Goal: Task Accomplishment & Management: Use online tool/utility

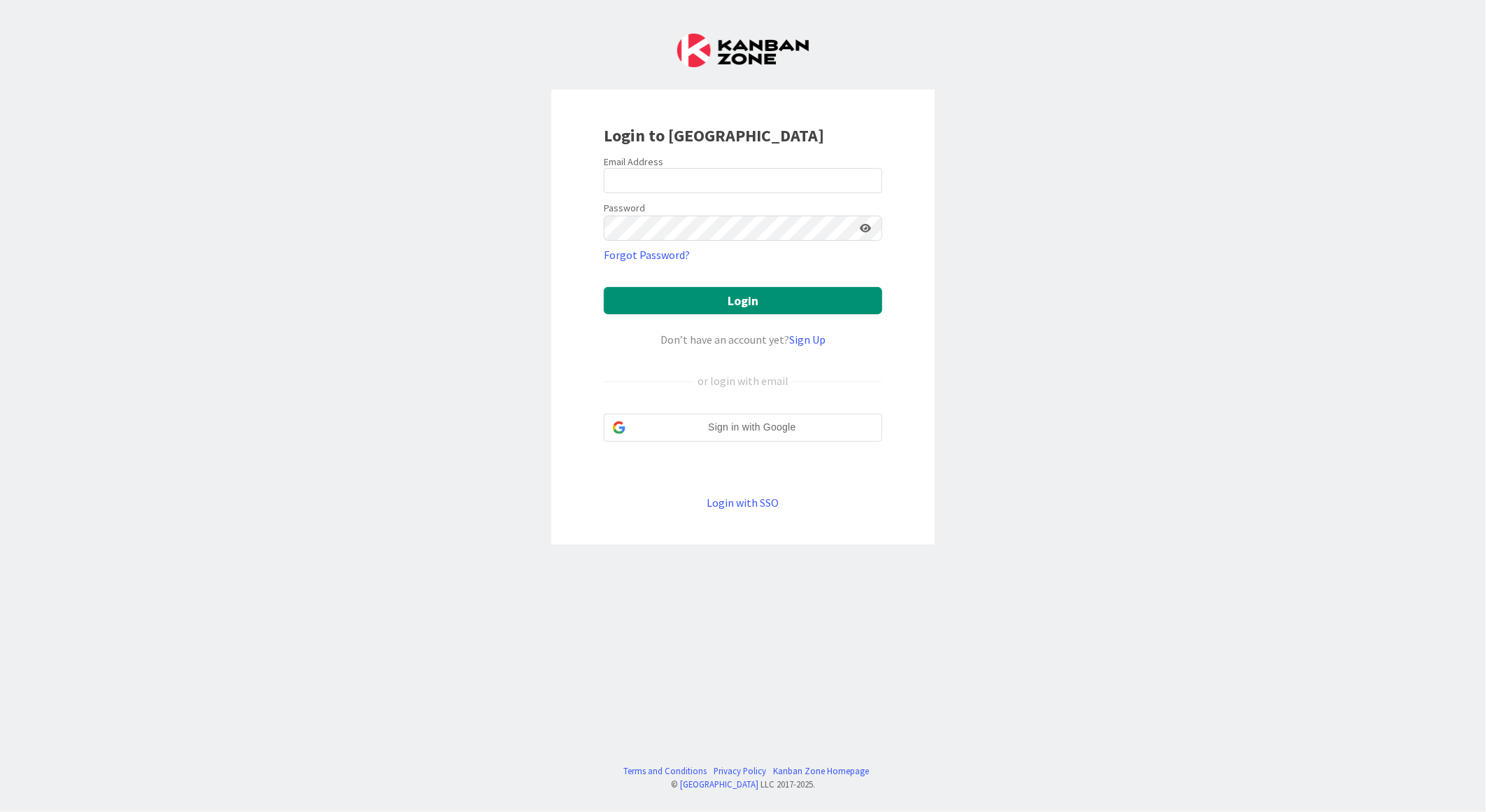
click at [663, 158] on div "Email Address" at bounding box center [743, 161] width 279 height 13
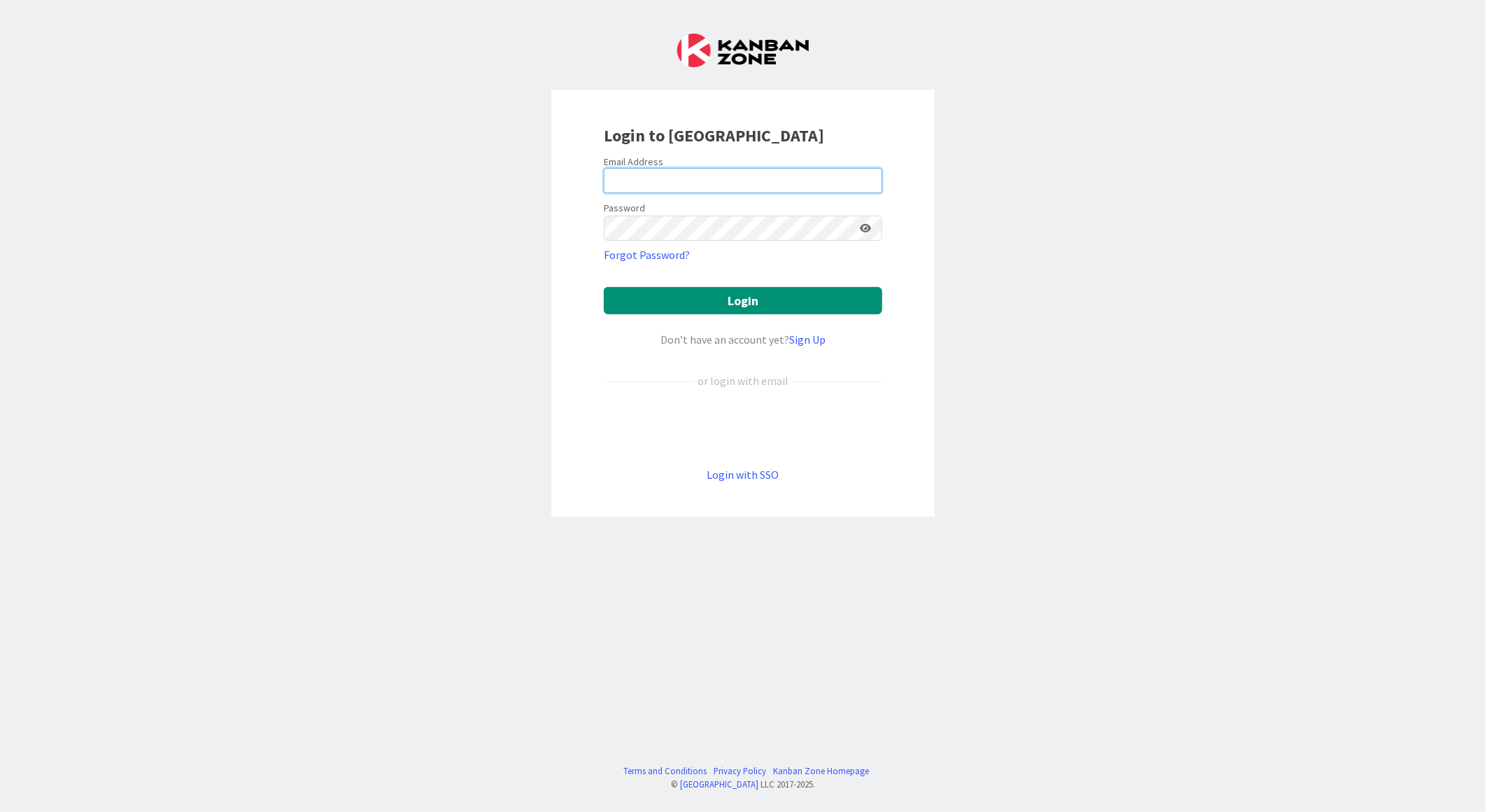
click at [662, 174] on input "email" at bounding box center [743, 180] width 279 height 25
type input "[EMAIL_ADDRESS][PERSON_NAME][DOMAIN_NAME]"
click at [604, 287] on button "Login" at bounding box center [743, 300] width 279 height 27
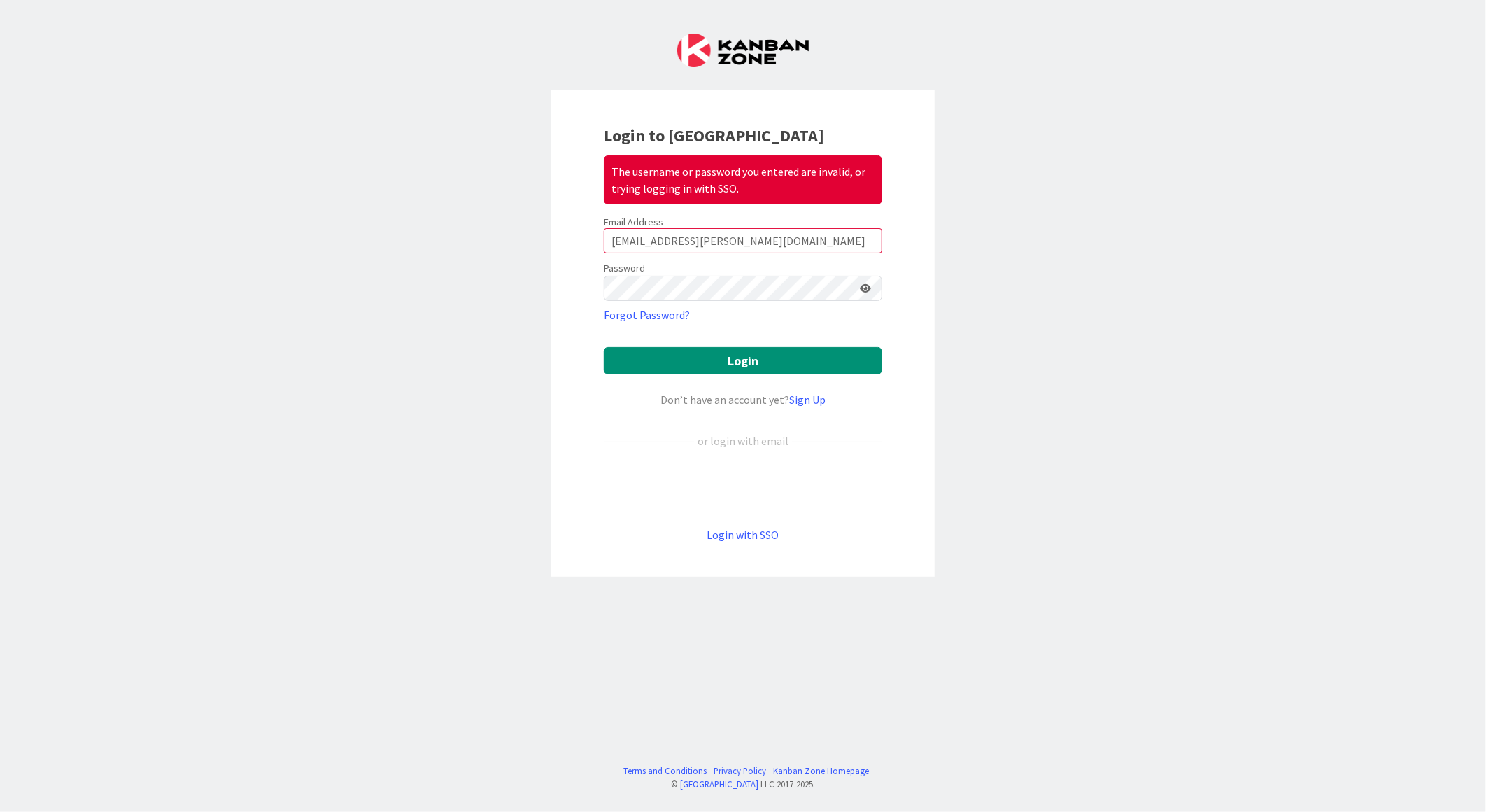
click at [861, 287] on icon at bounding box center [865, 289] width 11 height 10
click at [700, 353] on button "Login" at bounding box center [743, 361] width 279 height 27
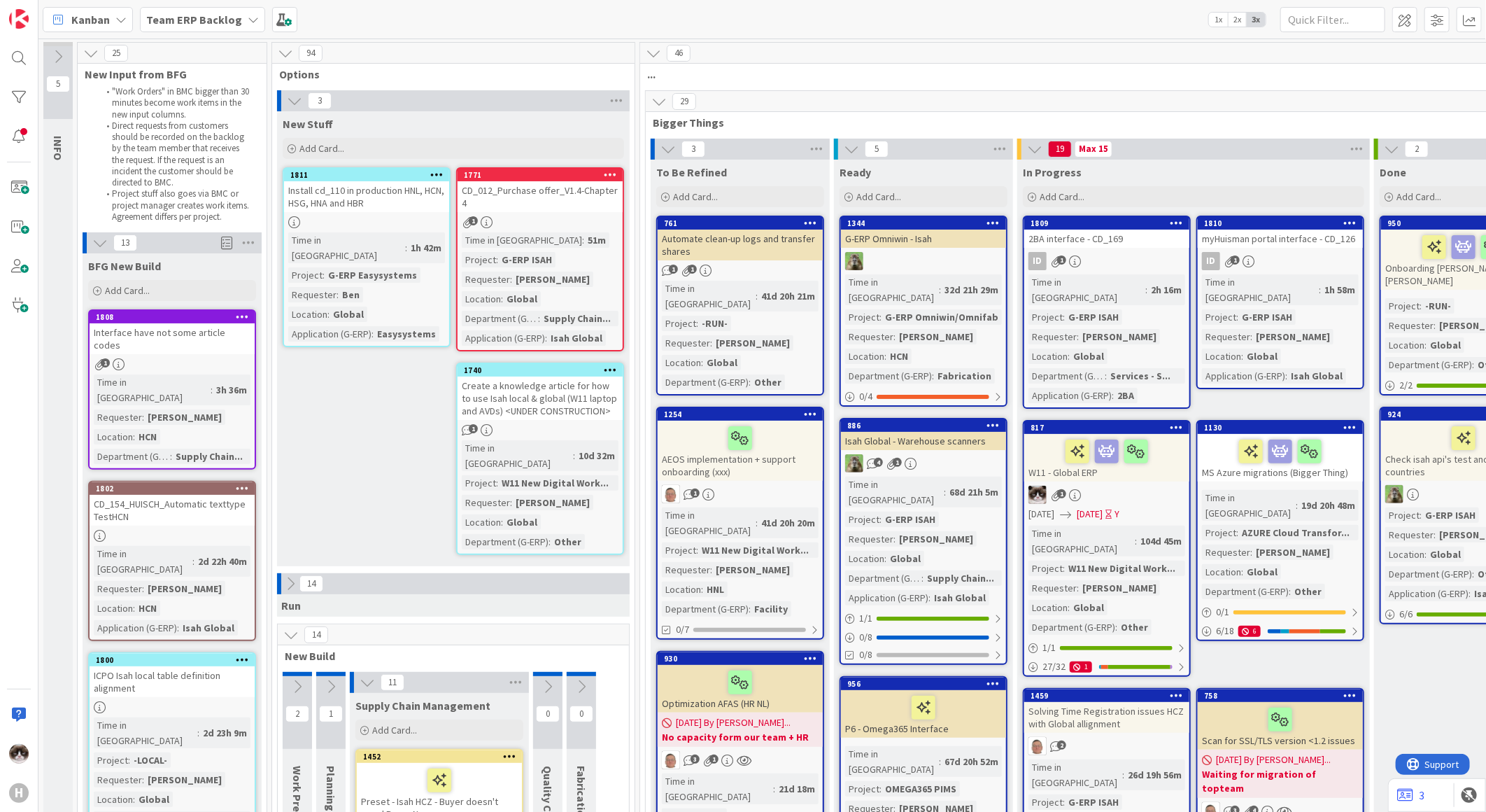
click at [226, 19] on b "Team ERP Backlog" at bounding box center [194, 19] width 96 height 14
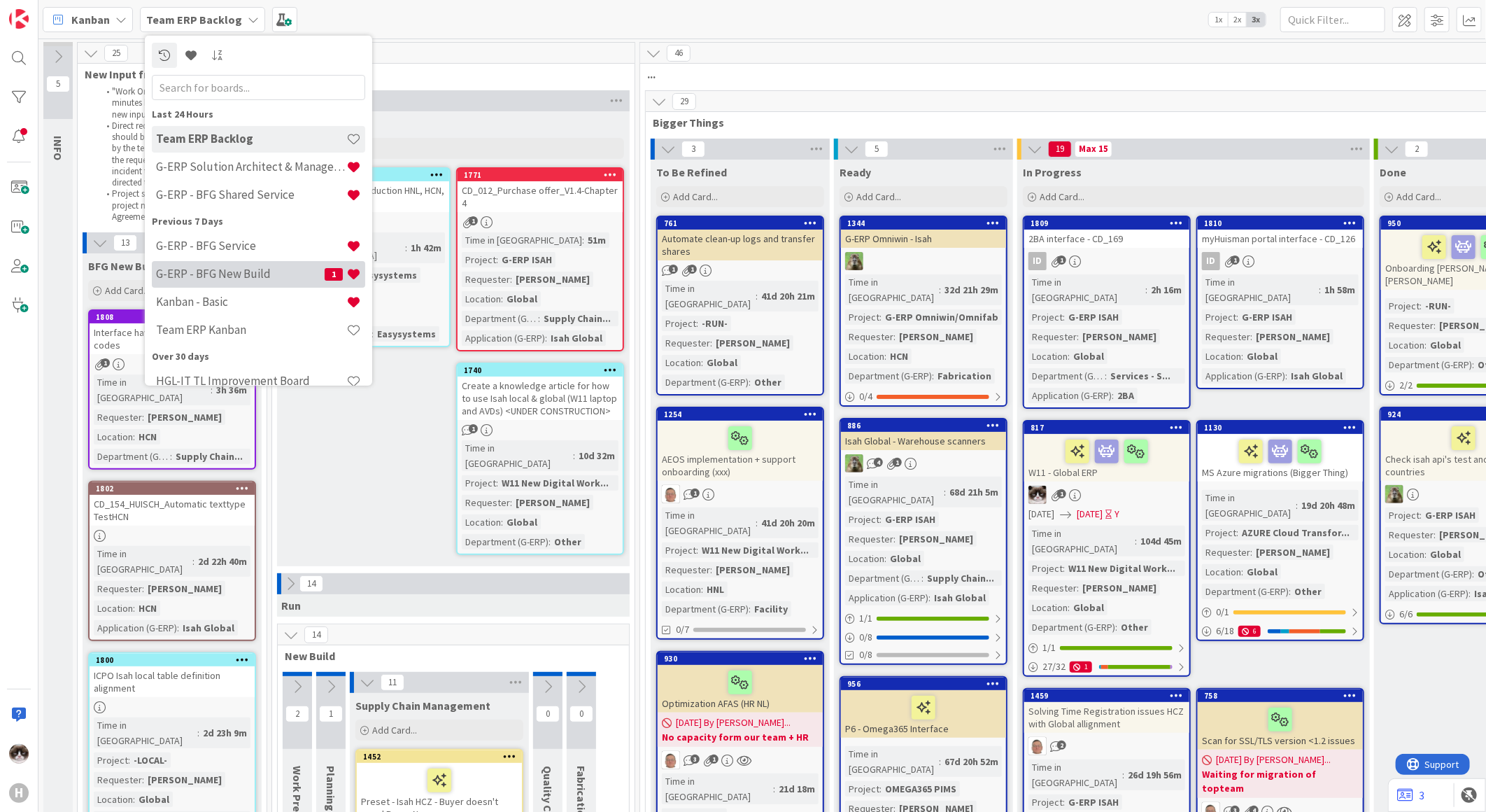
click at [271, 274] on h4 "G-ERP - BFG New Build" at bounding box center [240, 273] width 169 height 14
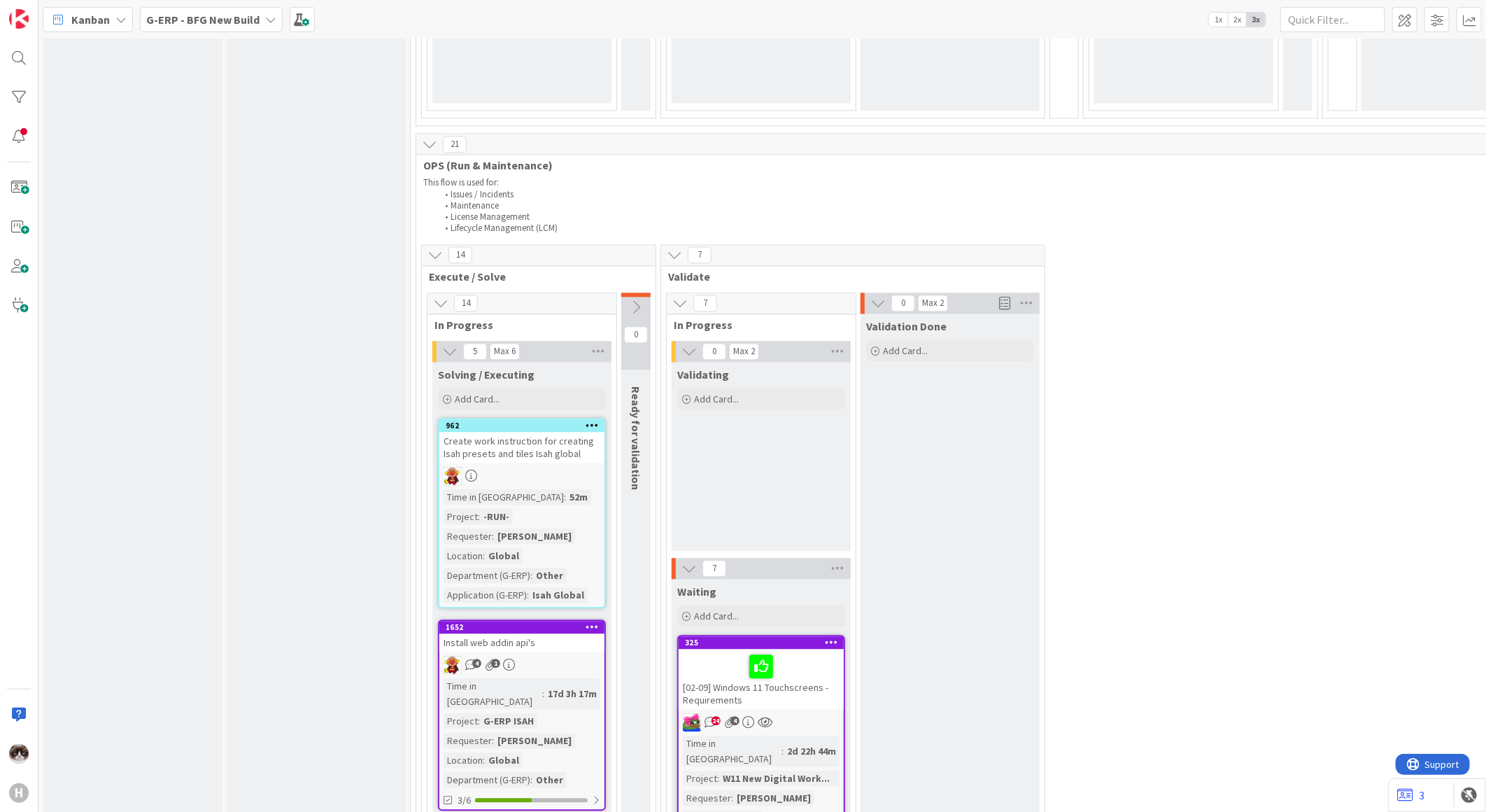
scroll to position [2254, 0]
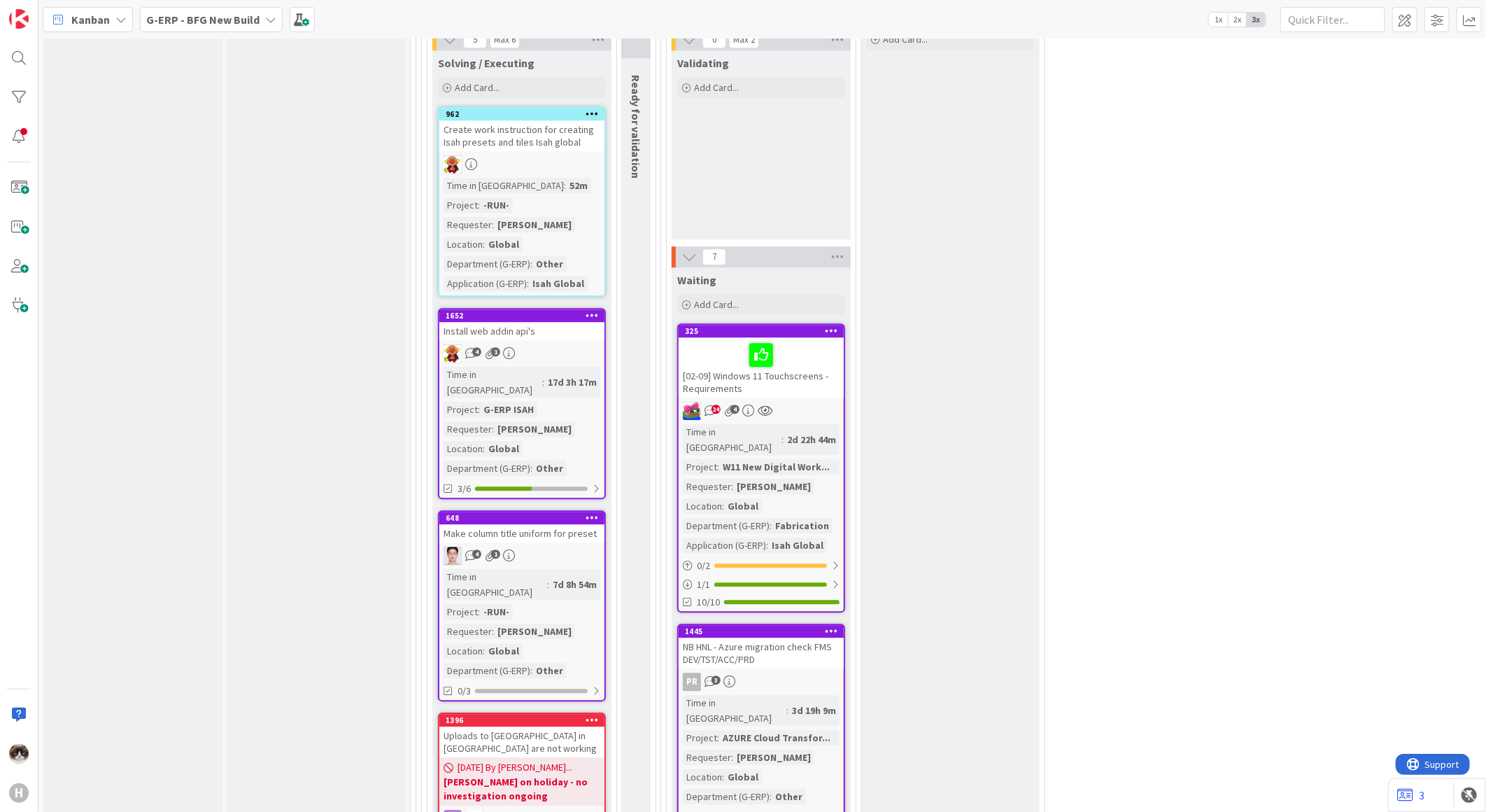
click at [547, 344] on div "4 1" at bounding box center [522, 353] width 165 height 19
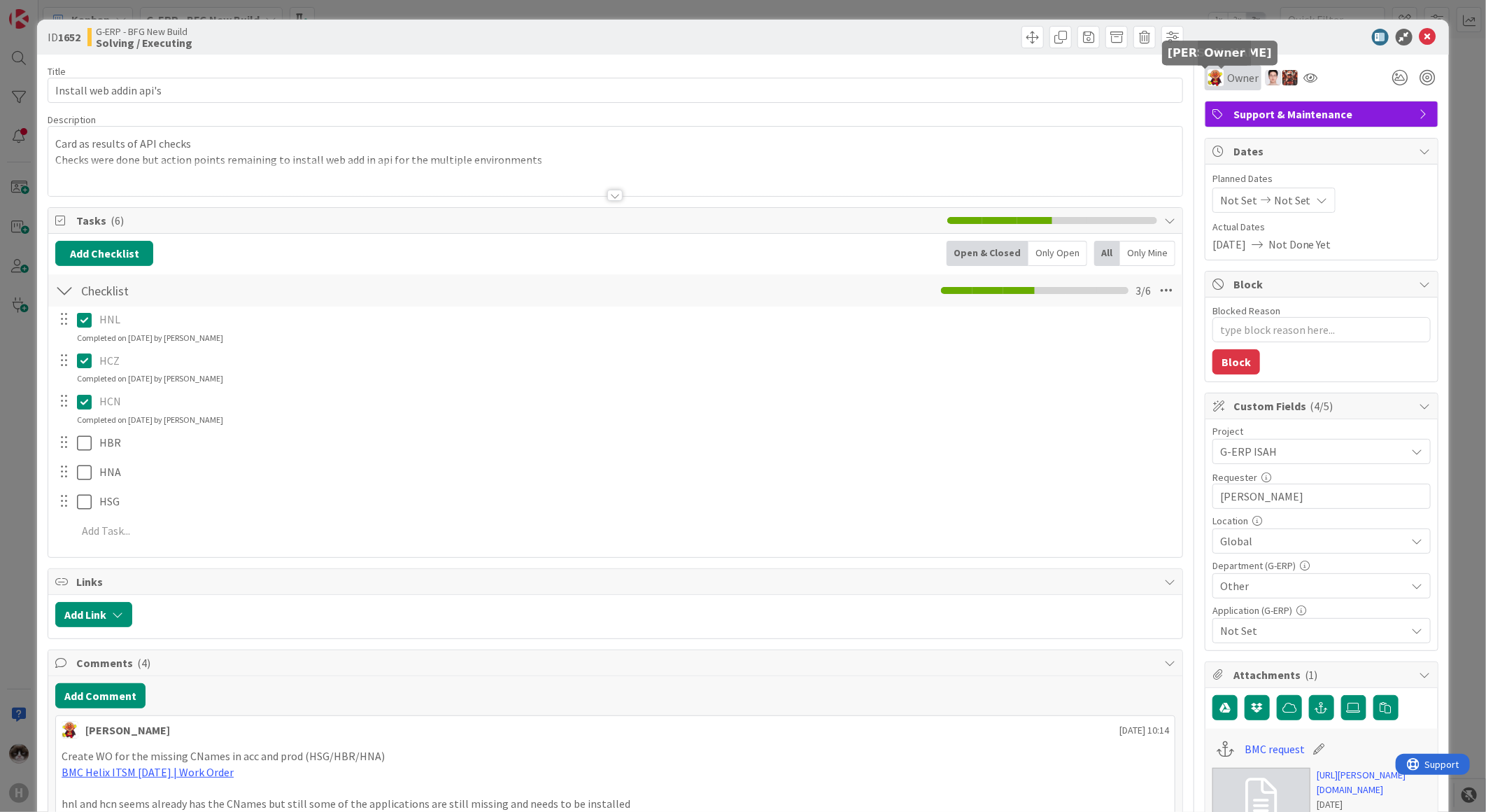
click at [1208, 78] on img at bounding box center [1216, 77] width 17 height 17
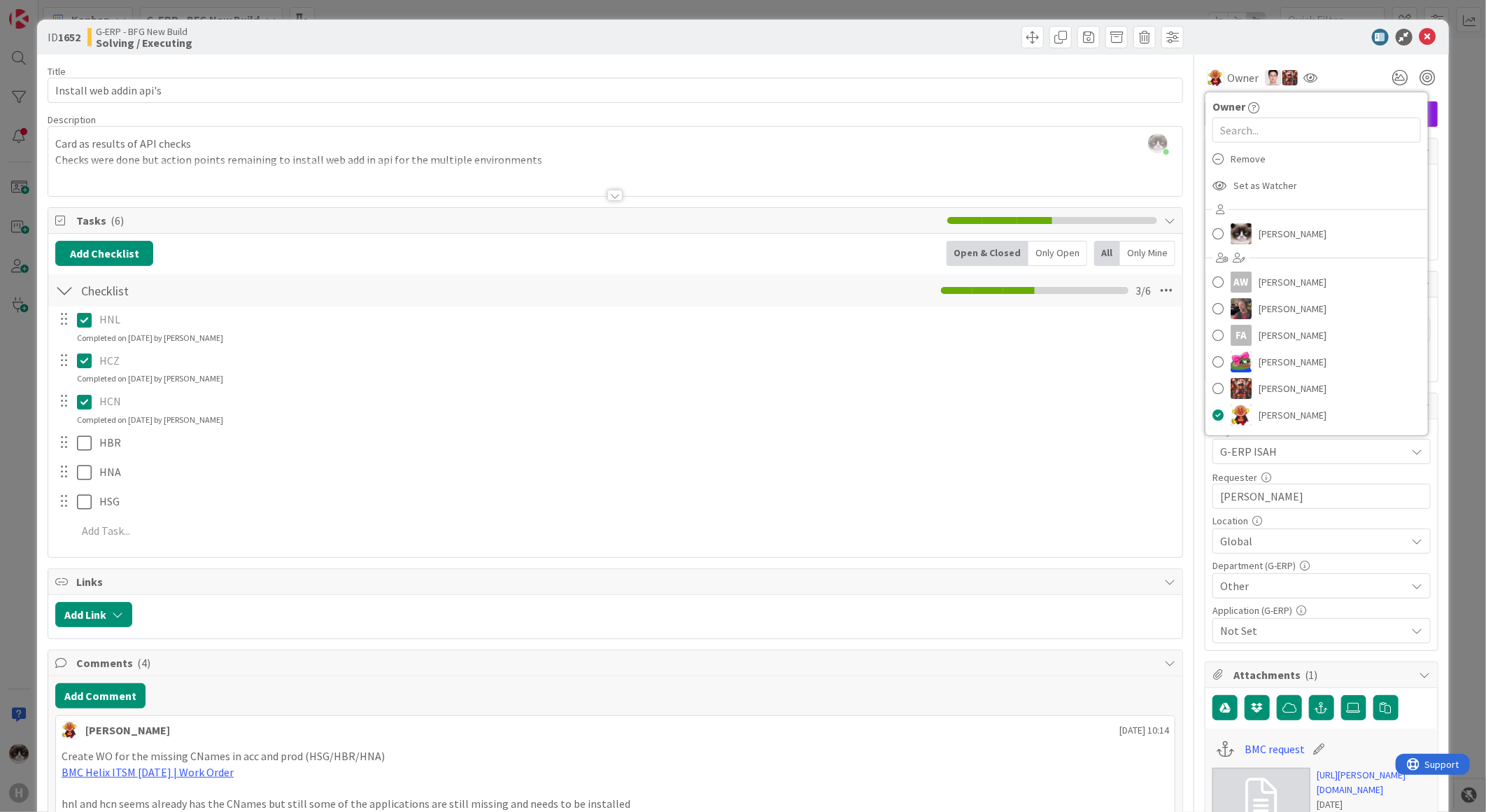
click at [1089, 113] on div "Description" at bounding box center [615, 119] width 1136 height 13
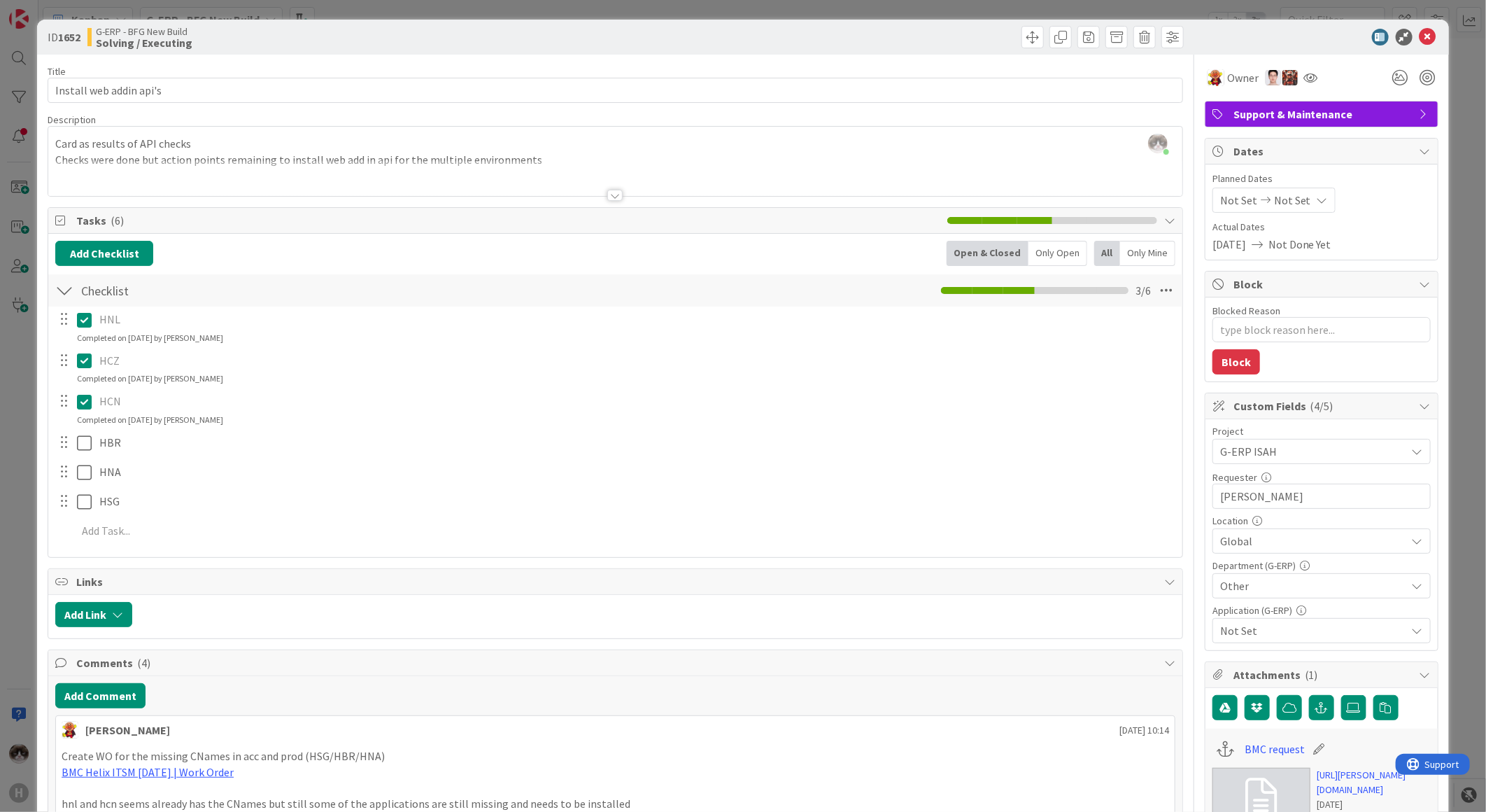
click at [1420, 37] on icon at bounding box center [1427, 36] width 17 height 17
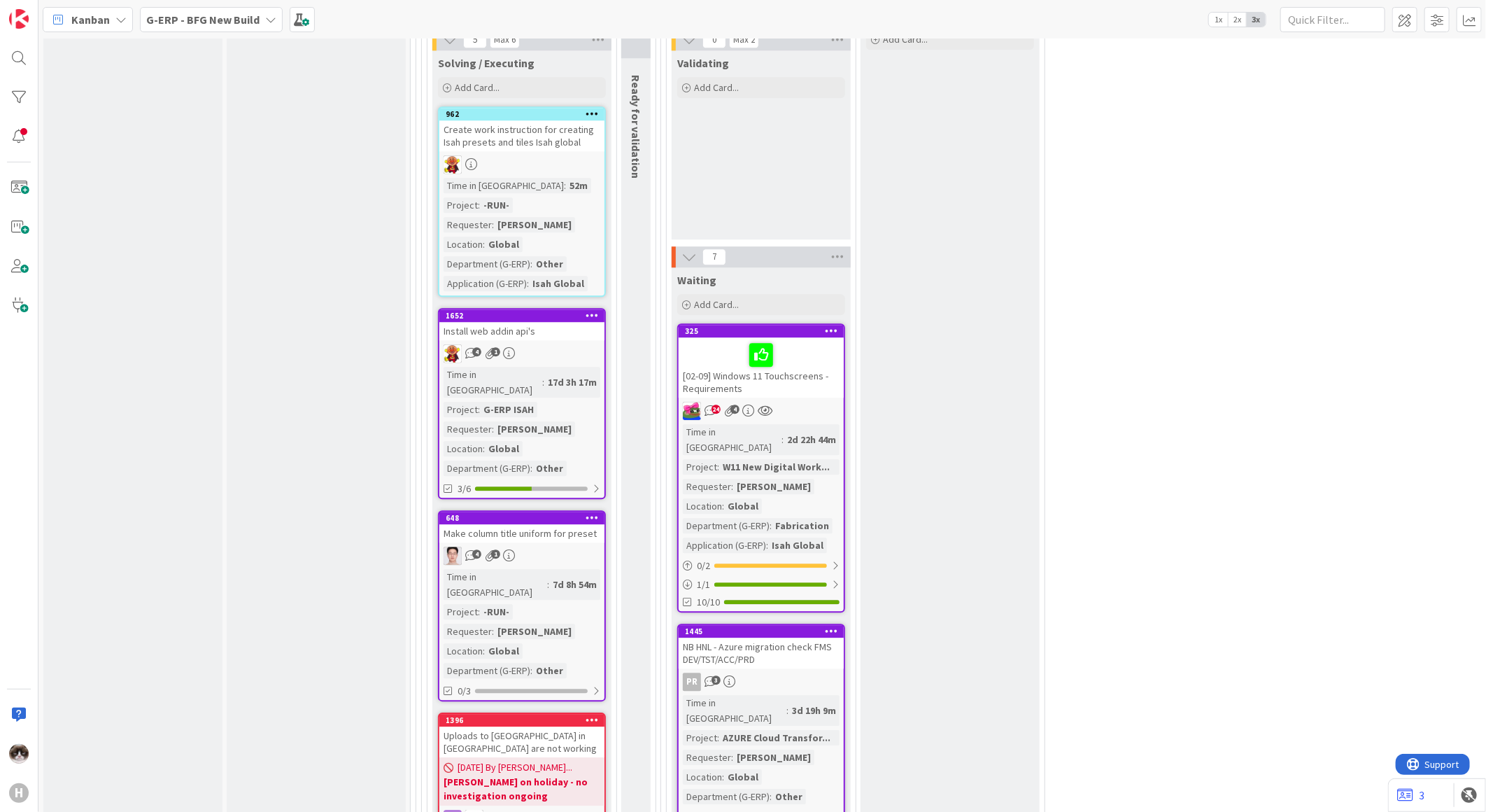
click at [246, 22] on b "G-ERP - BFG New Build" at bounding box center [203, 19] width 113 height 14
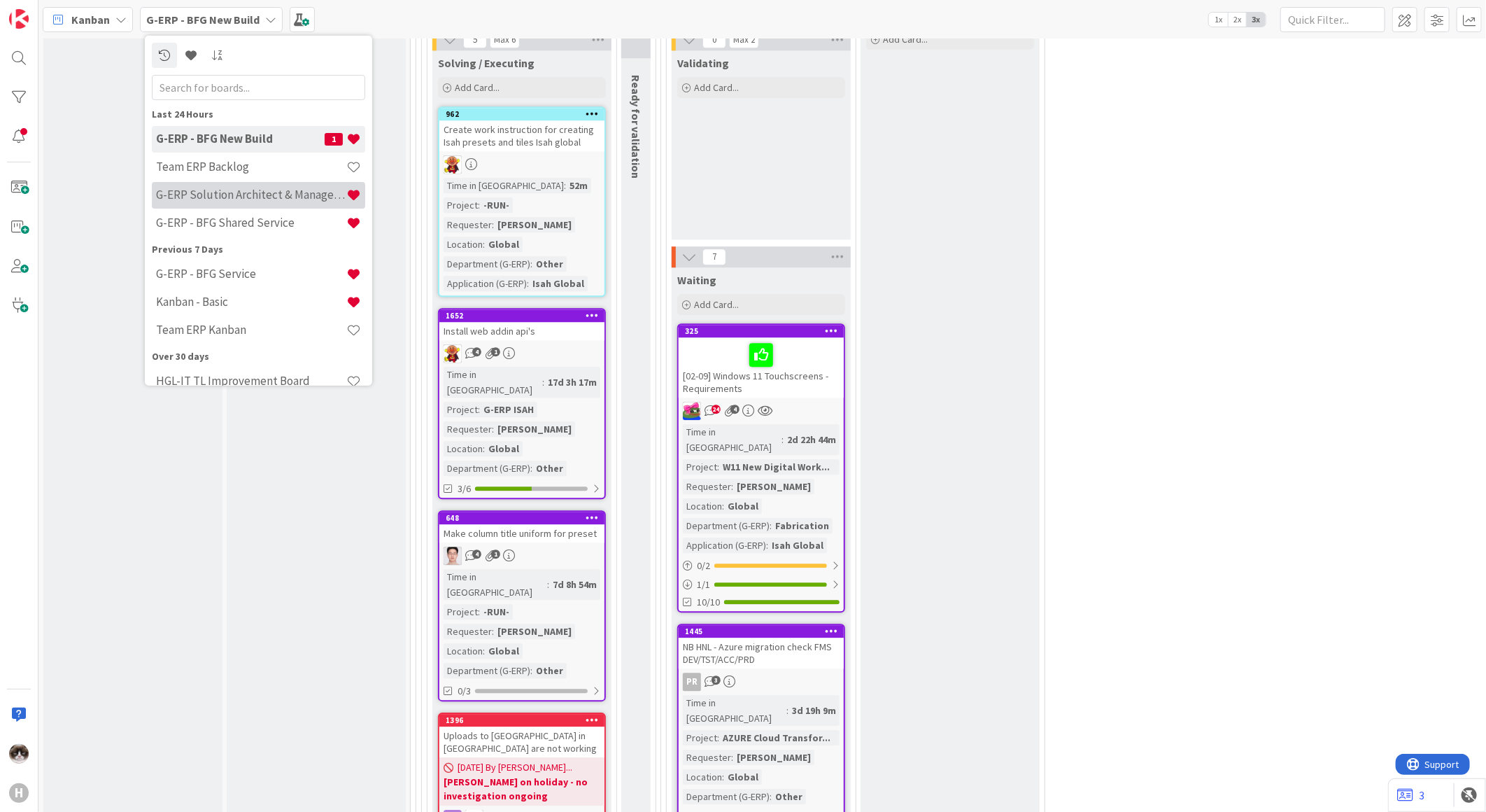
click at [247, 195] on h4 "G-ERP Solution Architect & Management" at bounding box center [251, 194] width 190 height 14
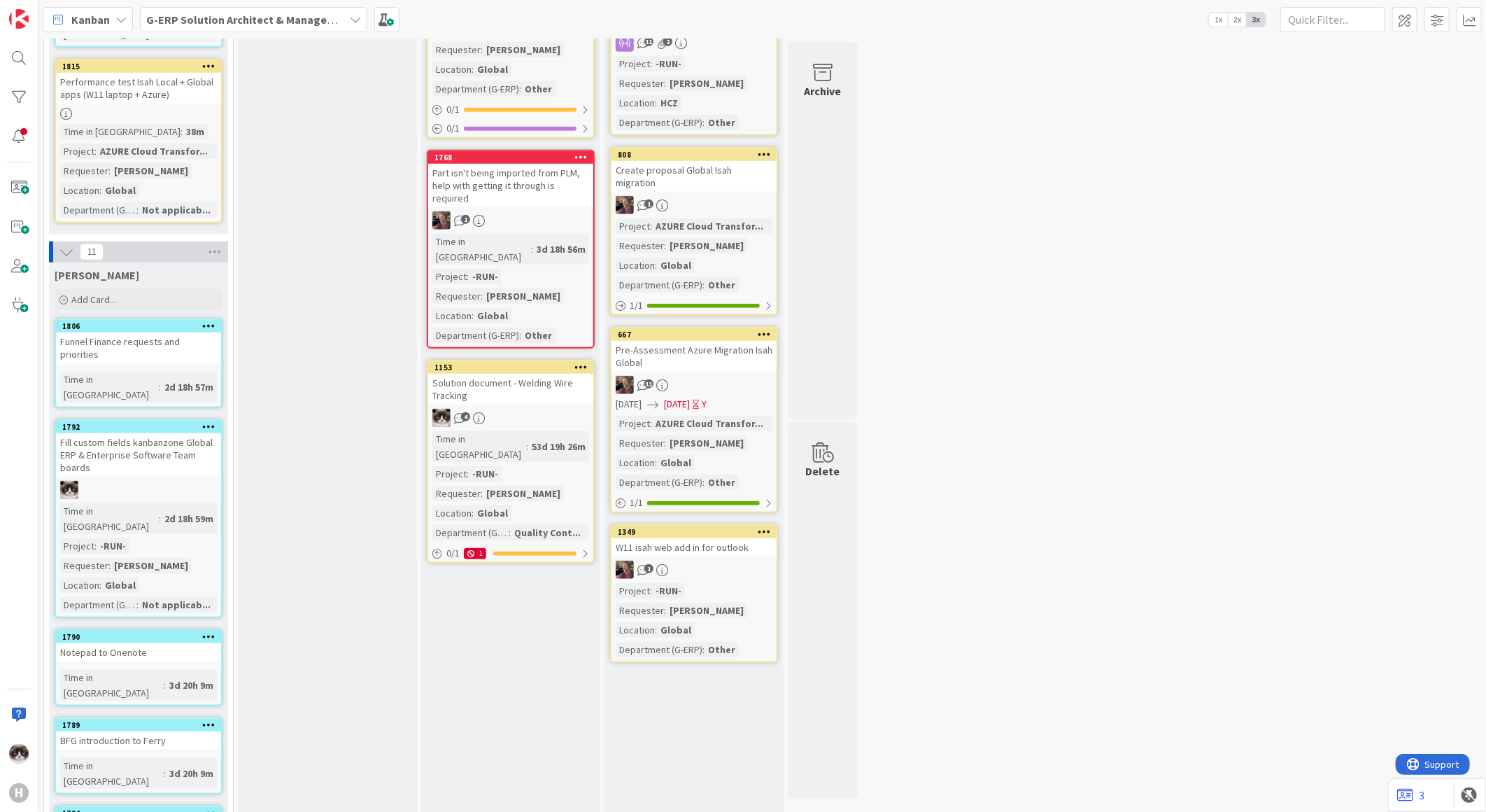
scroll to position [388, 0]
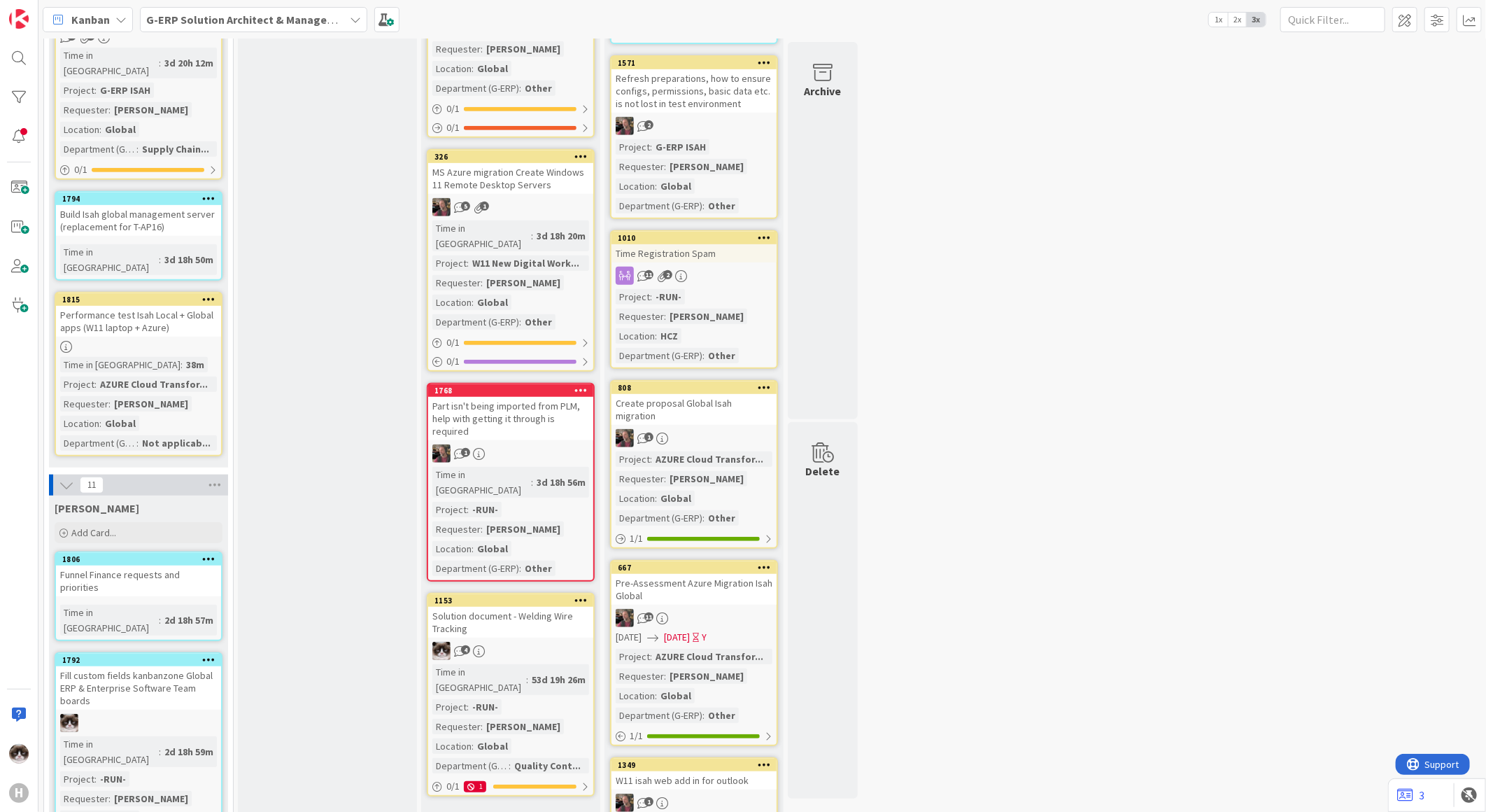
click at [173, 341] on div at bounding box center [137, 347] width 165 height 12
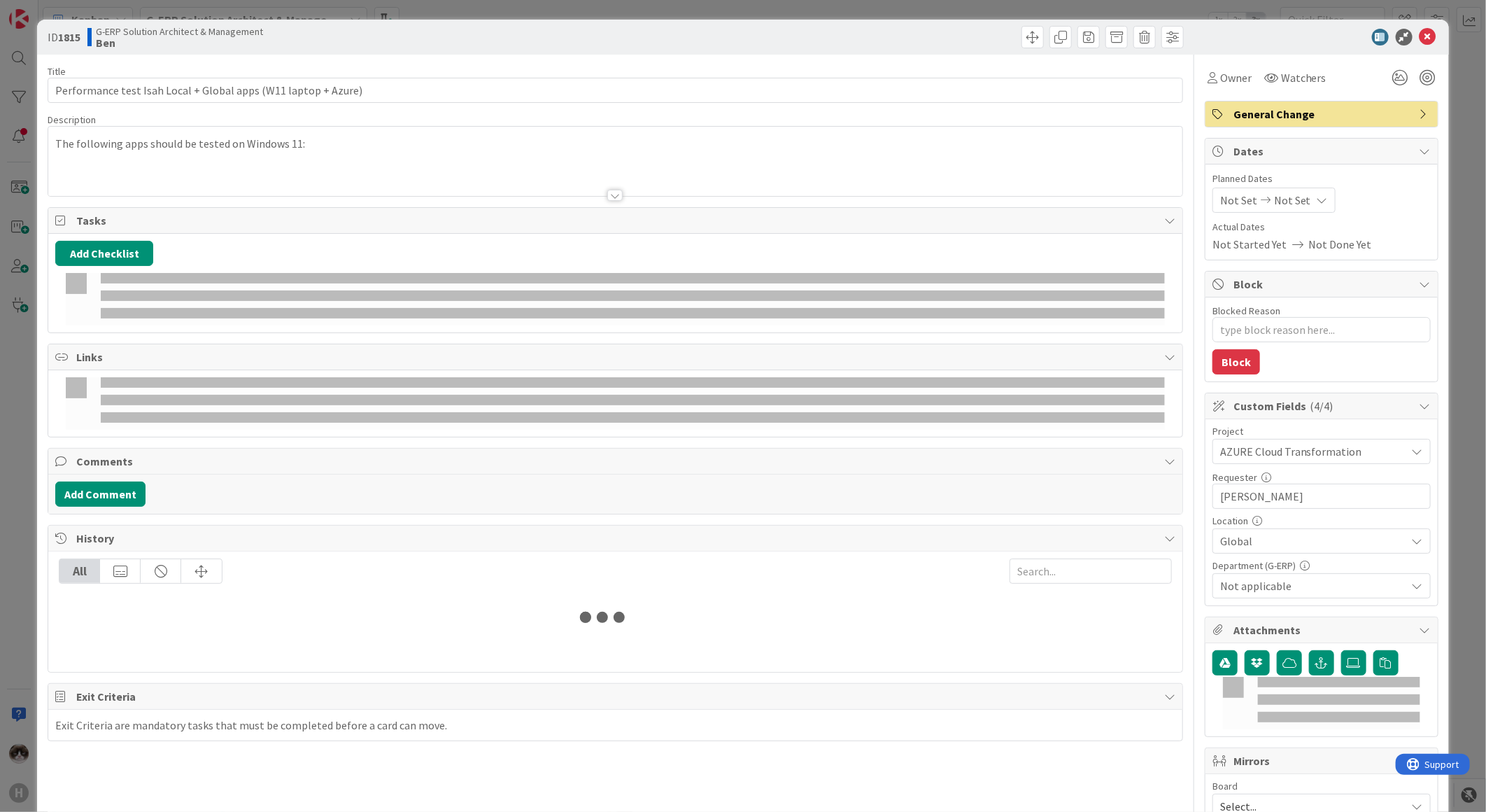
type textarea "x"
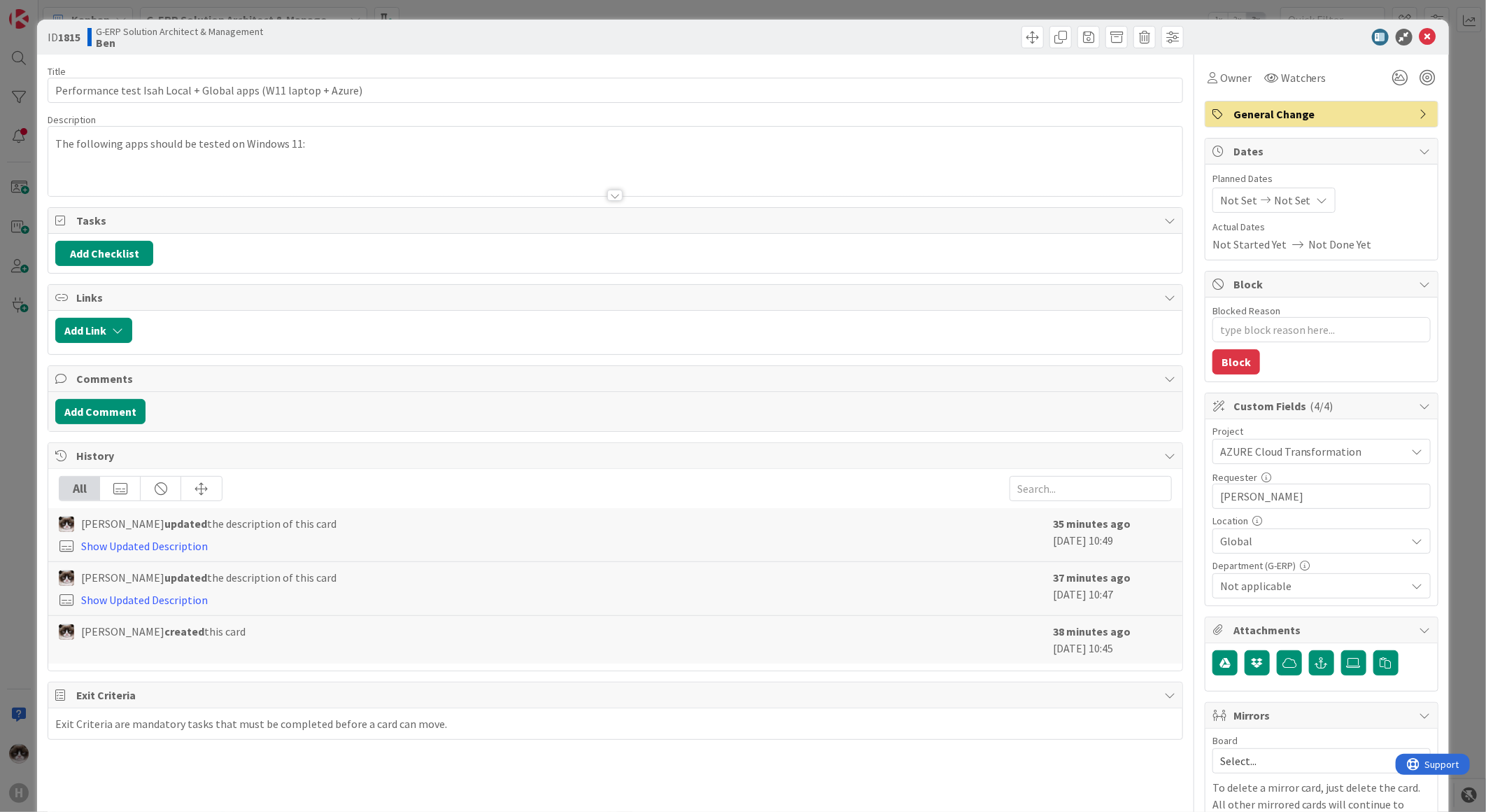
click at [324, 150] on p "The following apps should be tested on Windows 11:" at bounding box center [615, 143] width 1120 height 17
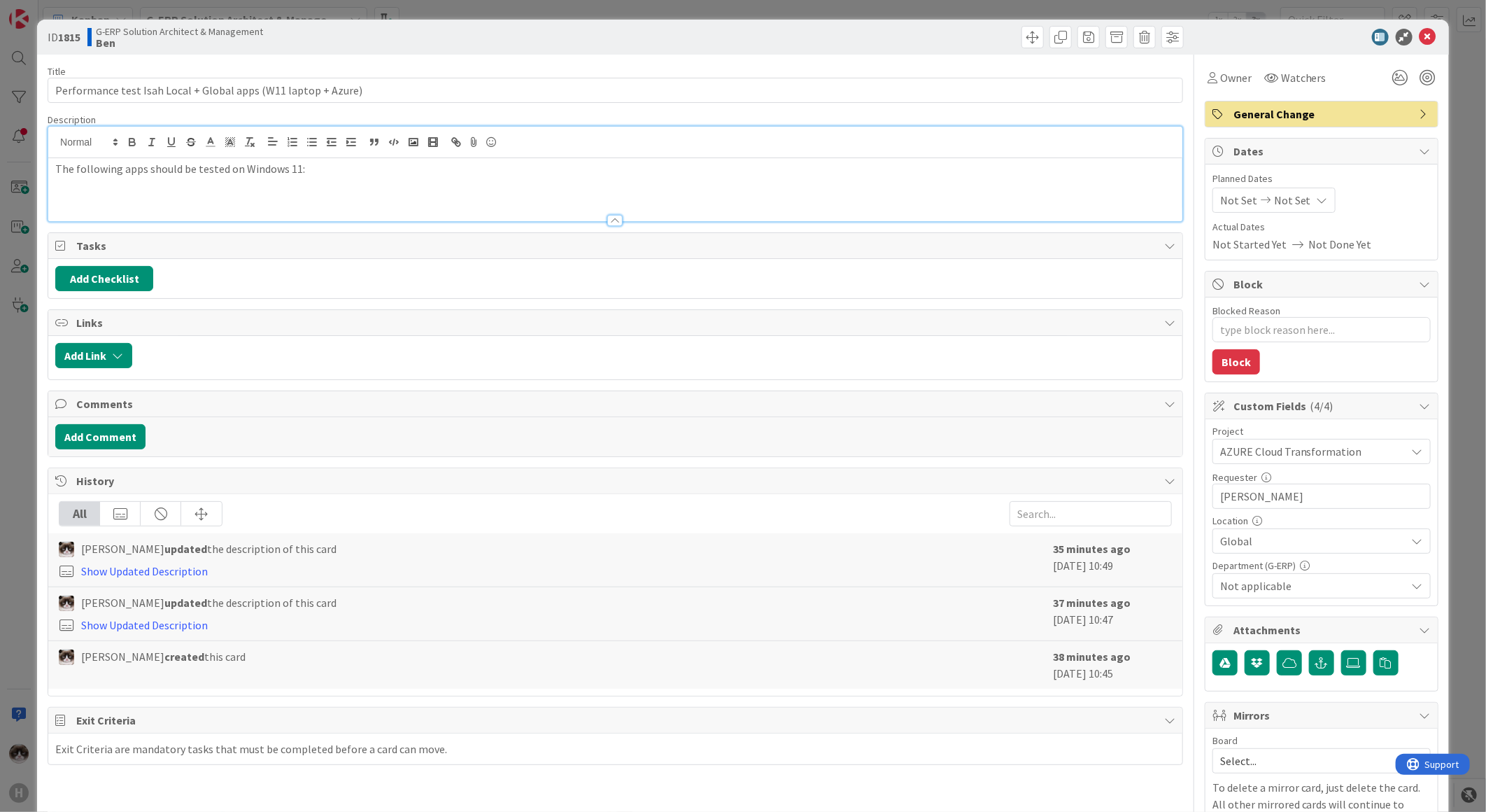
click at [328, 170] on p "The following apps should be tested on Windows 11:" at bounding box center [615, 169] width 1120 height 17
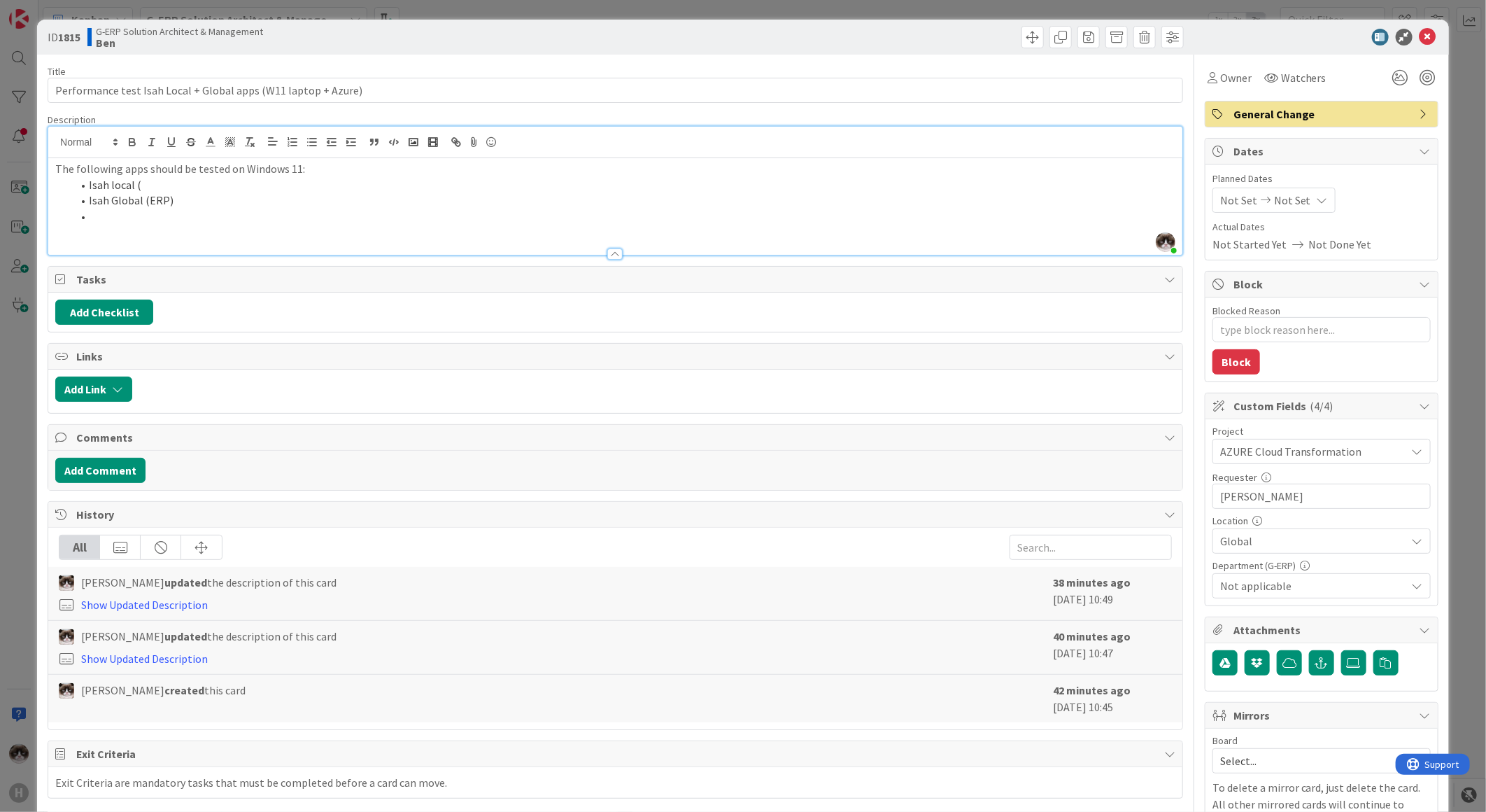
drag, startPoint x: 206, startPoint y: 200, endPoint x: 178, endPoint y: 199, distance: 28.0
click at [202, 199] on li "Isah Global (ERP)" at bounding box center [624, 200] width 1104 height 17
drag, startPoint x: 175, startPoint y: 199, endPoint x: 142, endPoint y: 202, distance: 33.1
click at [142, 202] on li "Isah Global (ERP)" at bounding box center [624, 200] width 1104 height 17
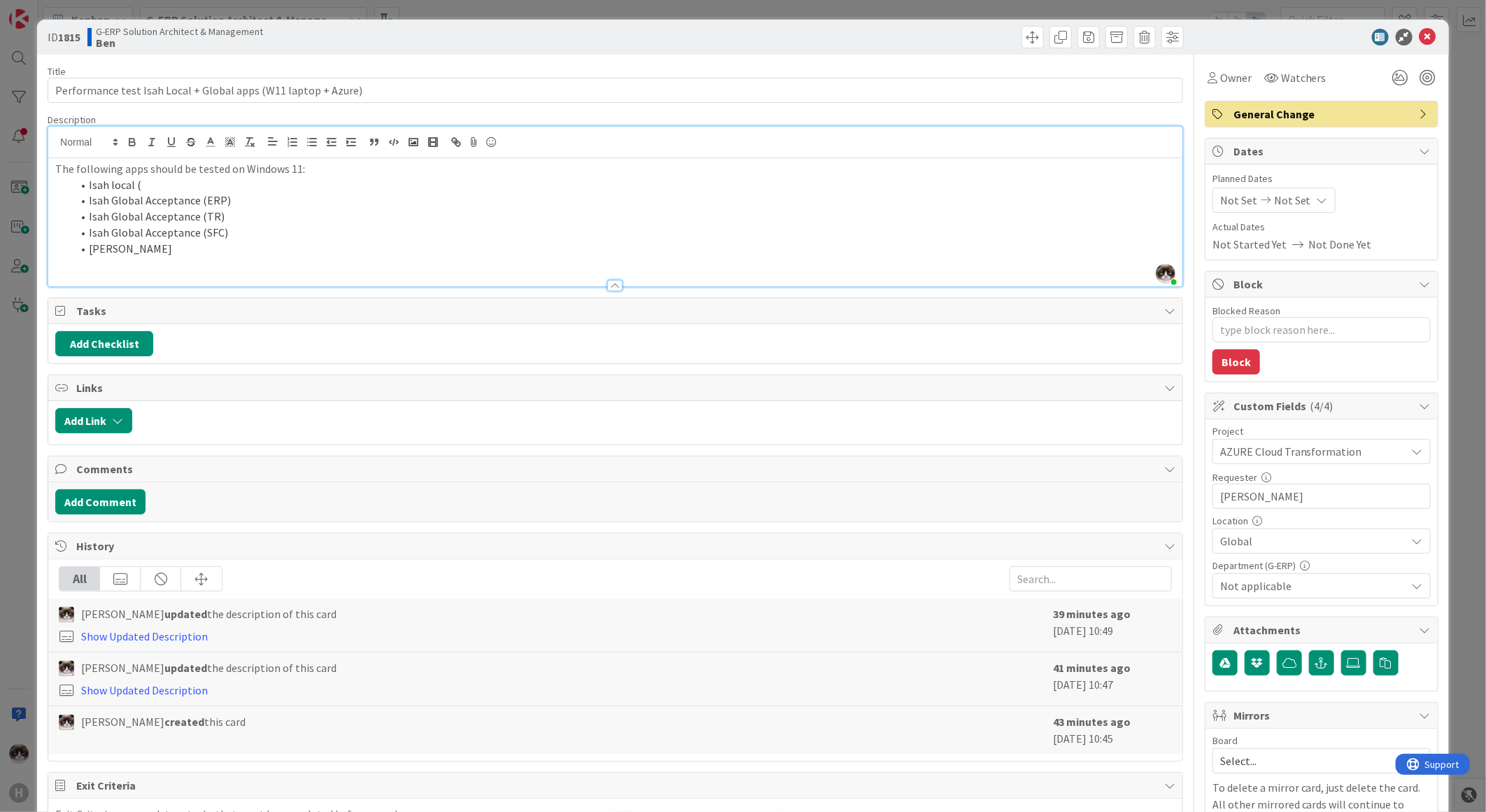
click at [184, 257] on p at bounding box center [615, 264] width 1120 height 17
click at [116, 249] on li "[PERSON_NAME]" at bounding box center [624, 249] width 1104 height 17
click at [128, 250] on li "[PERSON_NAME]" at bounding box center [624, 249] width 1104 height 17
click at [120, 247] on li "[PERSON_NAME]" at bounding box center [624, 249] width 1104 height 17
click at [163, 247] on li "Isah Global" at bounding box center [624, 249] width 1104 height 17
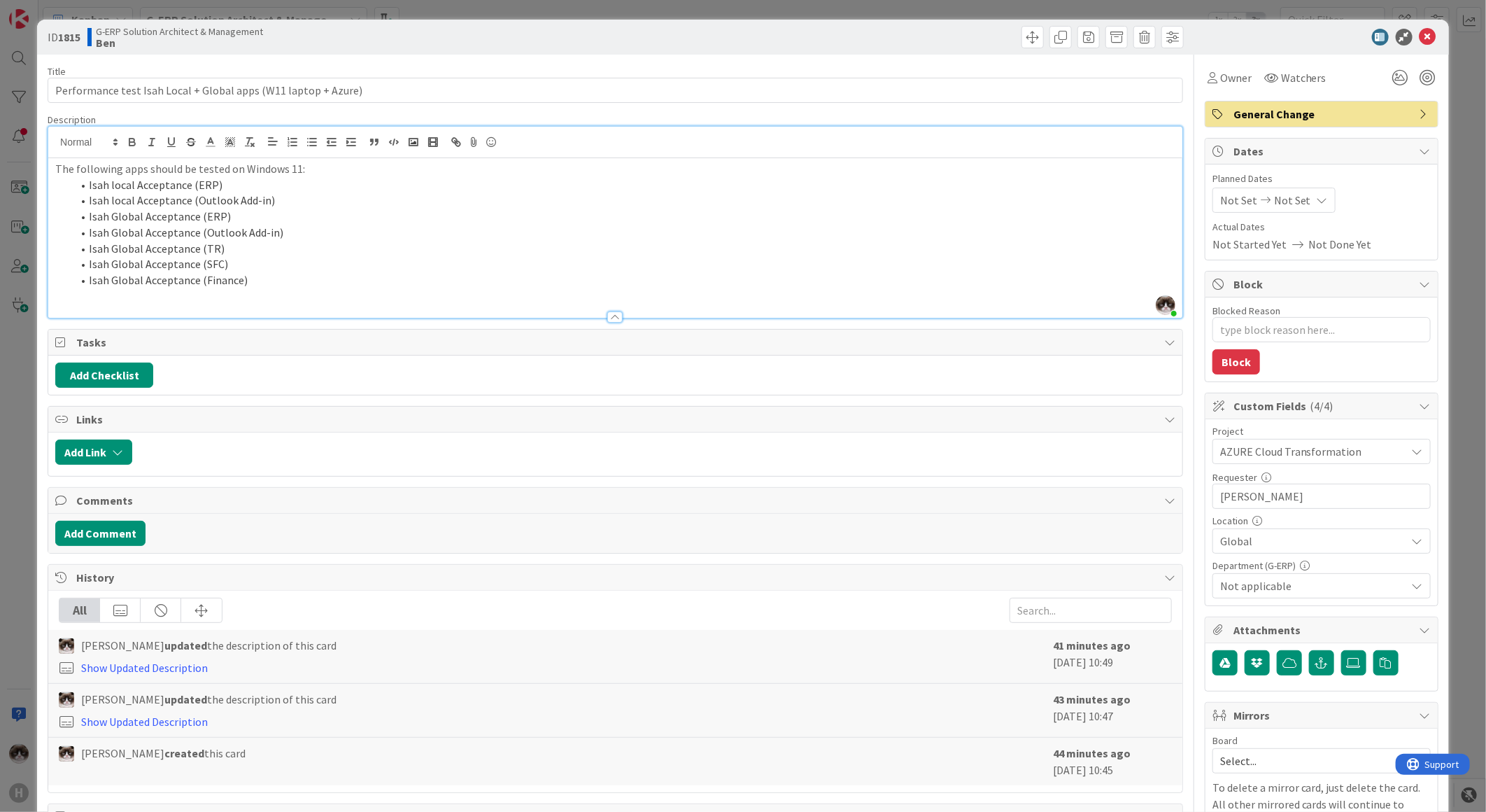
click at [231, 282] on li "Isah Global Acceptance (Finance)" at bounding box center [624, 280] width 1104 height 17
click at [268, 303] on div at bounding box center [615, 310] width 1134 height 15
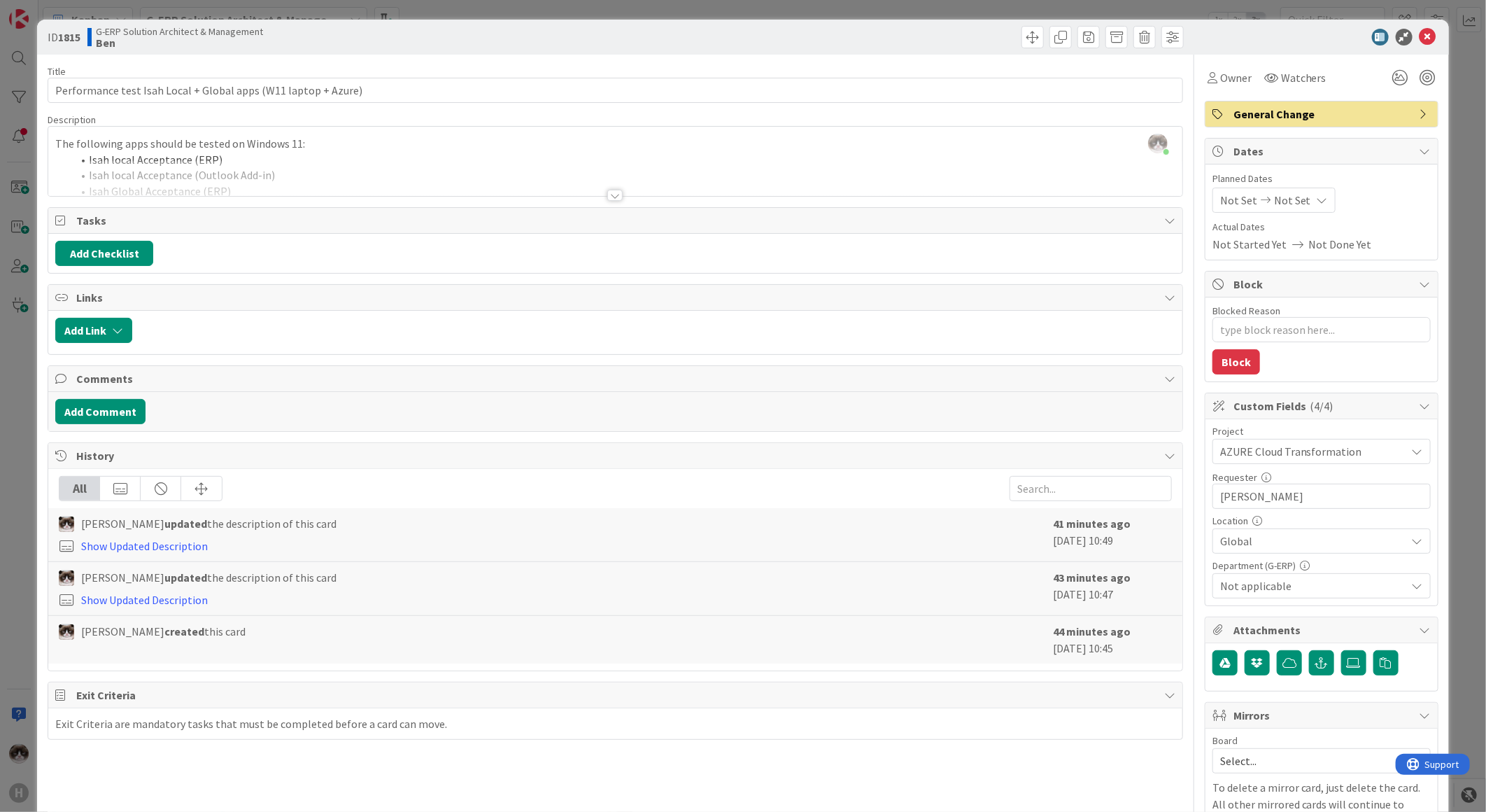
click at [628, 195] on div at bounding box center [615, 177] width 1134 height 36
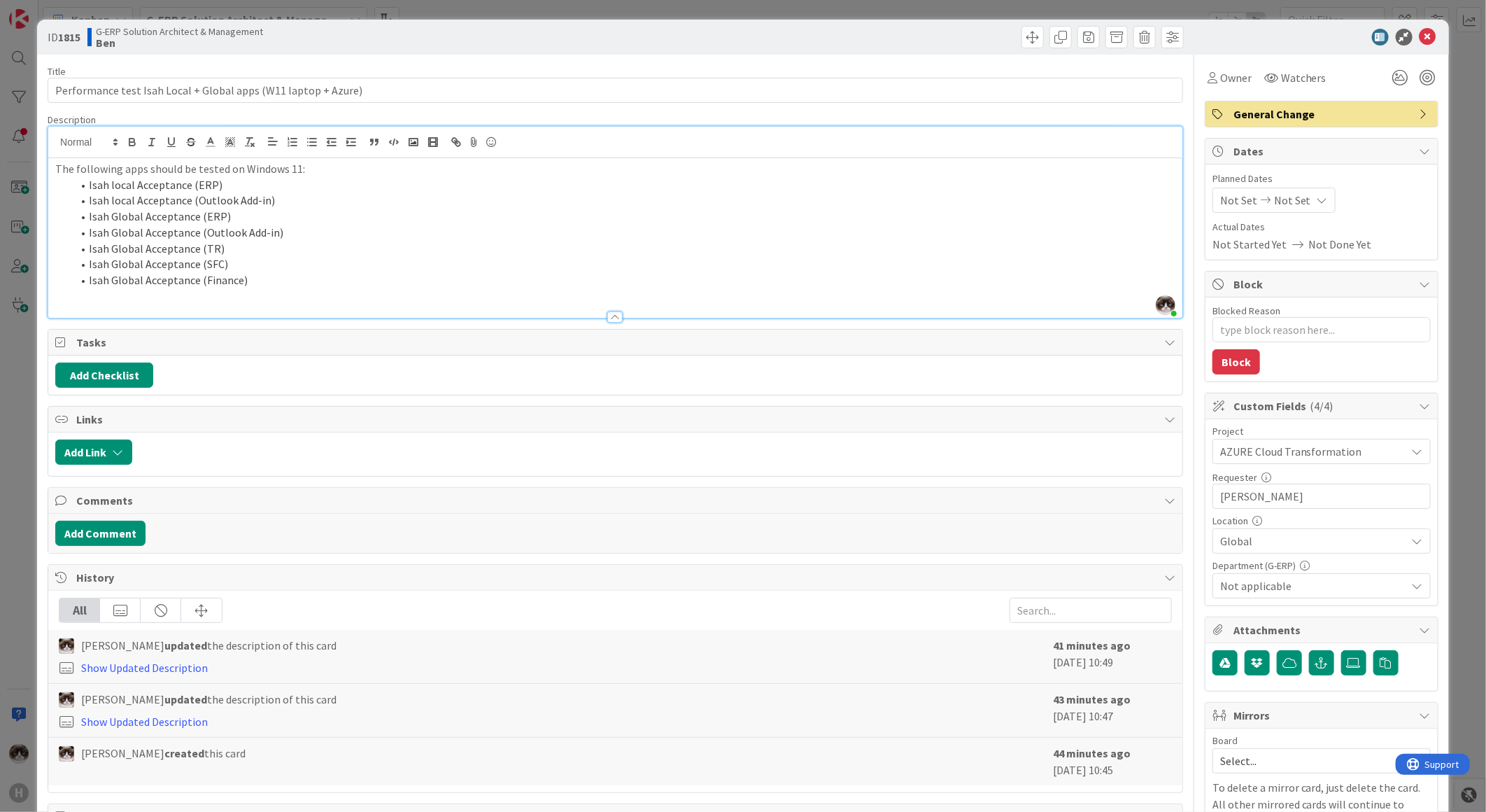
click at [617, 199] on li "Isah local Acceptance (Outlook Add-in)" at bounding box center [624, 200] width 1104 height 17
click at [567, 241] on li "Isah Global Acceptance (TR)" at bounding box center [624, 249] width 1104 height 17
click at [508, 290] on p at bounding box center [615, 296] width 1120 height 17
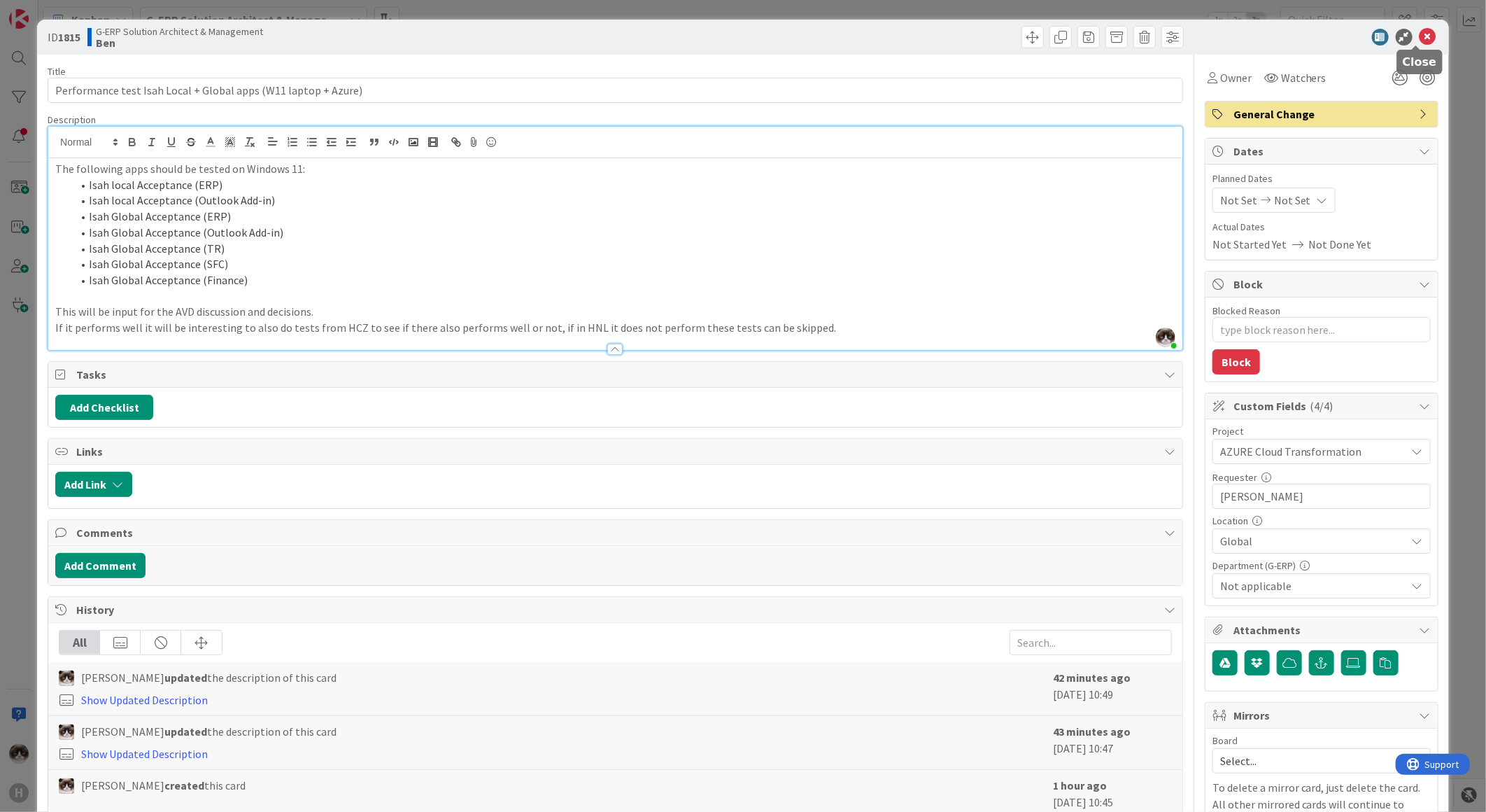
click at [1420, 37] on icon at bounding box center [1427, 36] width 17 height 17
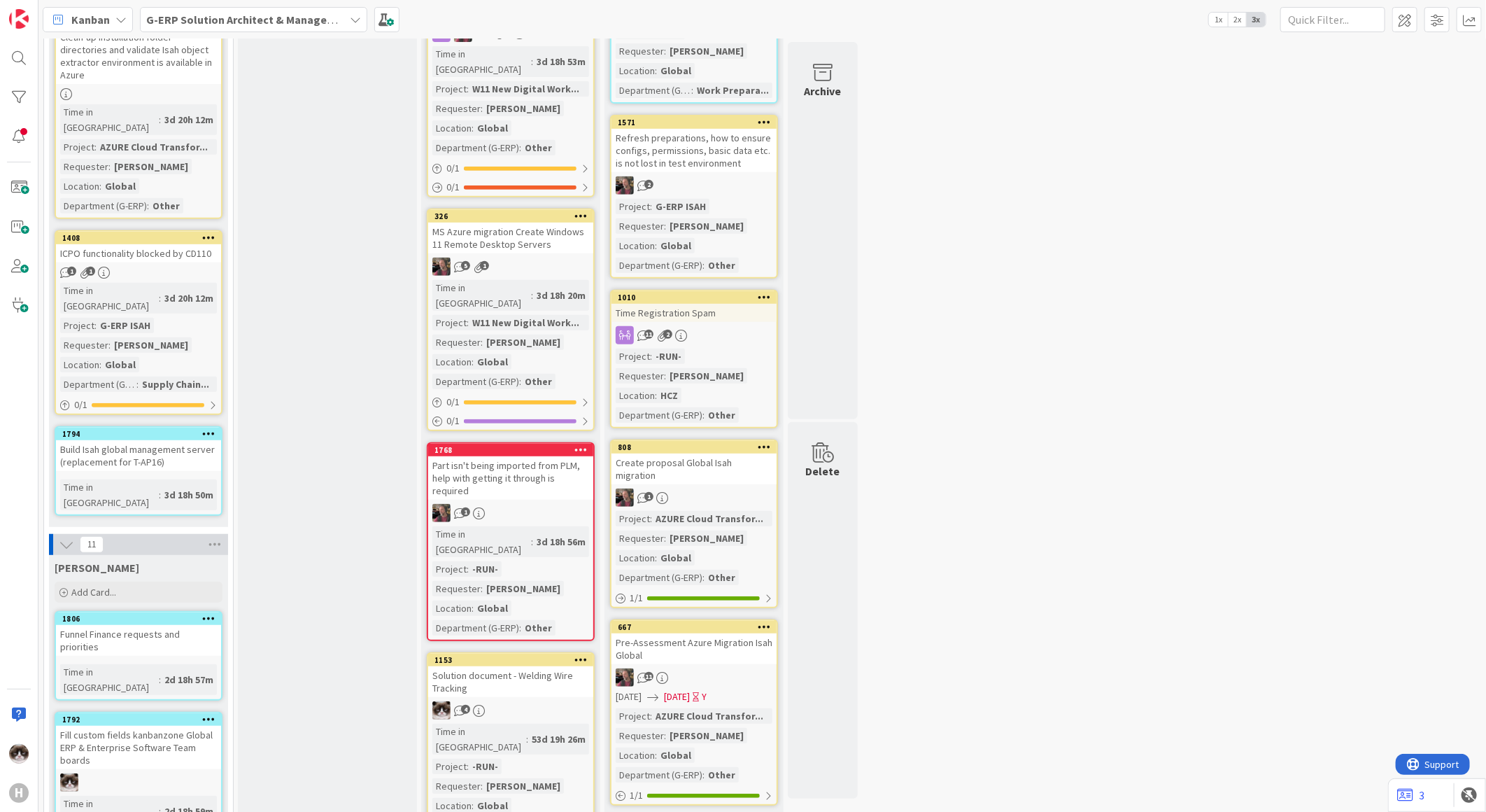
scroll to position [466, 0]
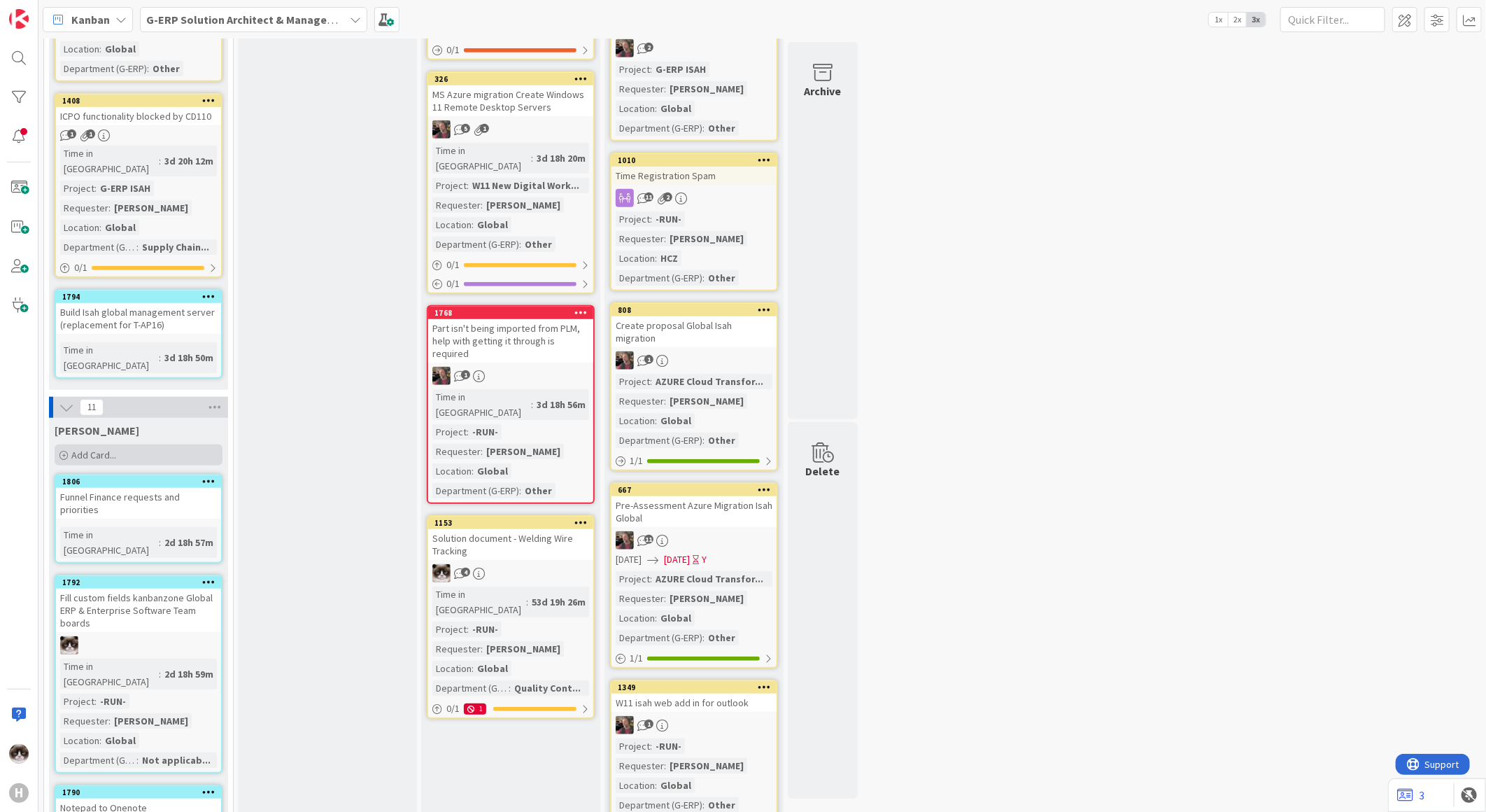
click at [136, 445] on div "Add Card..." at bounding box center [138, 455] width 168 height 21
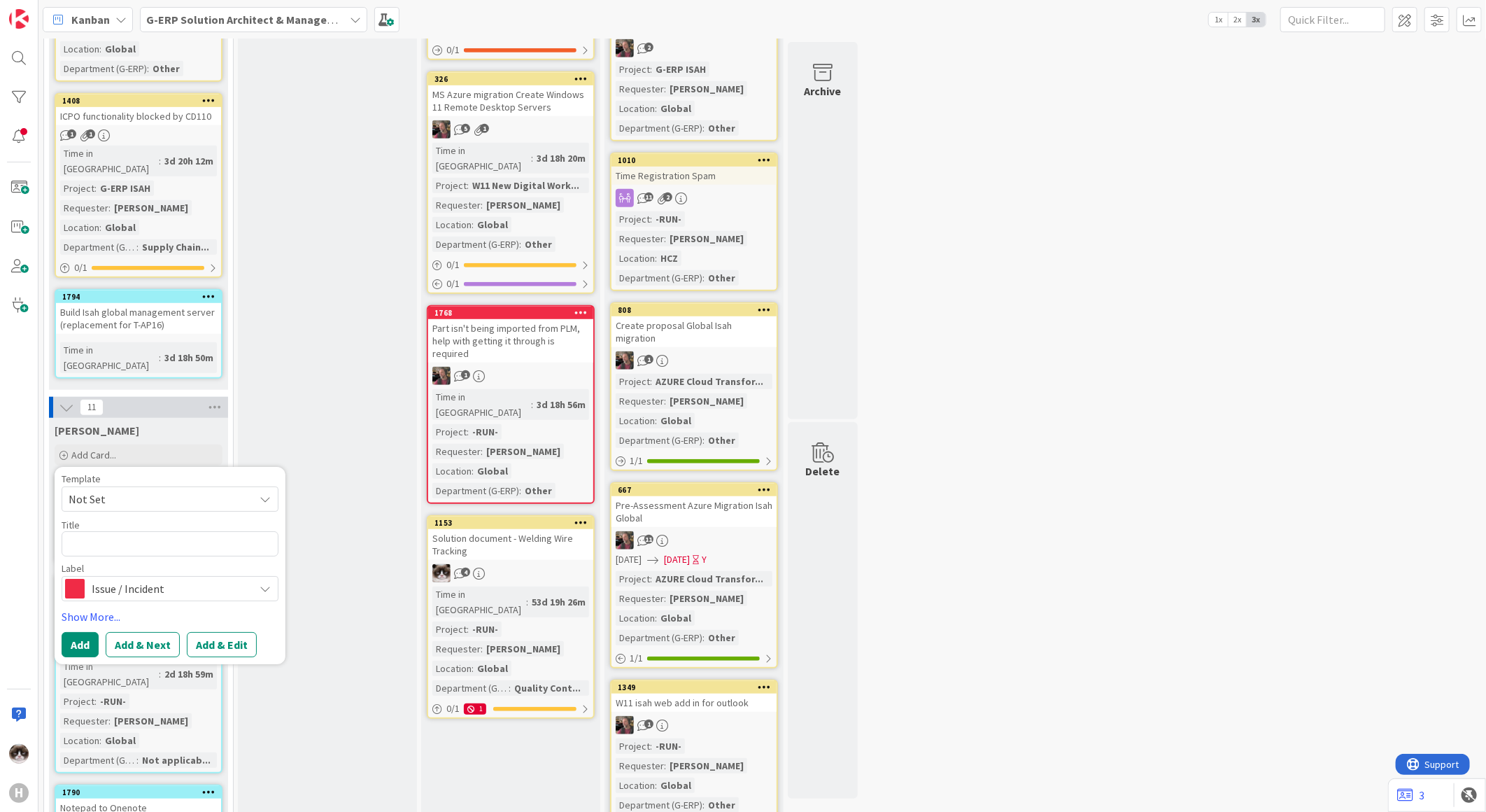
click at [137, 579] on span "Issue / Incident" at bounding box center [169, 589] width 155 height 19
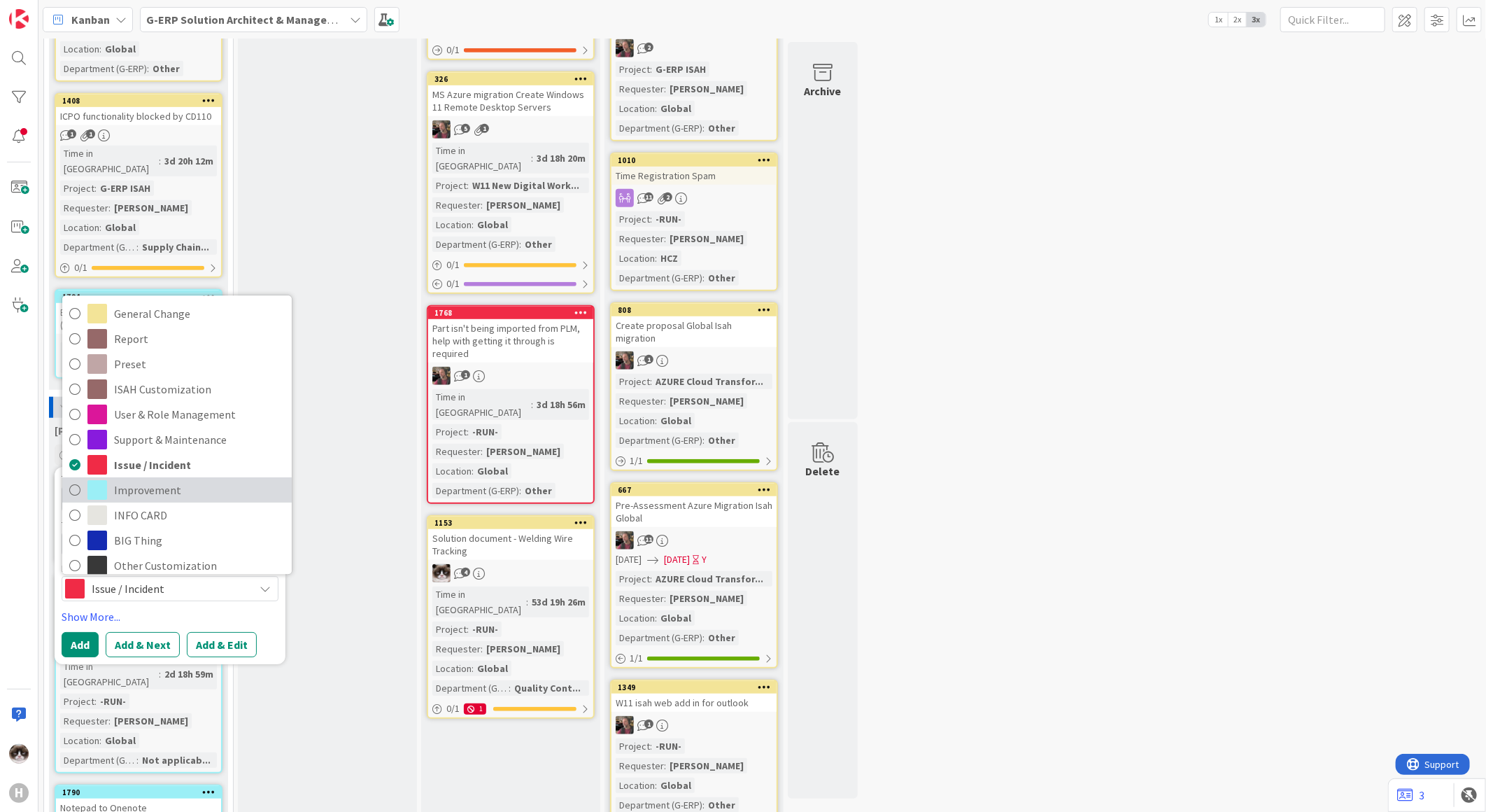
click at [150, 480] on span "Improvement" at bounding box center [199, 490] width 171 height 21
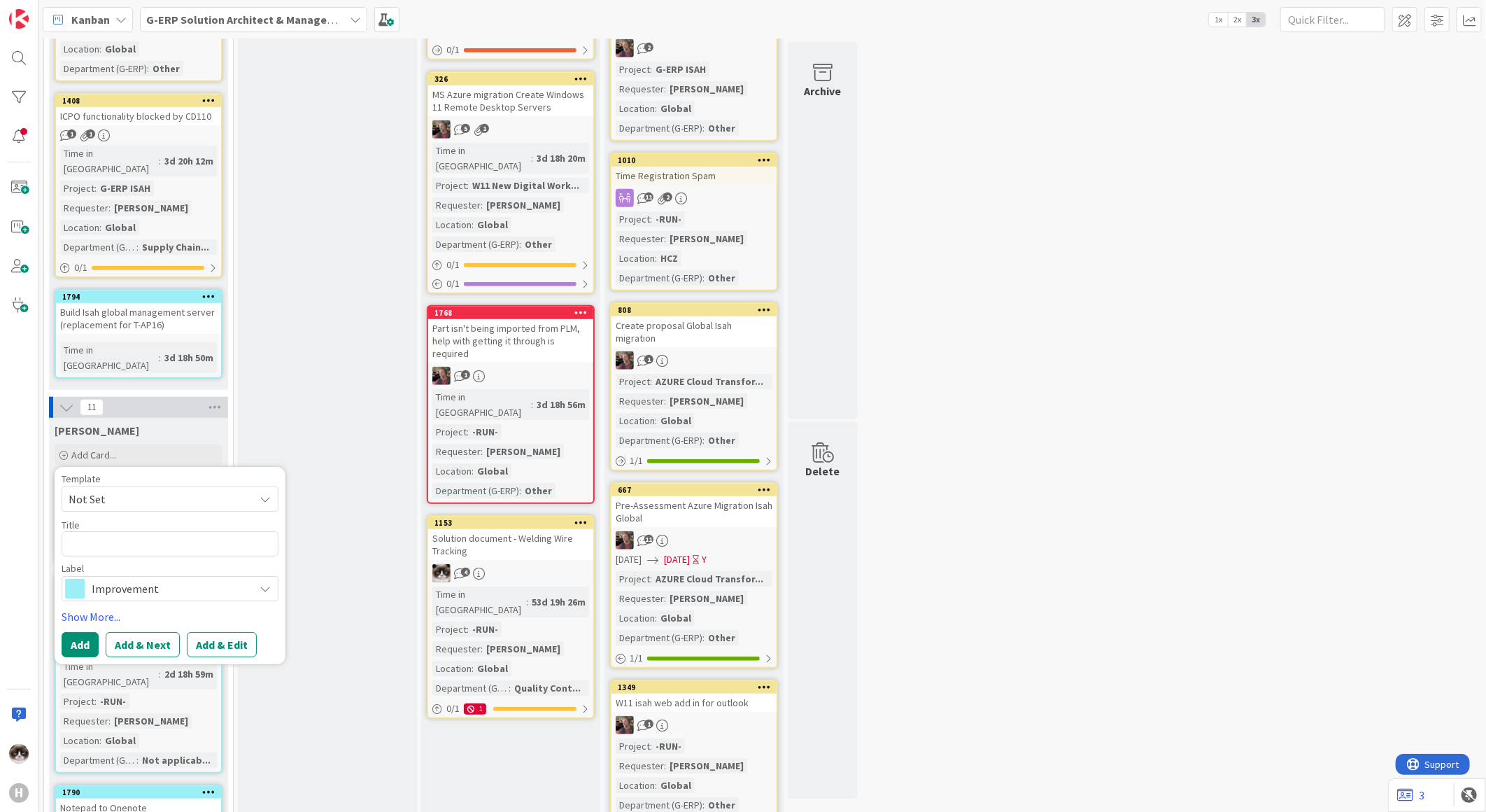
click at [385, 653] on div "In Progress Add Card..." at bounding box center [328, 564] width 179 height 1934
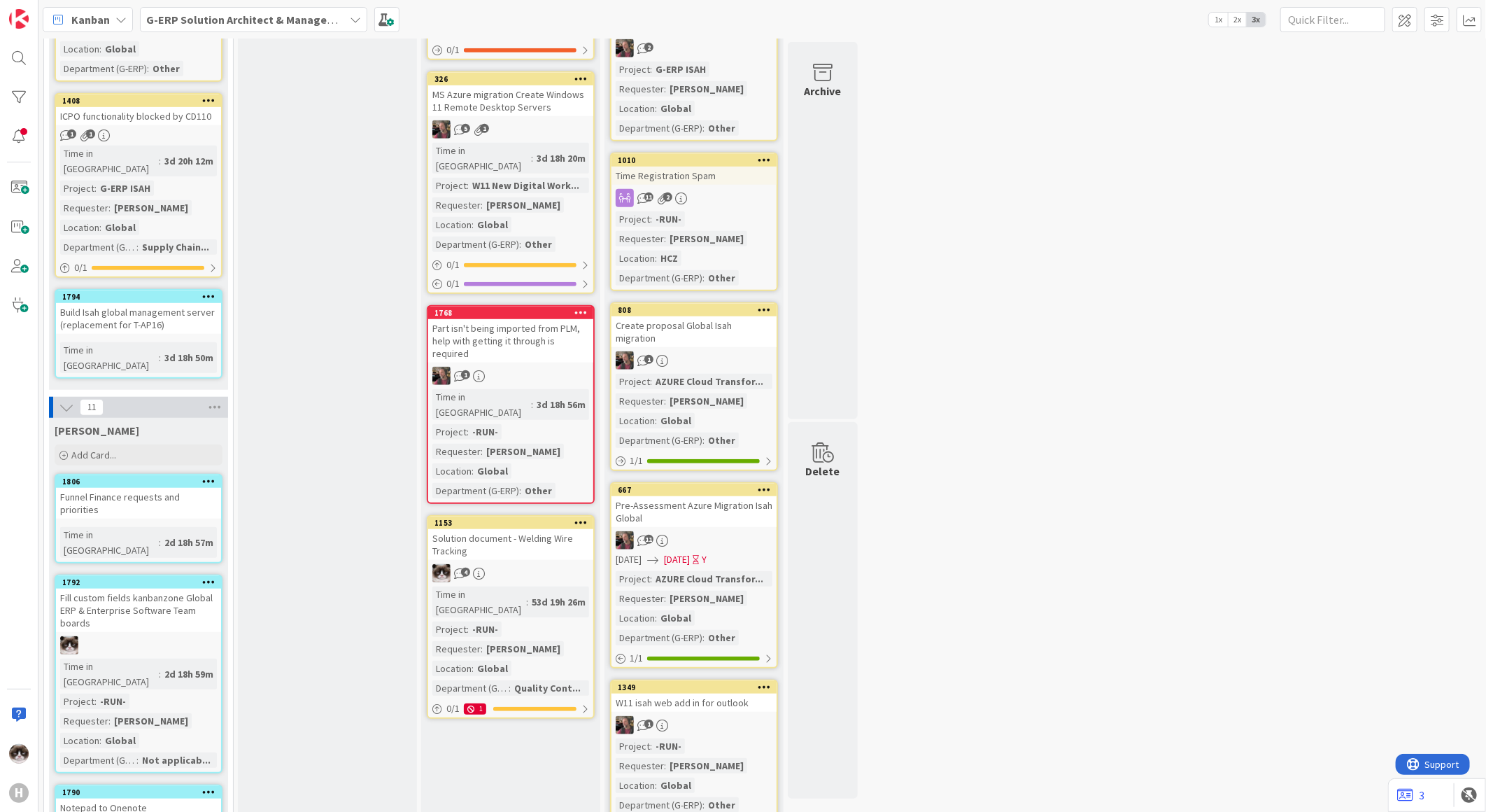
click at [226, 9] on div "G-ERP Solution Architect & Management" at bounding box center [254, 19] width 227 height 25
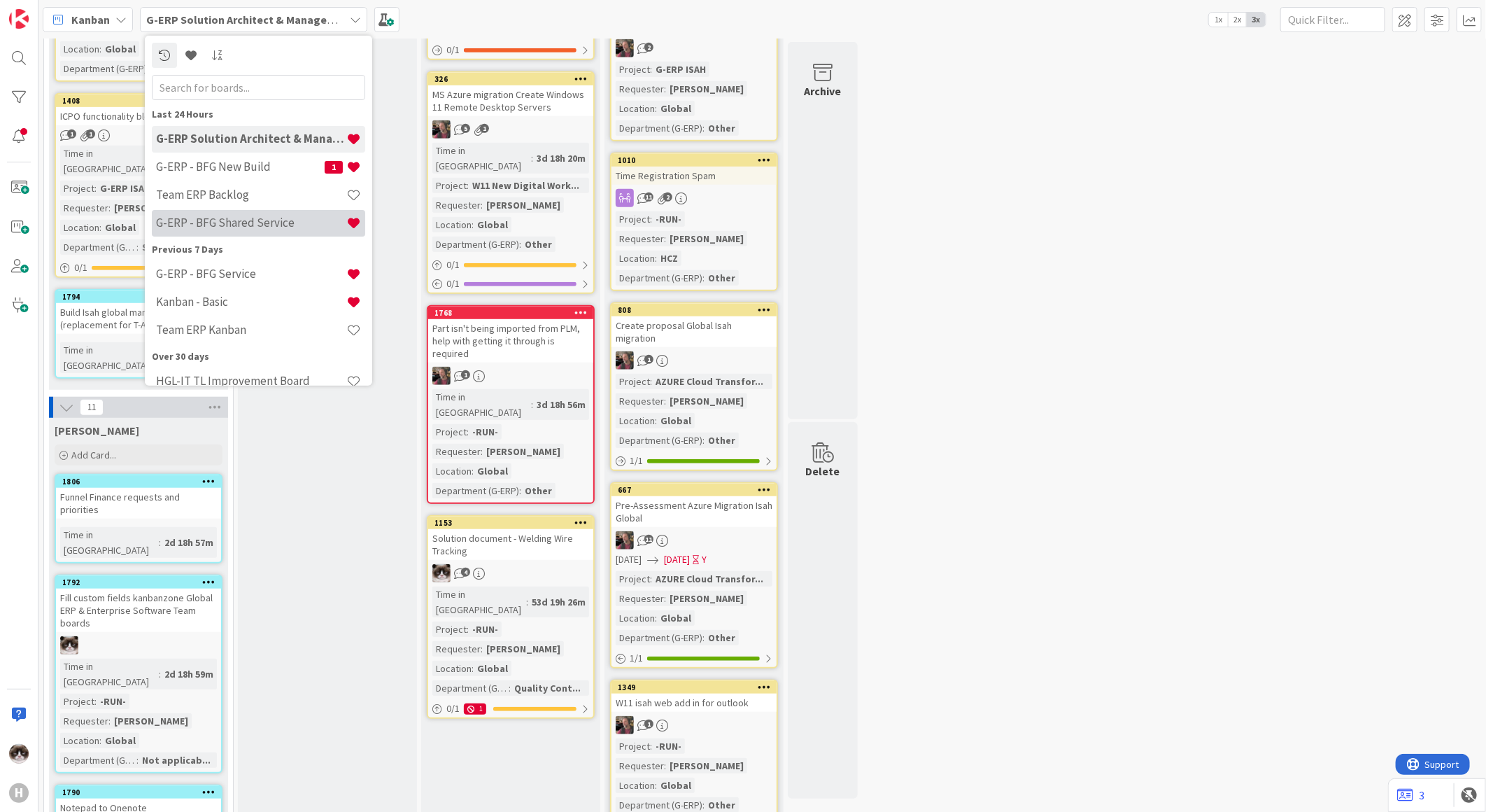
click at [254, 216] on h4 "G-ERP - BFG Shared Service" at bounding box center [251, 222] width 190 height 14
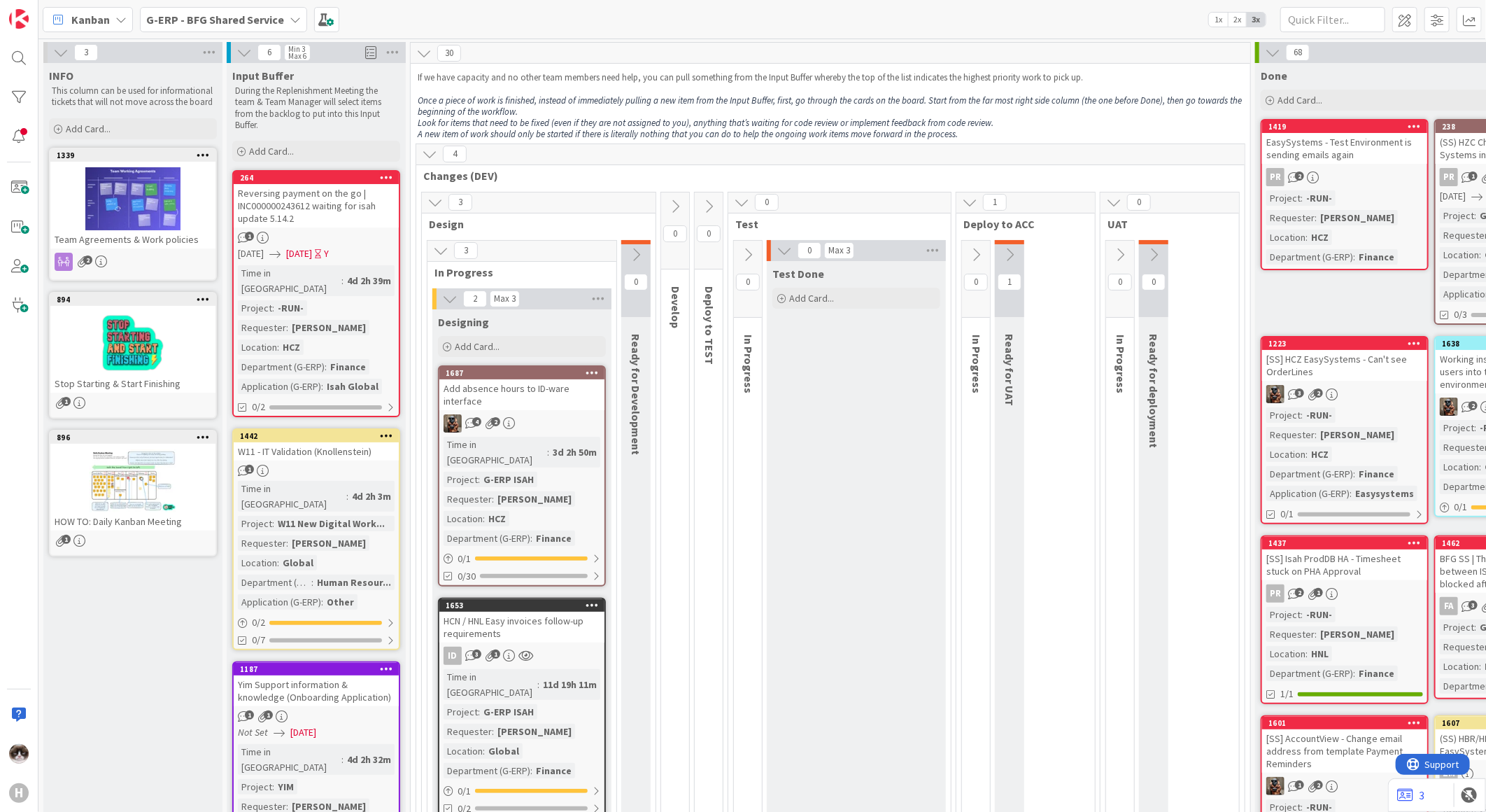
click at [970, 249] on icon at bounding box center [976, 254] width 16 height 16
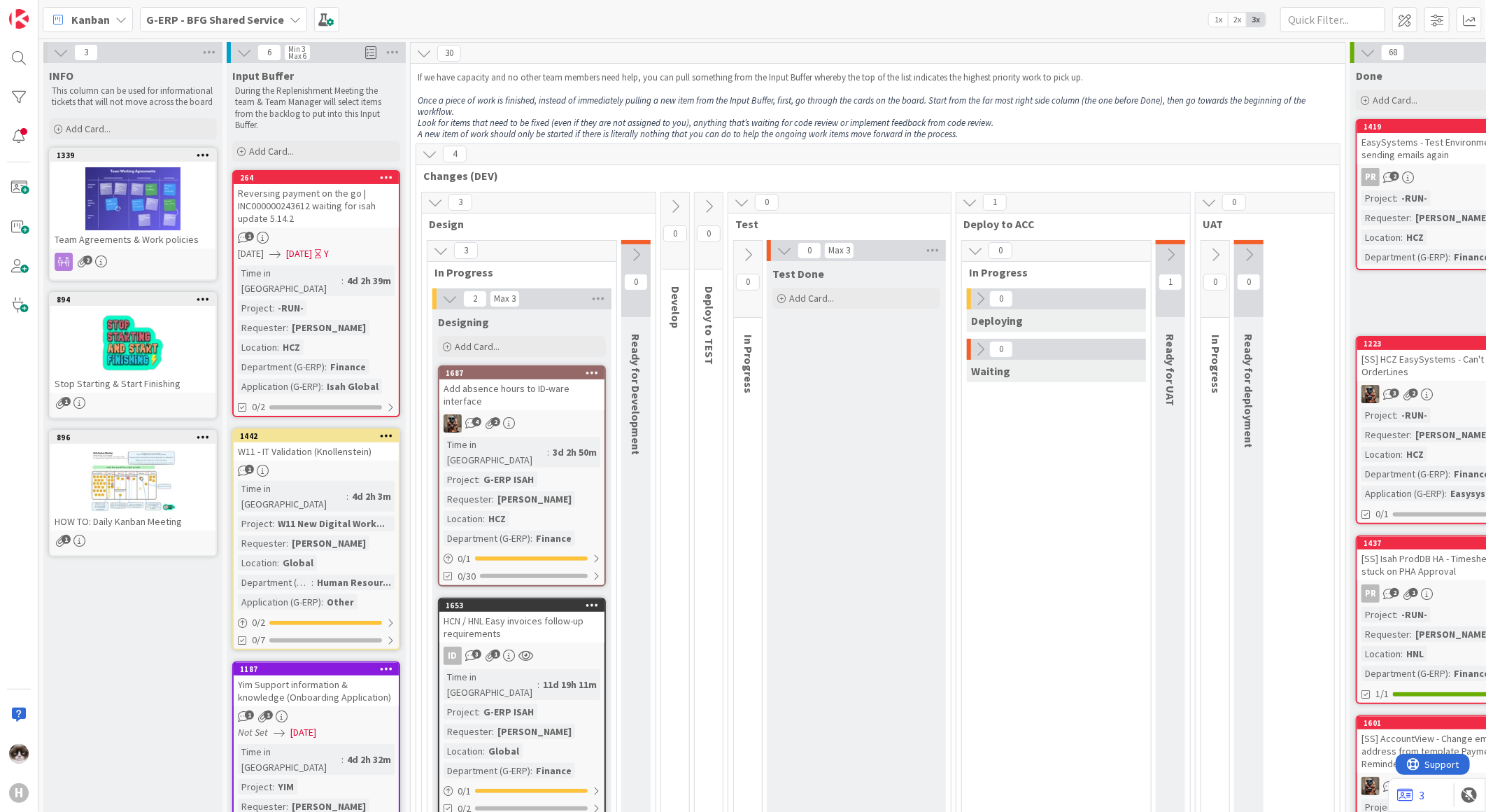
click at [983, 291] on icon at bounding box center [981, 299] width 16 height 16
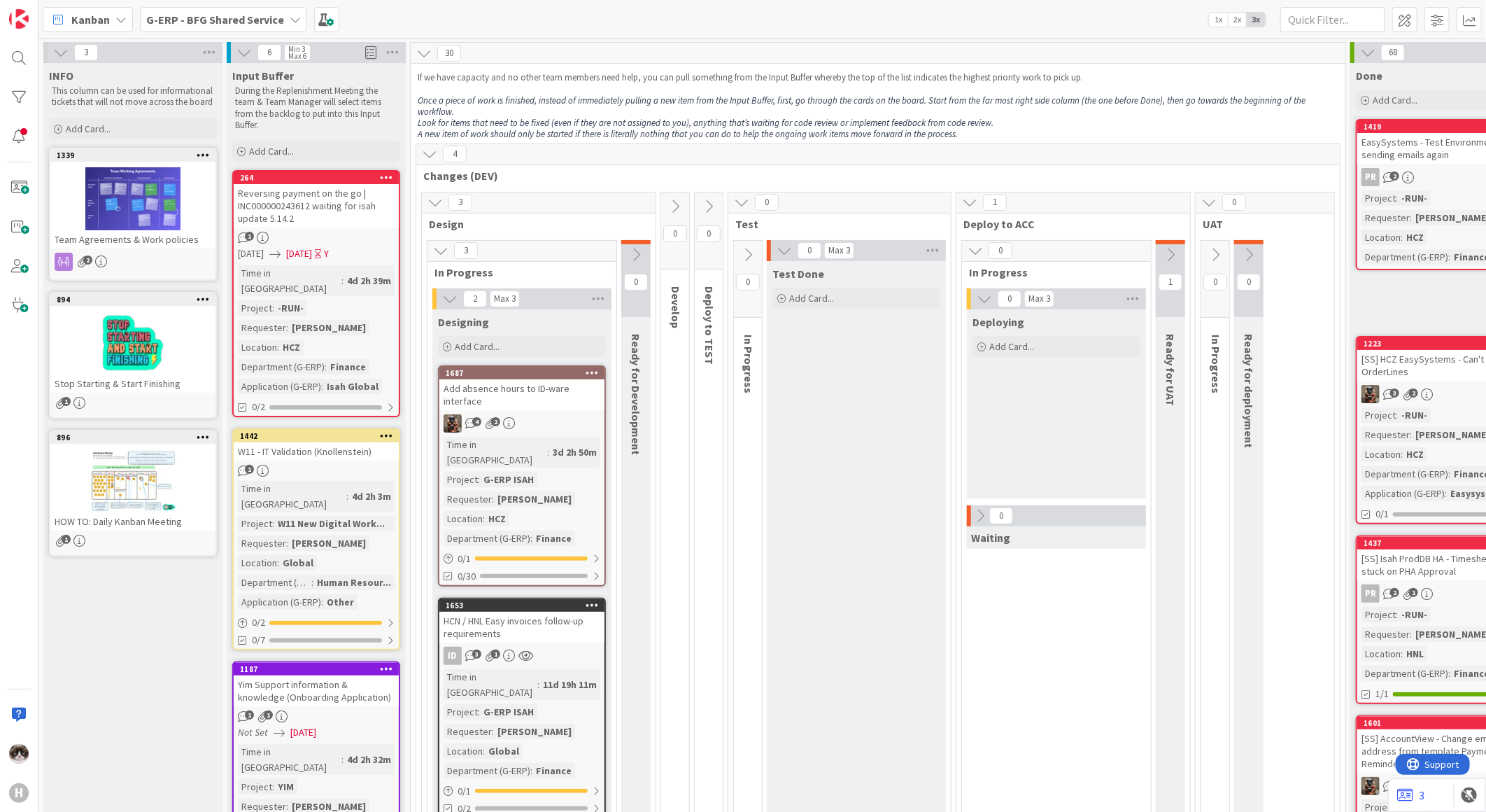
click at [978, 508] on icon at bounding box center [981, 516] width 16 height 16
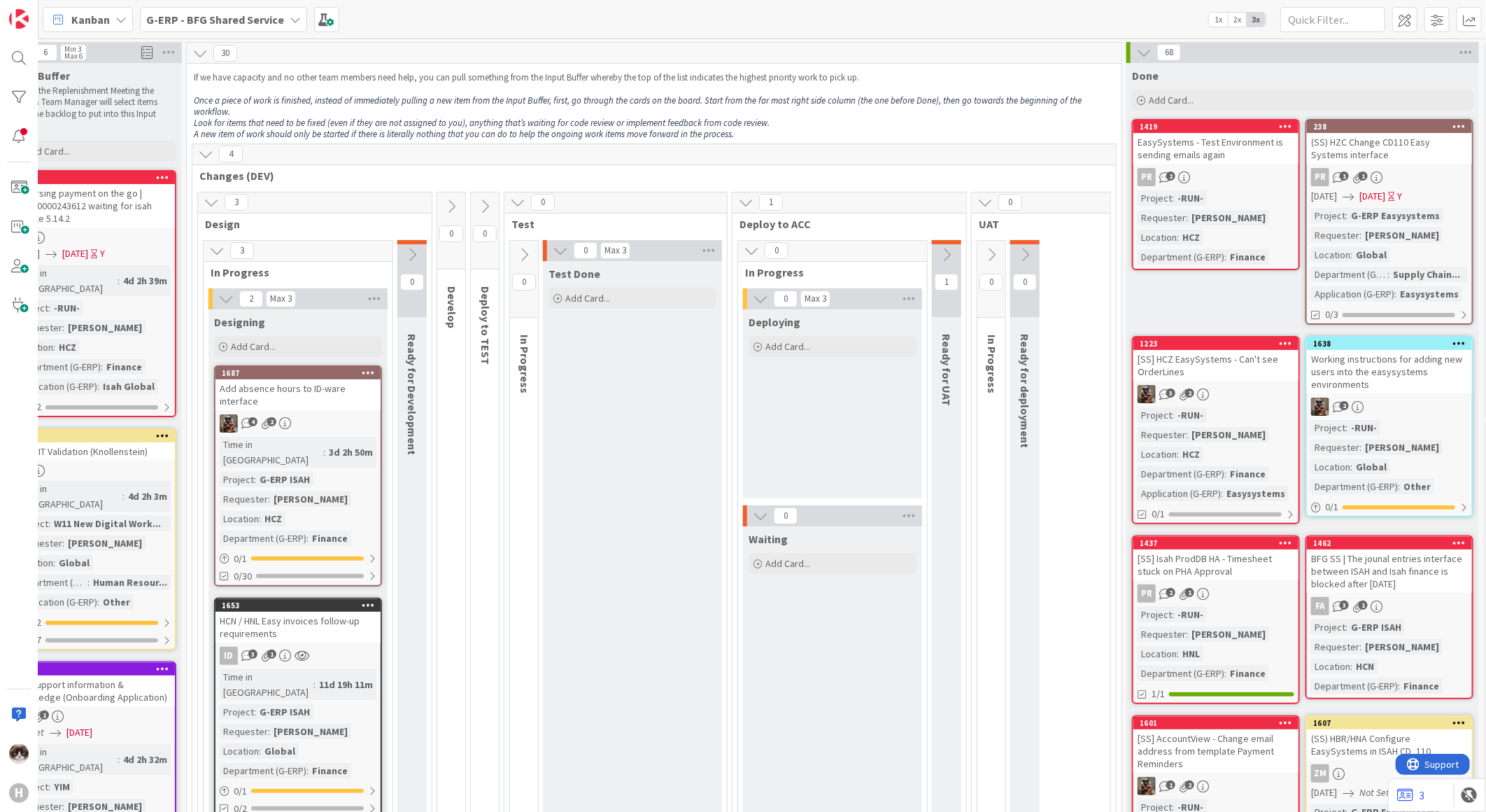
scroll to position [0, 257]
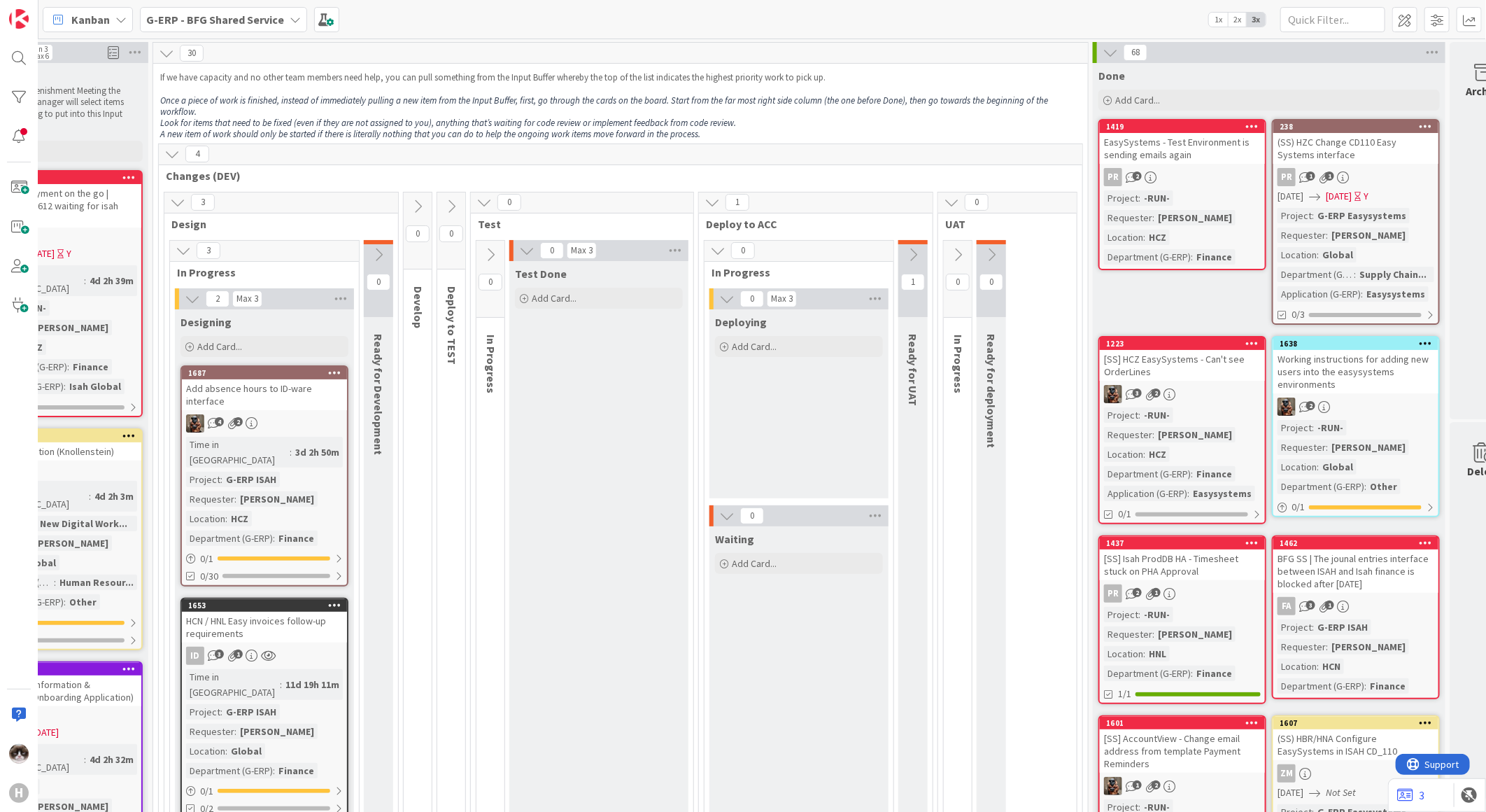
click at [910, 247] on icon at bounding box center [914, 254] width 16 height 16
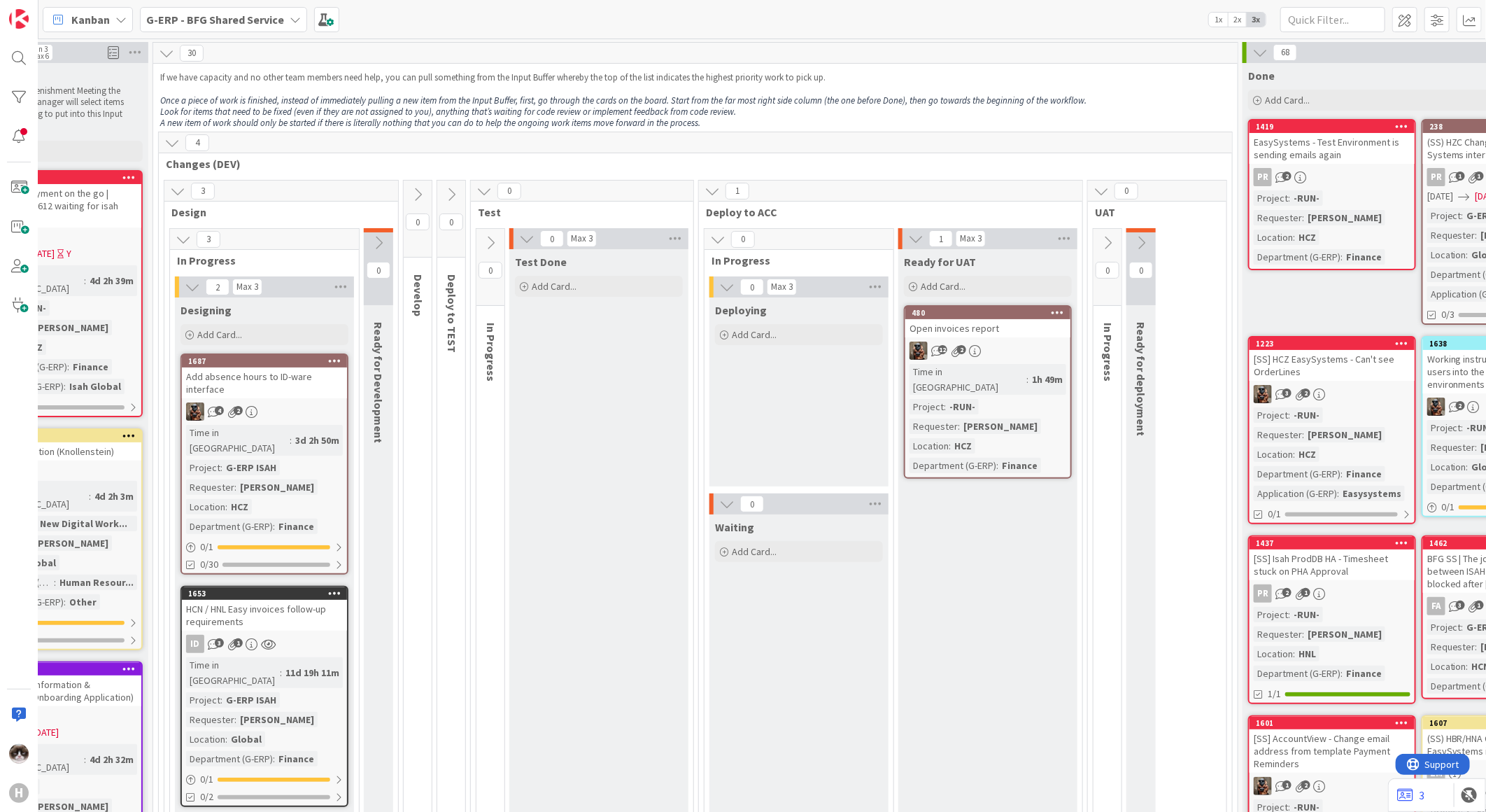
click at [1033, 378] on div "Time in Column : 1h 49m Project : -RUN- Requester : [PERSON_NAME] Location : HC…" at bounding box center [988, 418] width 157 height 109
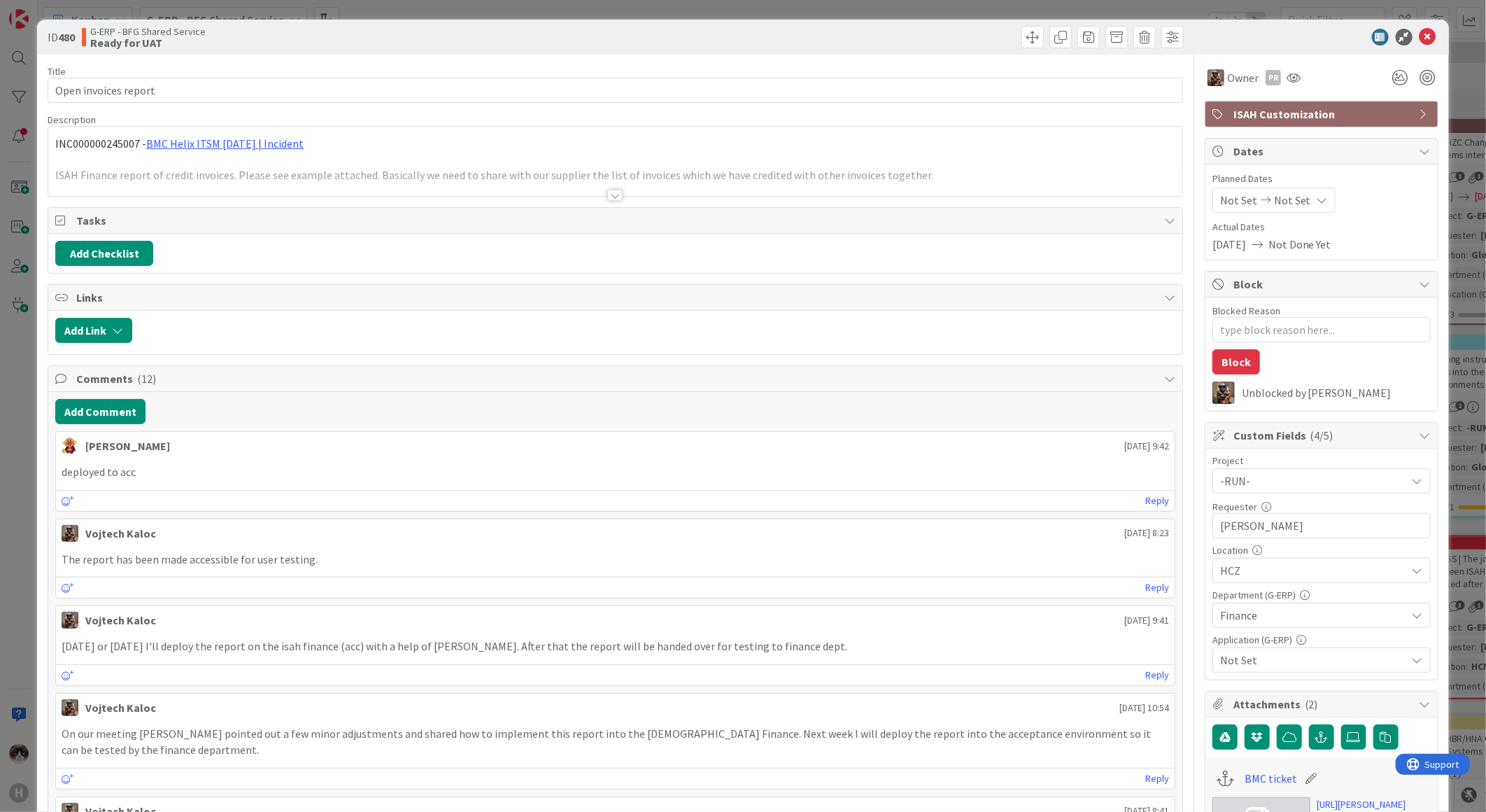
type textarea "x"
click at [618, 180] on div at bounding box center [615, 177] width 1134 height 36
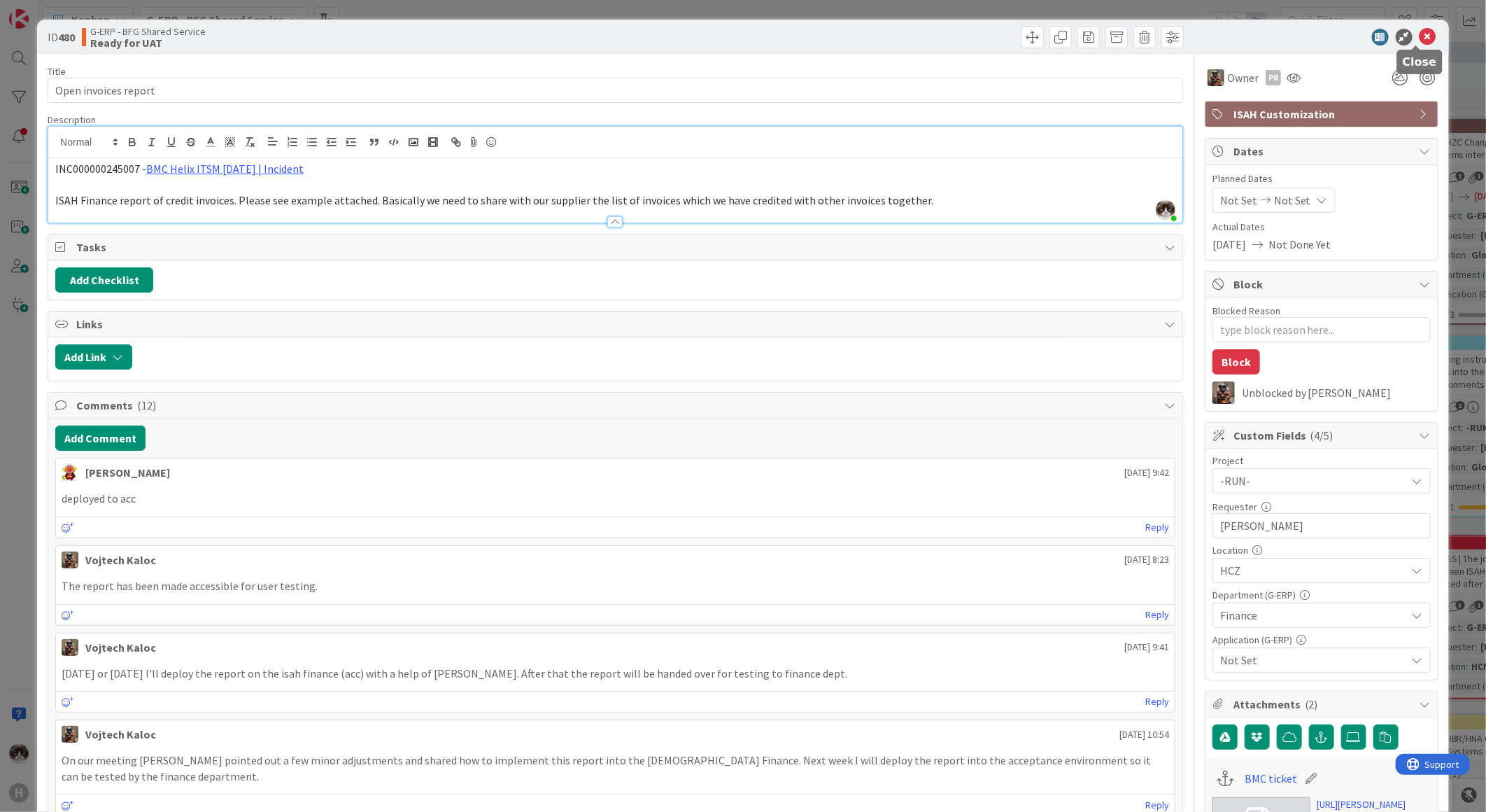
click at [1421, 39] on icon at bounding box center [1427, 36] width 17 height 17
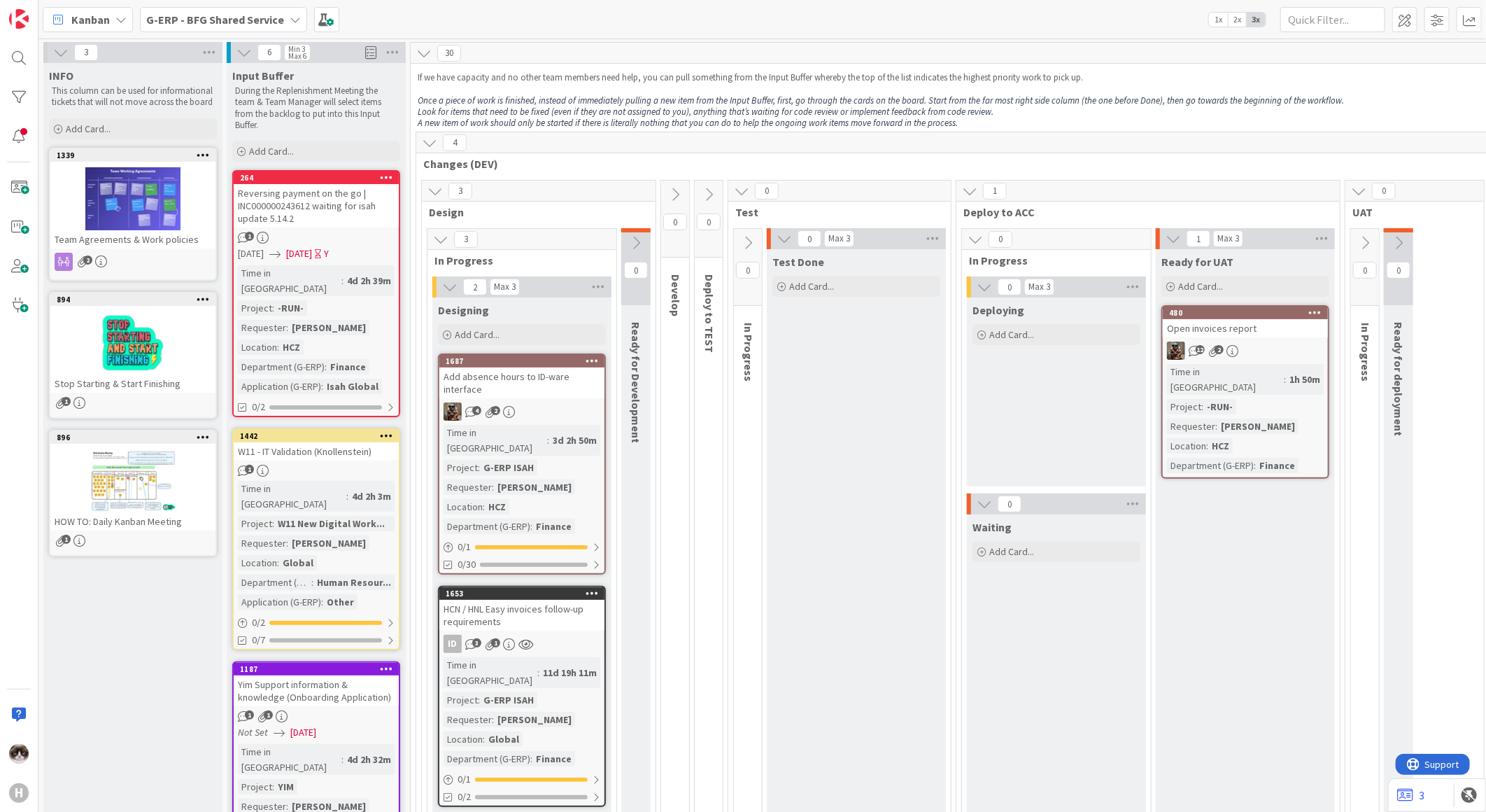
drag, startPoint x: 261, startPoint y: 18, endPoint x: 253, endPoint y: 33, distance: 17.0
click at [261, 18] on b "G-ERP - BFG Shared Service" at bounding box center [215, 19] width 137 height 14
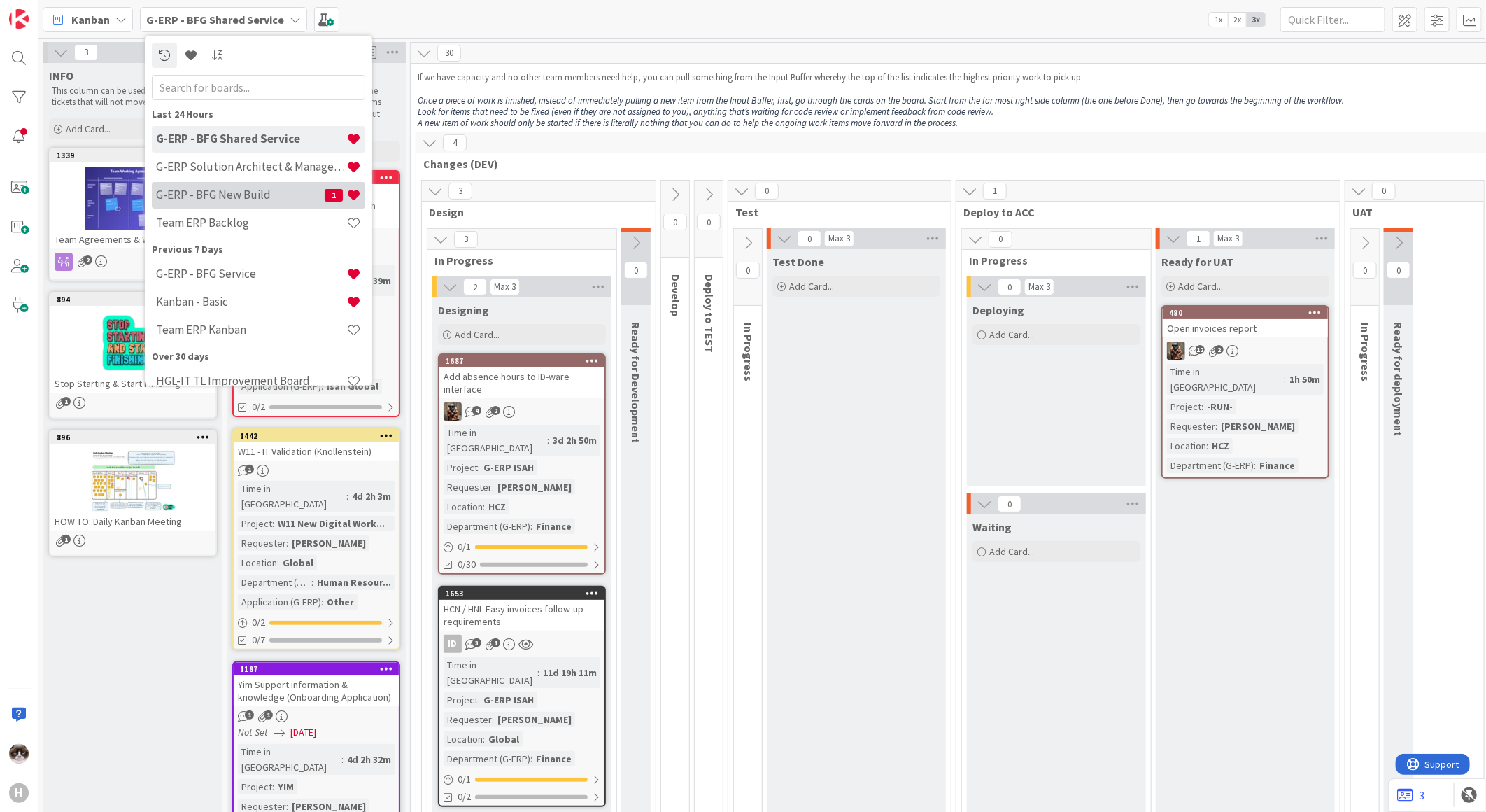
click at [274, 192] on h4 "G-ERP - BFG New Build" at bounding box center [240, 194] width 169 height 14
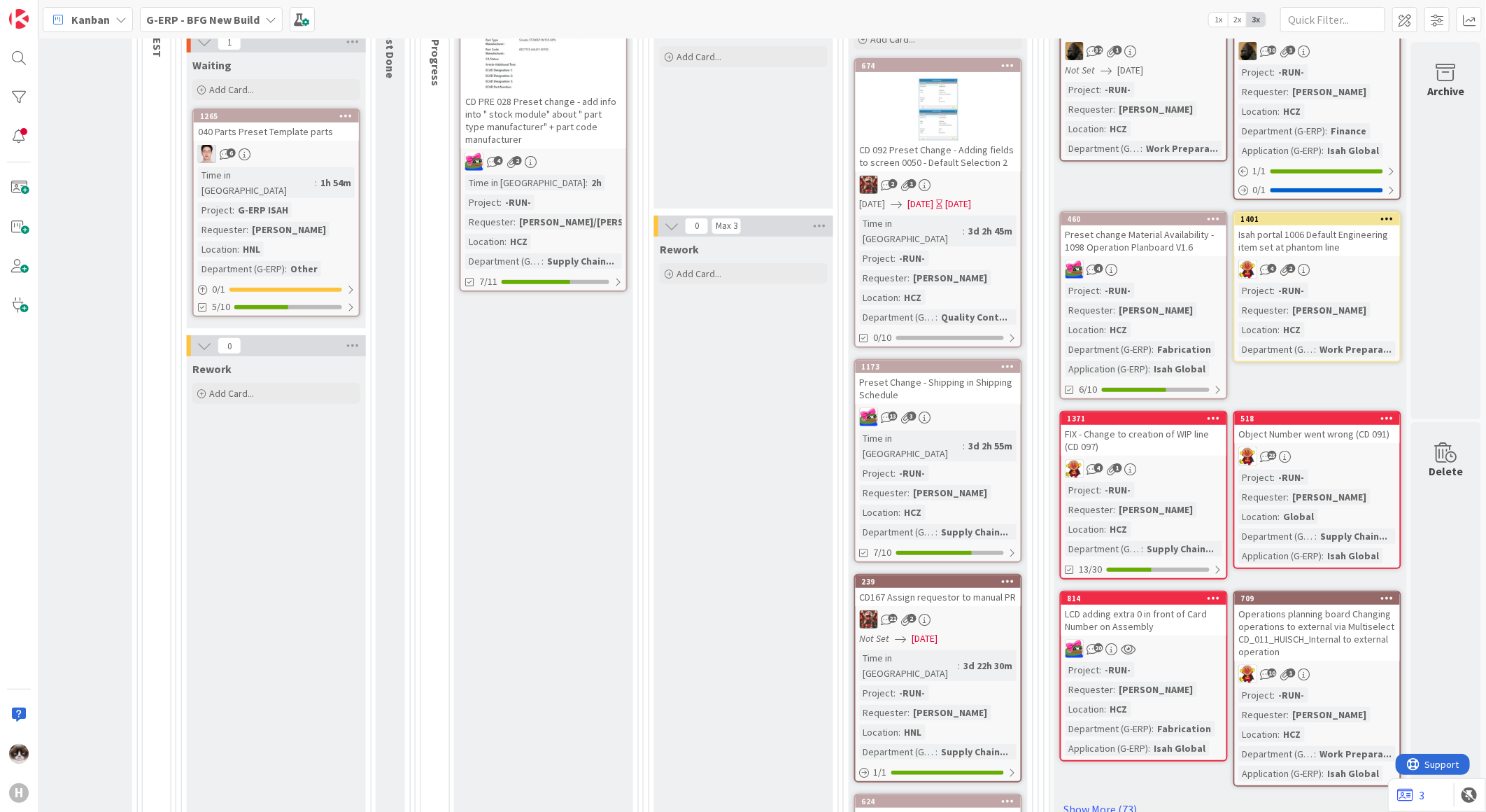
scroll to position [78, 919]
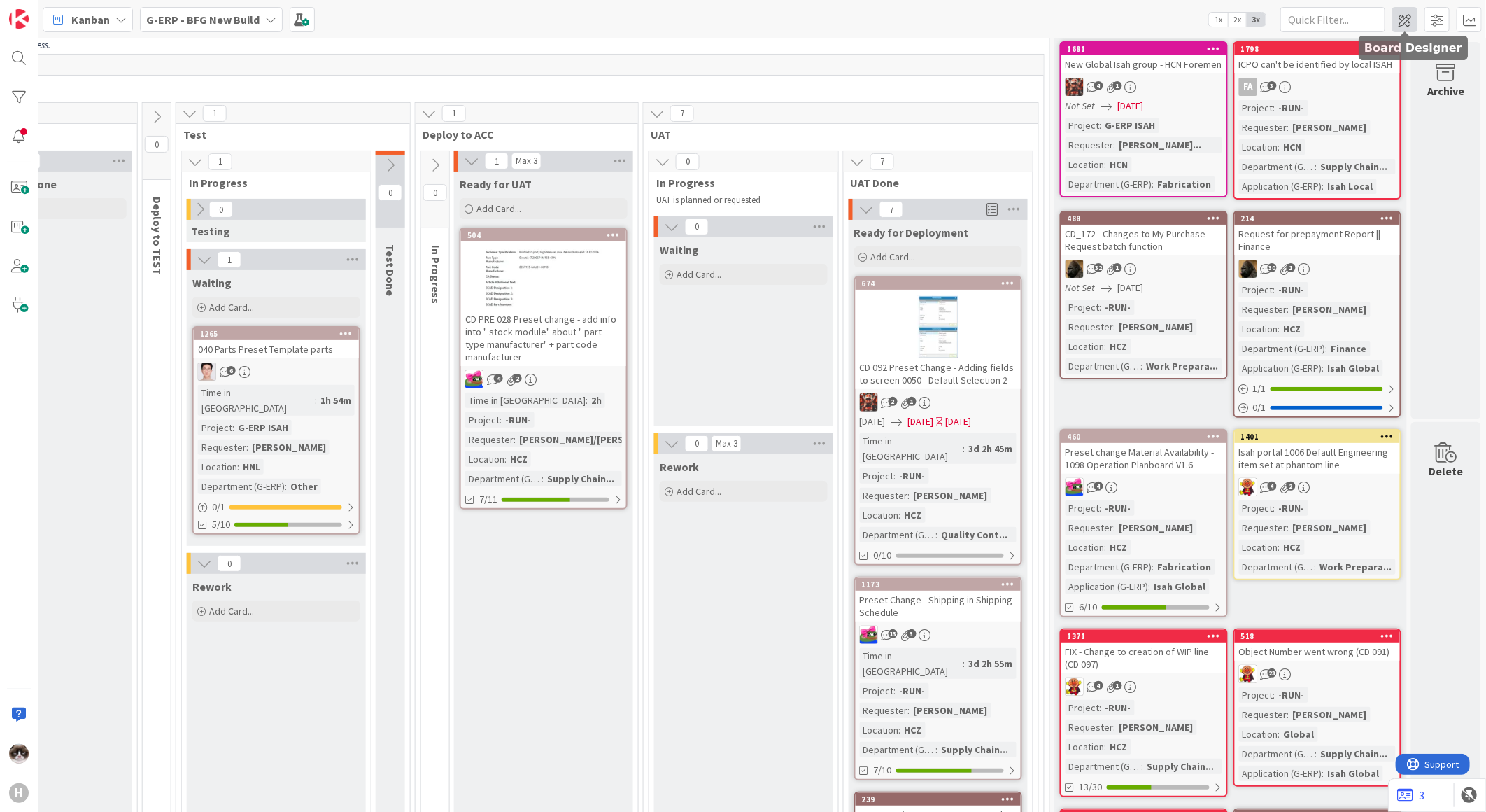
click at [1400, 16] on span at bounding box center [1405, 19] width 25 height 25
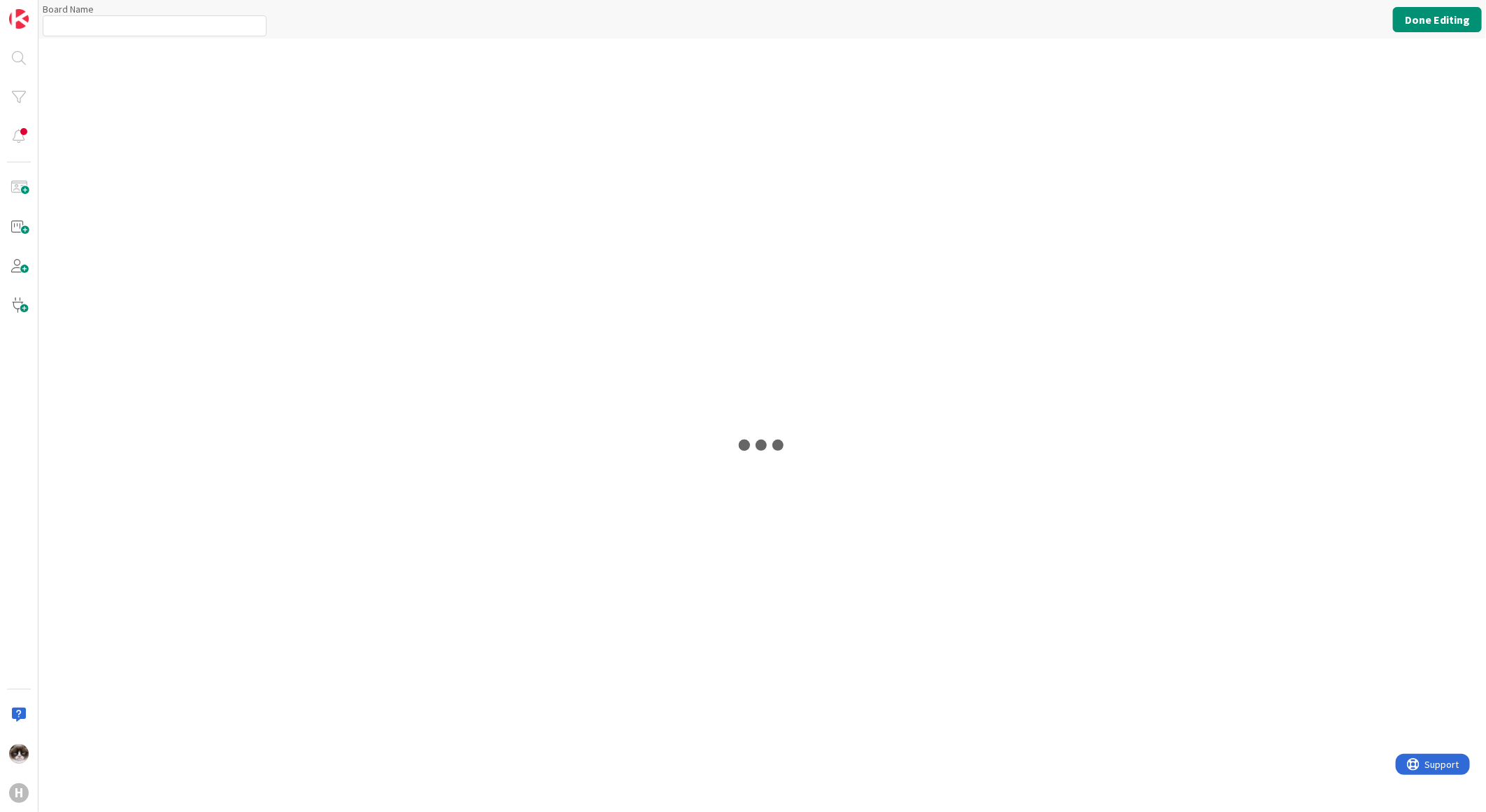
type input "G-ERP - BFG New Build"
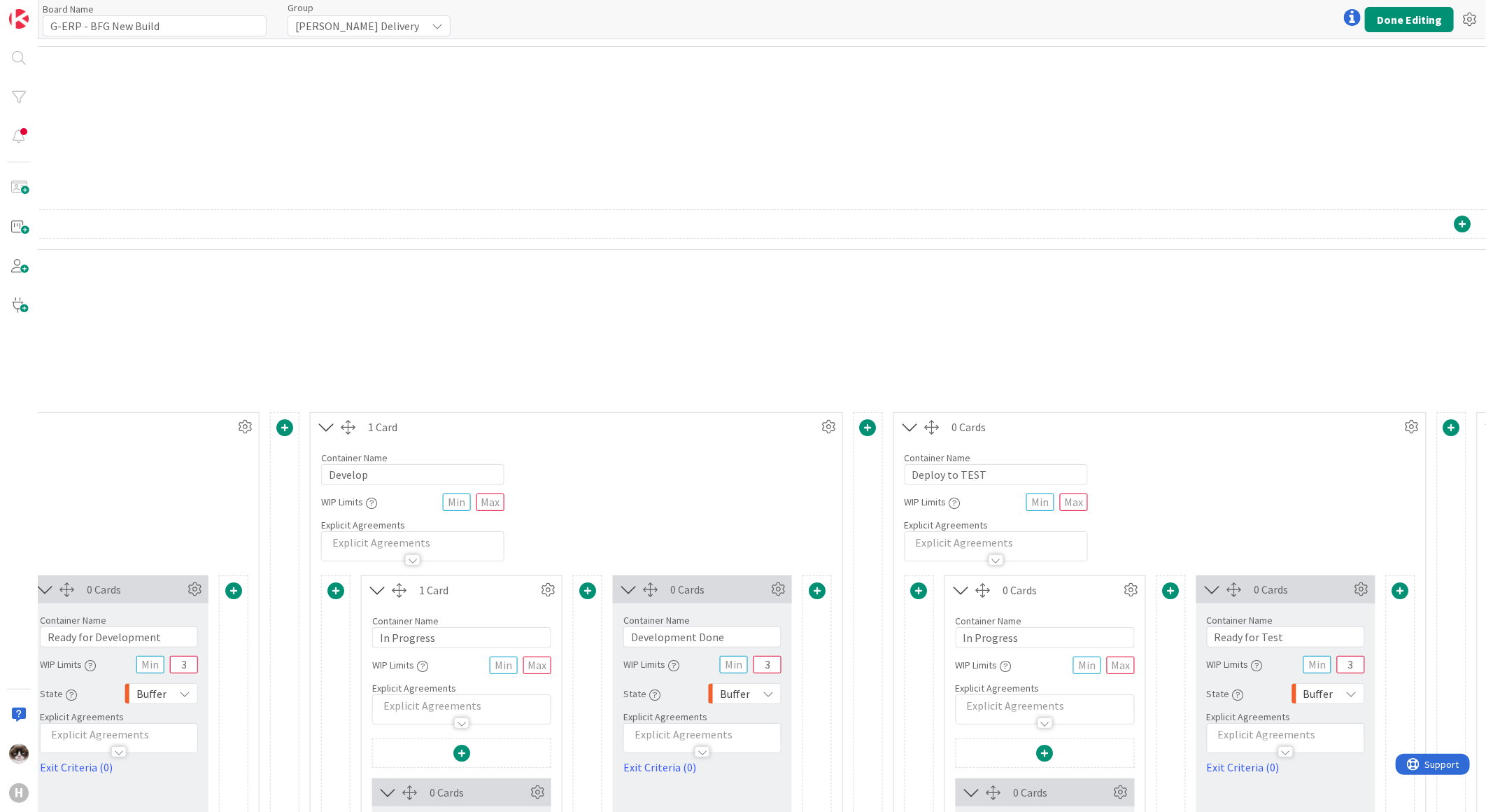
scroll to position [0, 2947]
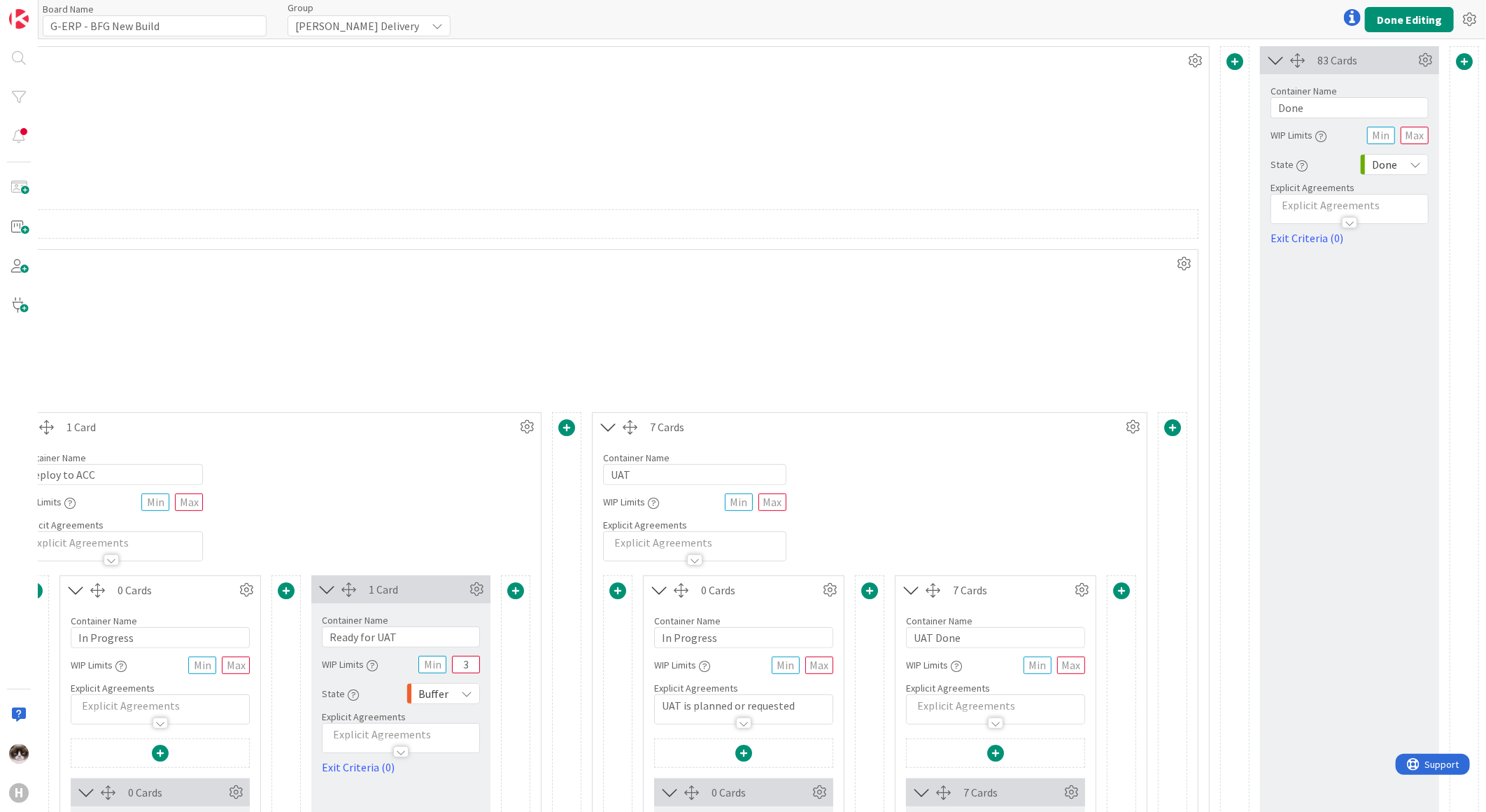
drag, startPoint x: 485, startPoint y: 801, endPoint x: 31, endPoint y: 10, distance: 912.0
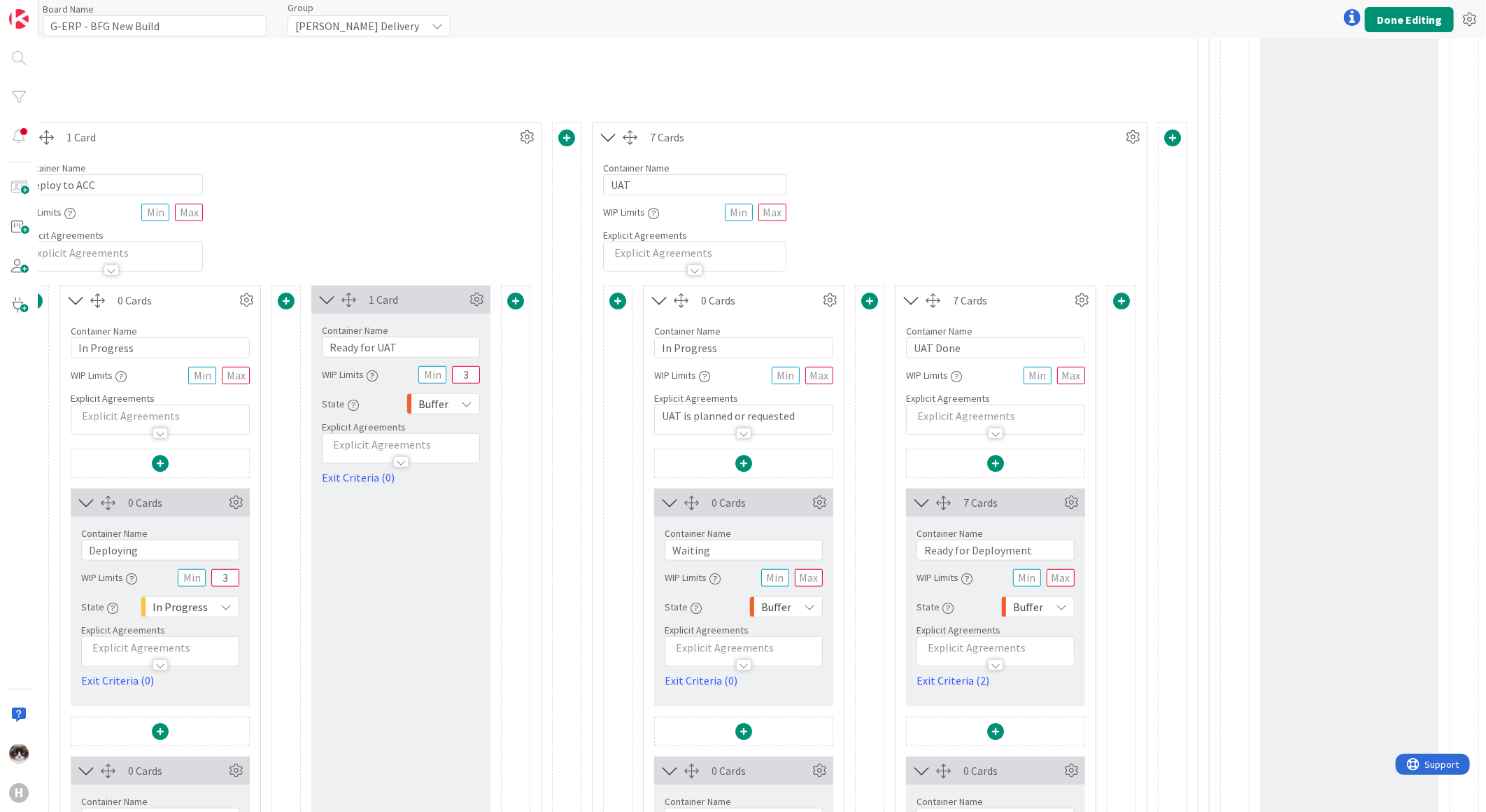
scroll to position [544, 2947]
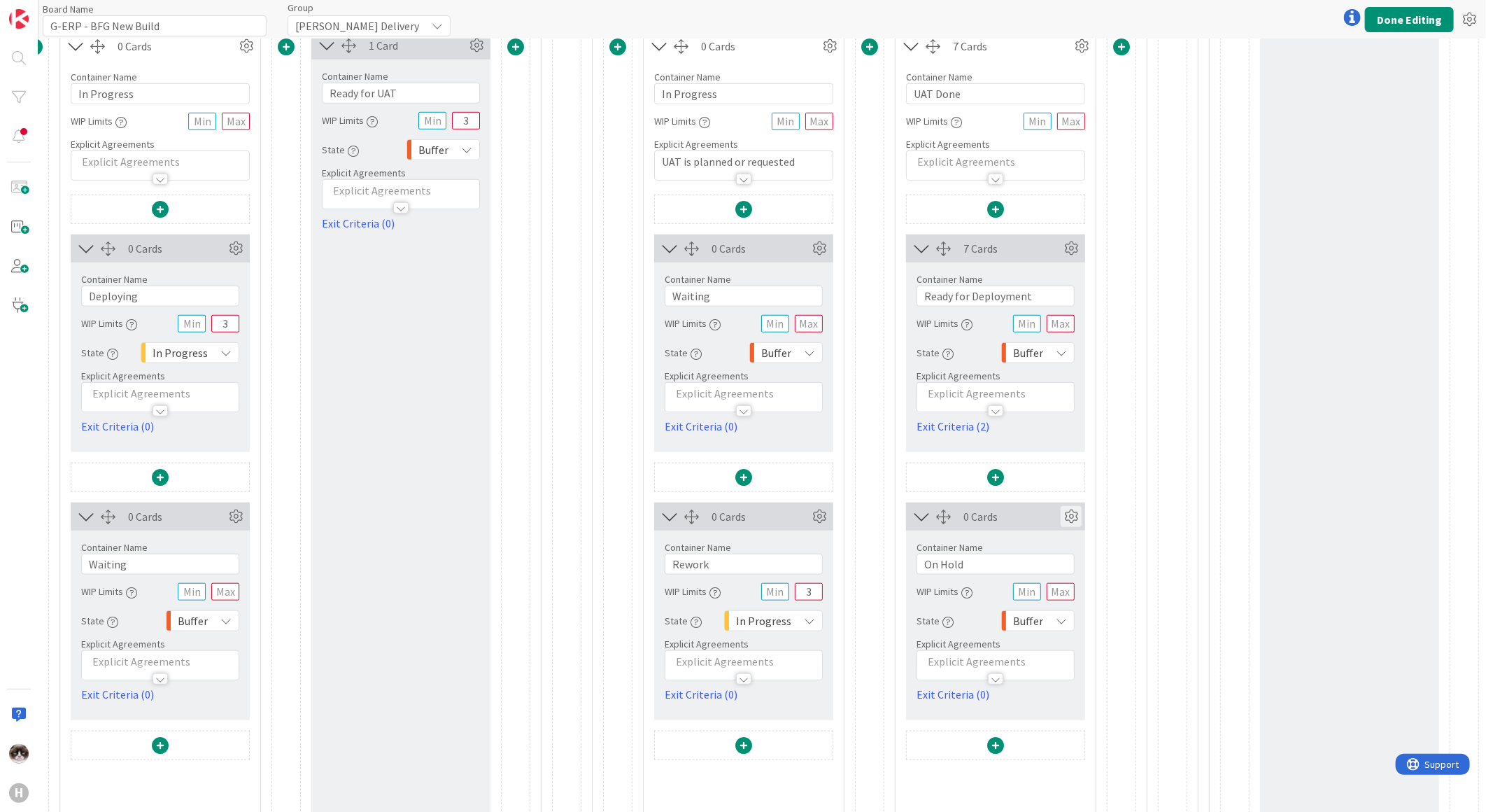
click at [1061, 526] on icon at bounding box center [1072, 517] width 21 height 21
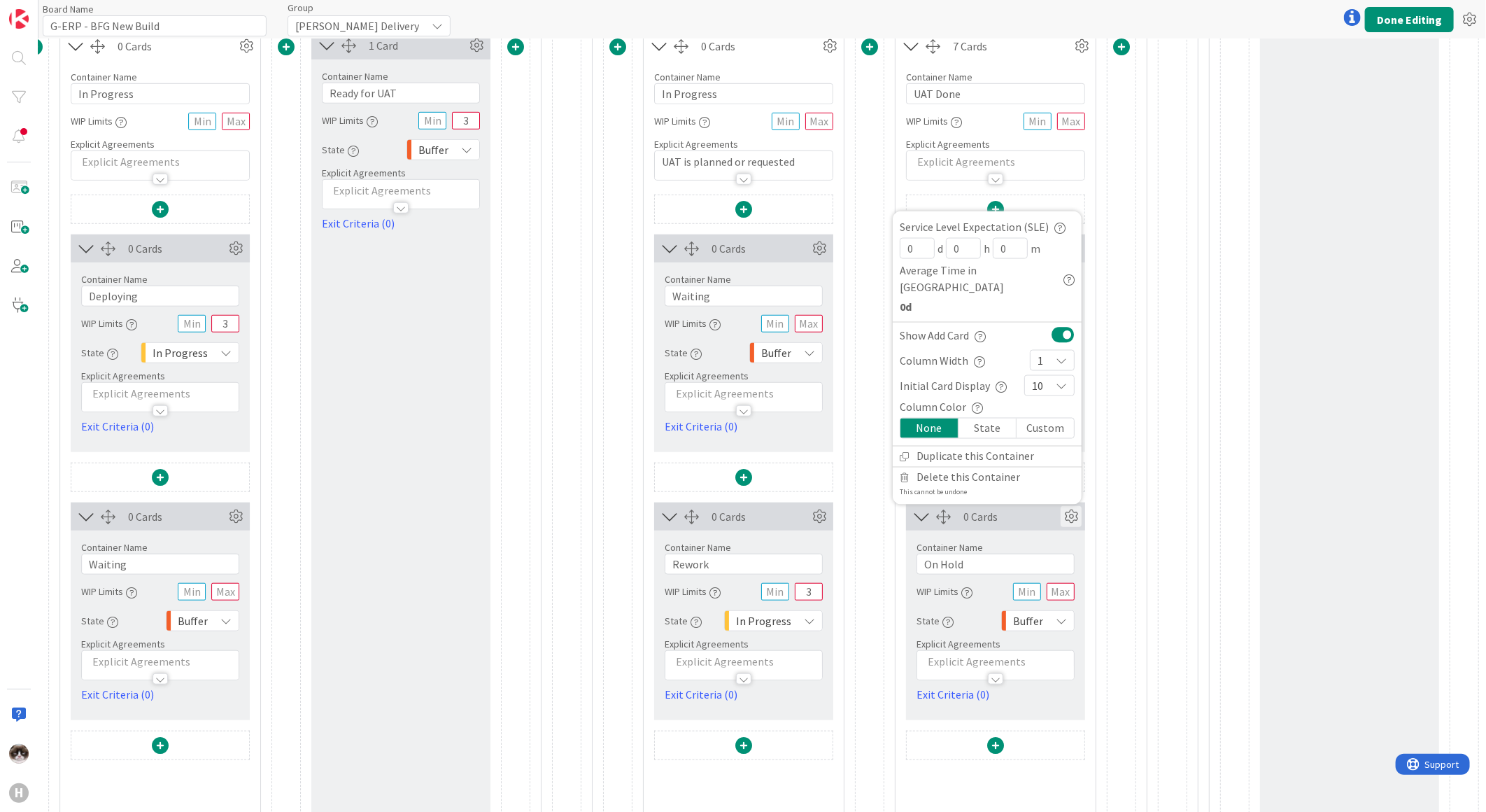
click at [1061, 526] on icon at bounding box center [1072, 517] width 21 height 21
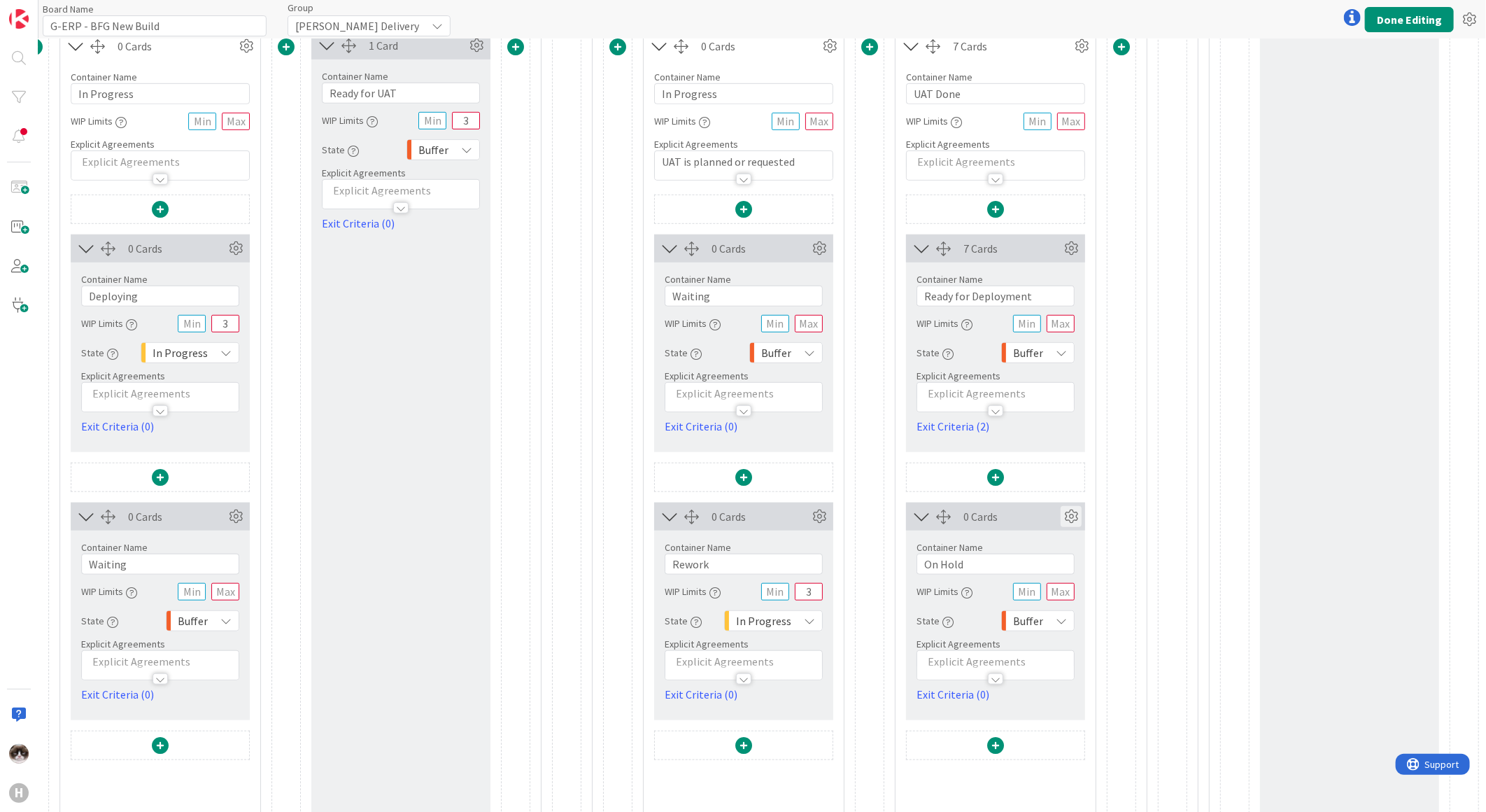
click at [1061, 526] on icon at bounding box center [1072, 517] width 21 height 21
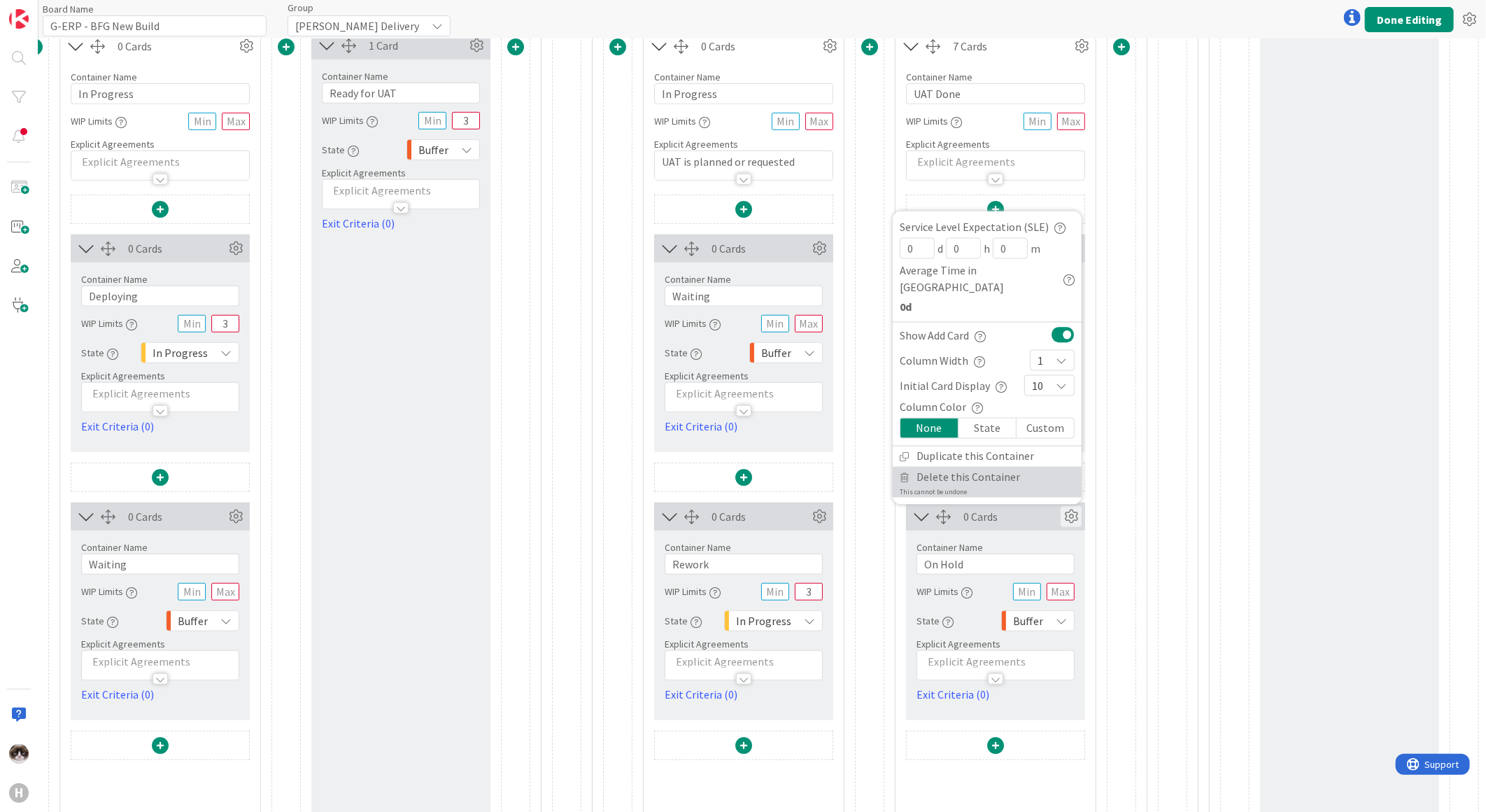
click at [946, 480] on span "Delete this Container" at bounding box center [968, 477] width 103 height 20
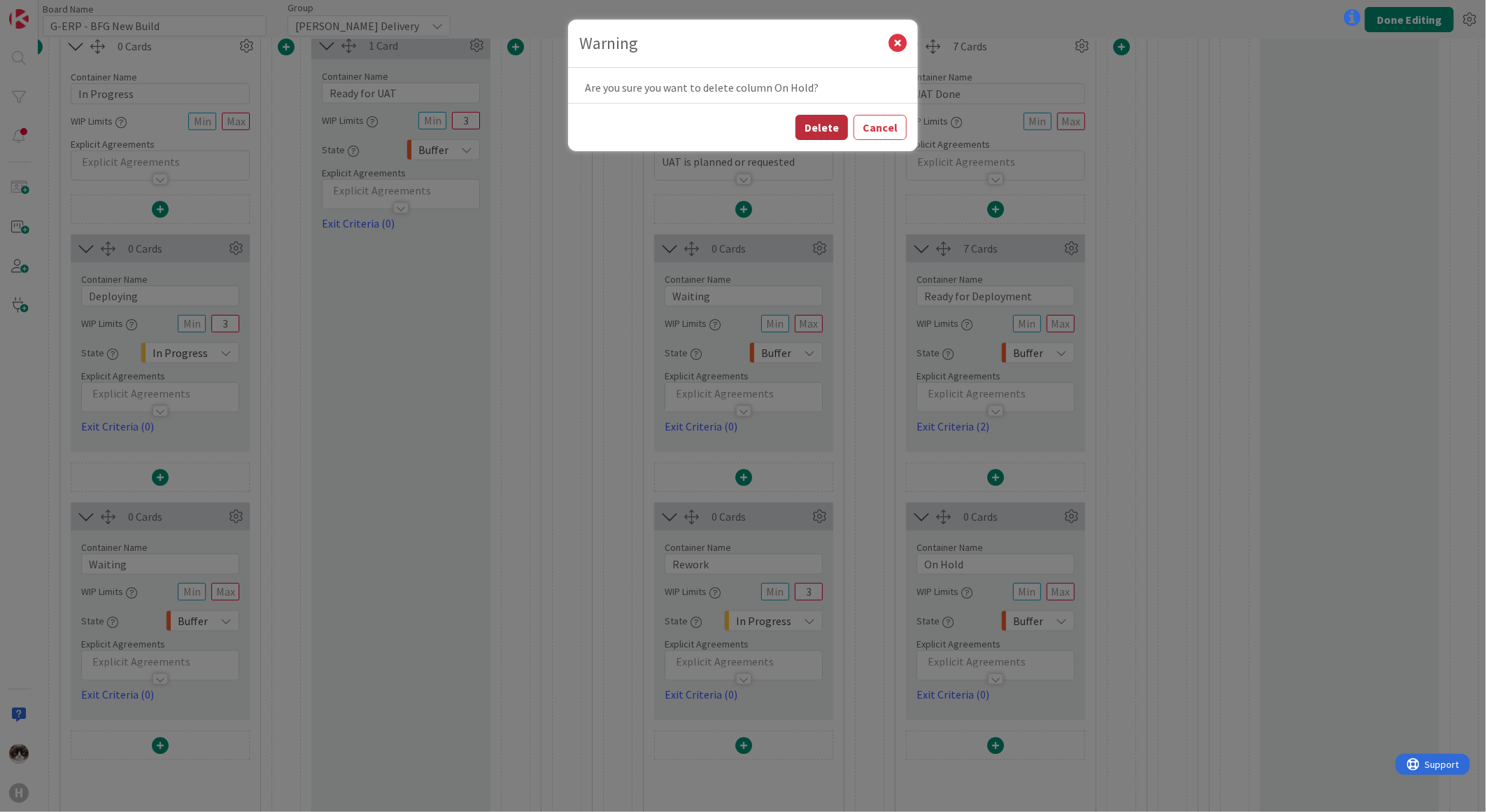
click at [814, 119] on button "Delete" at bounding box center [822, 128] width 53 height 25
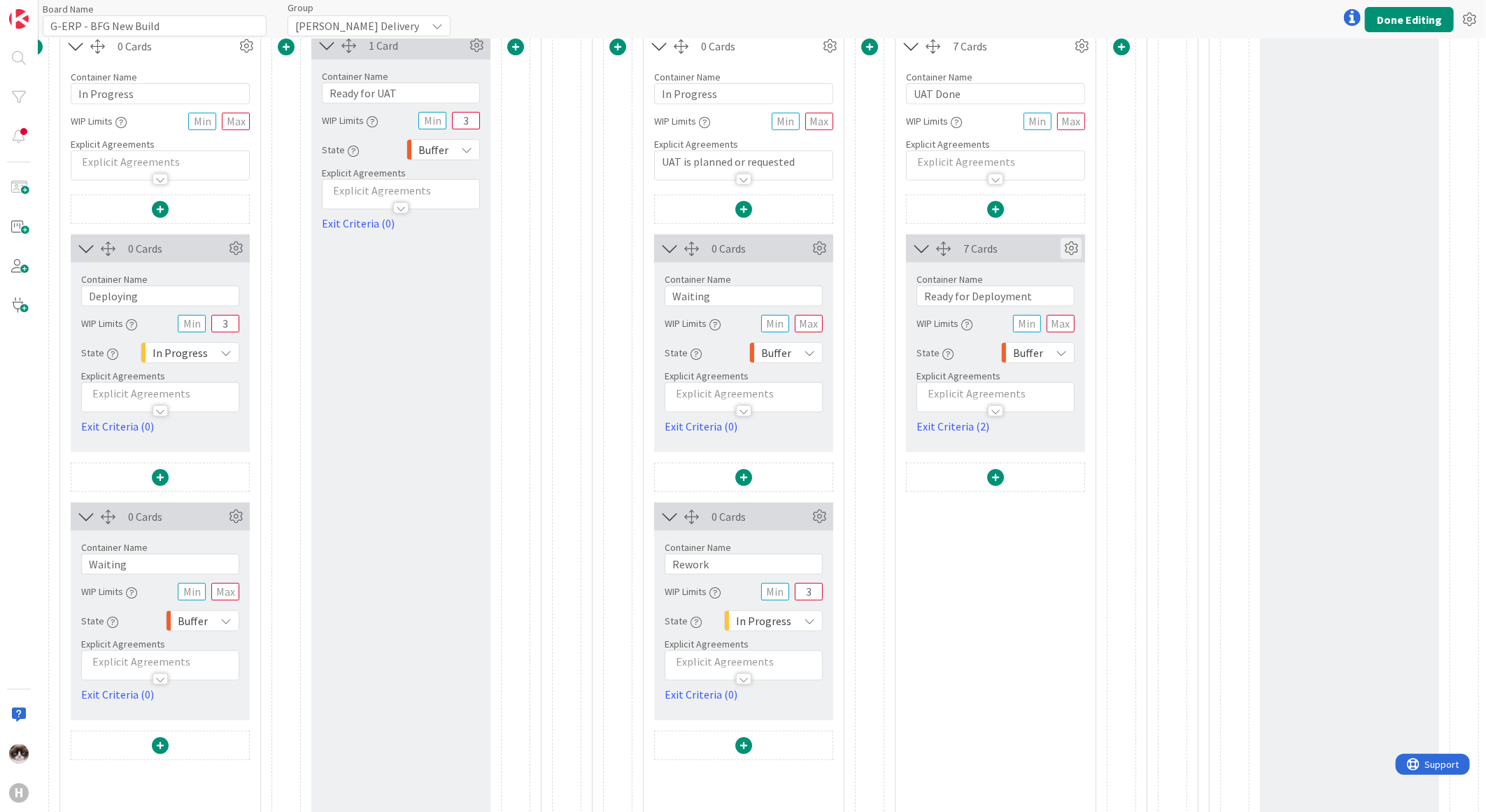
click at [1061, 244] on icon at bounding box center [1072, 249] width 21 height 21
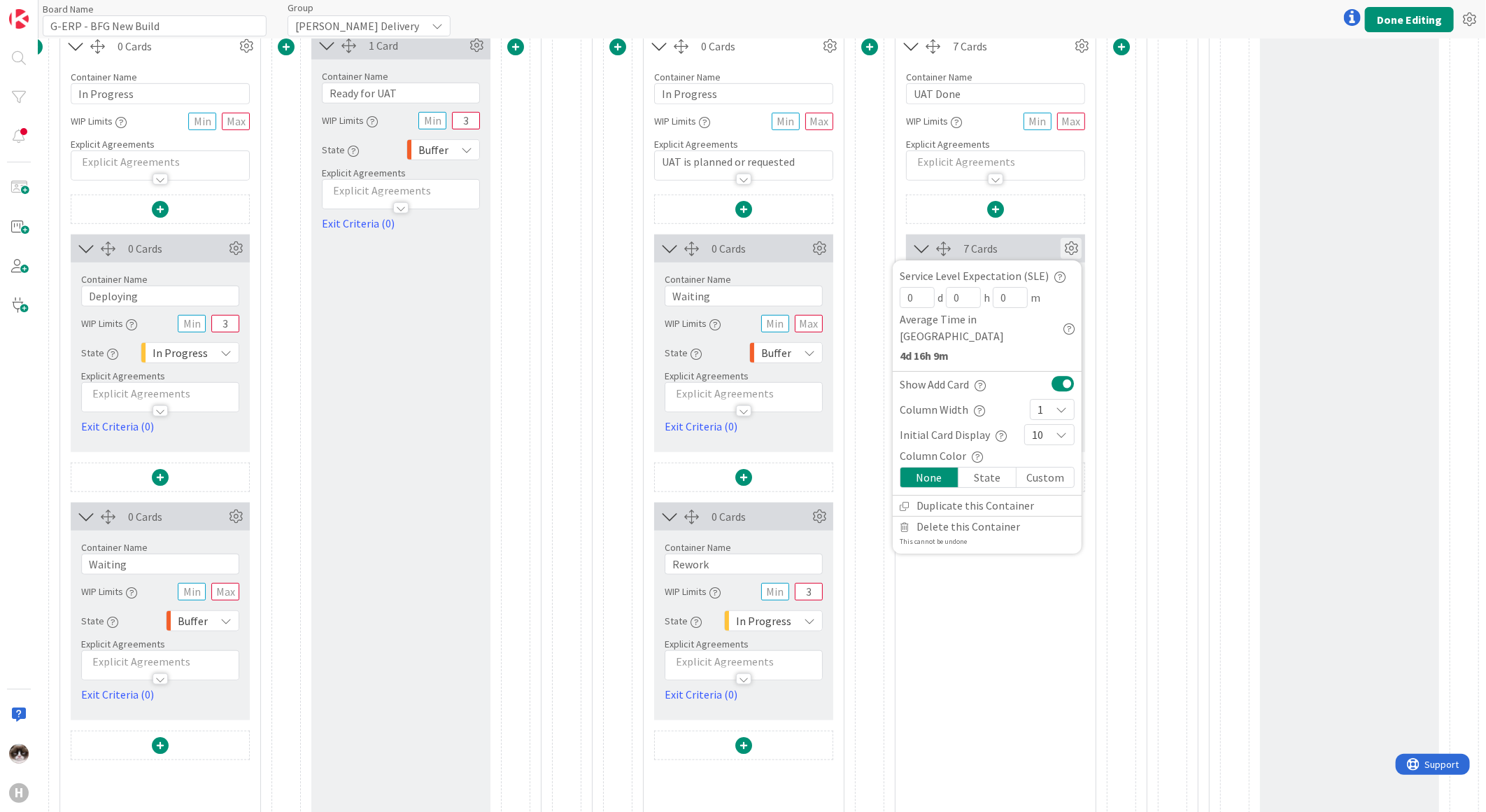
click at [990, 663] on div "7 Cards Service Level Expectation (SLE) 0 d 0 h 0 m Average Time in Column 4d 1…" at bounding box center [996, 611] width 179 height 833
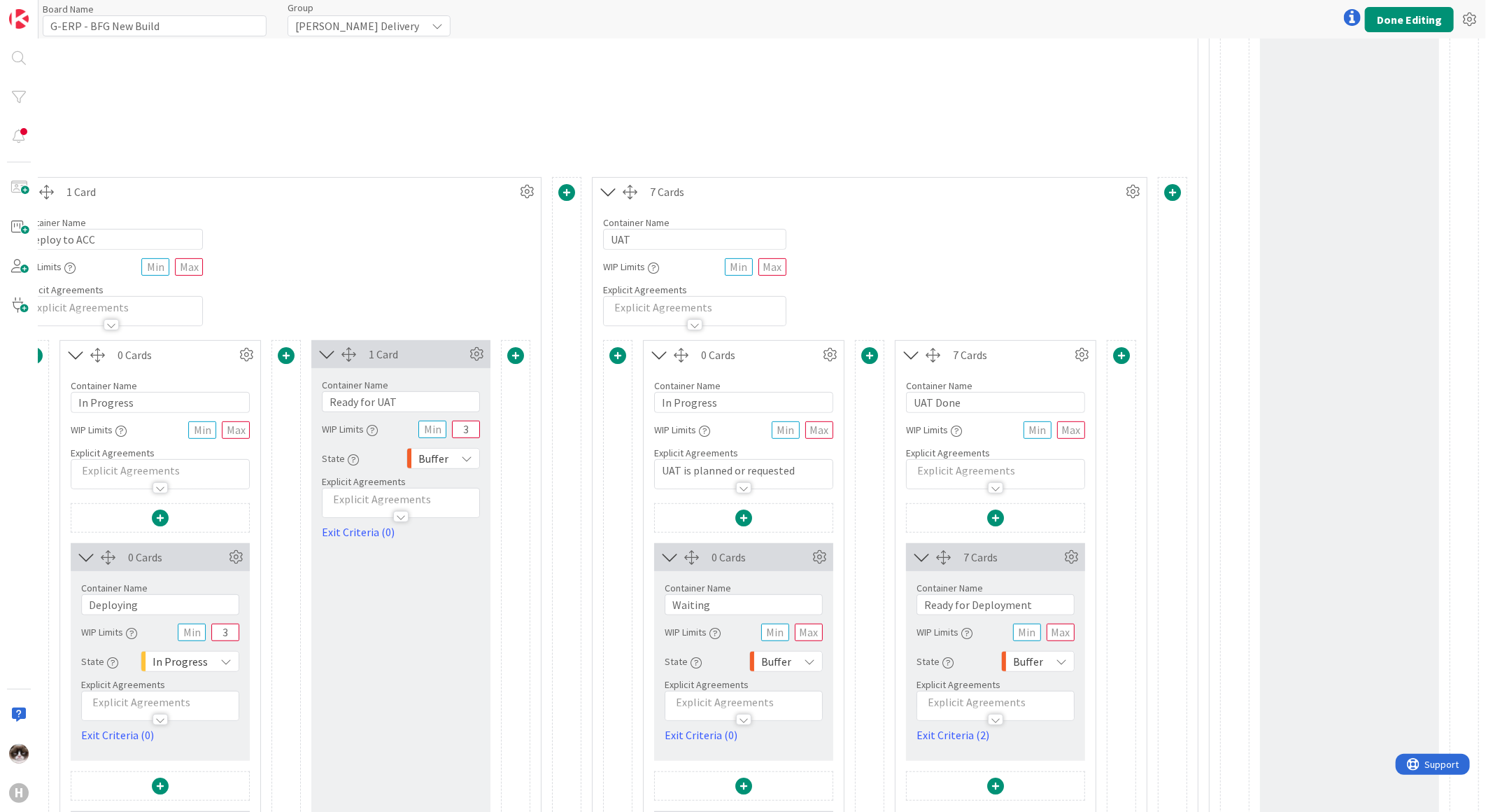
scroll to position [233, 2947]
click at [862, 361] on span at bounding box center [870, 357] width 17 height 17
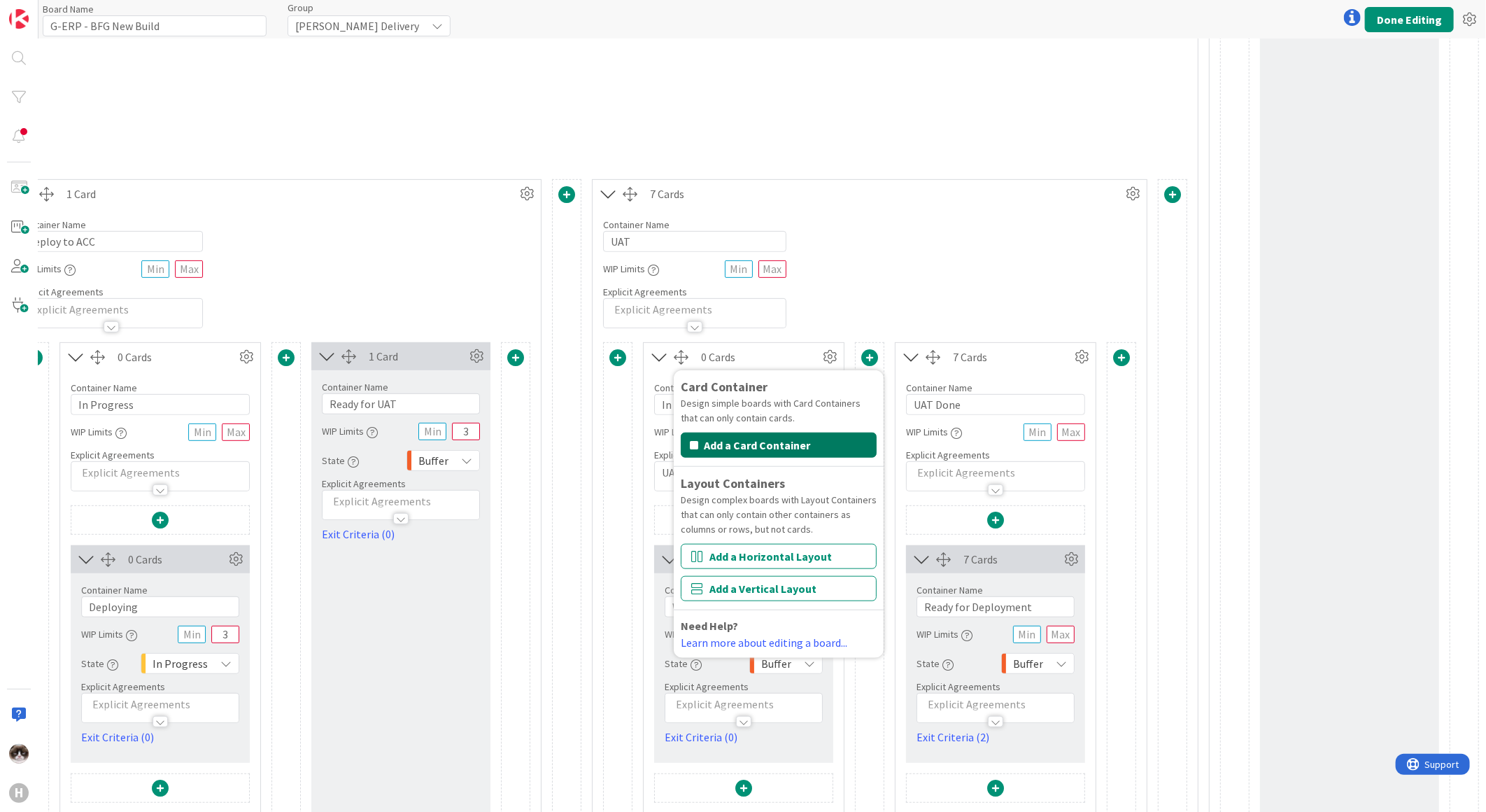
click at [804, 445] on button "Add a Card Container" at bounding box center [778, 445] width 196 height 25
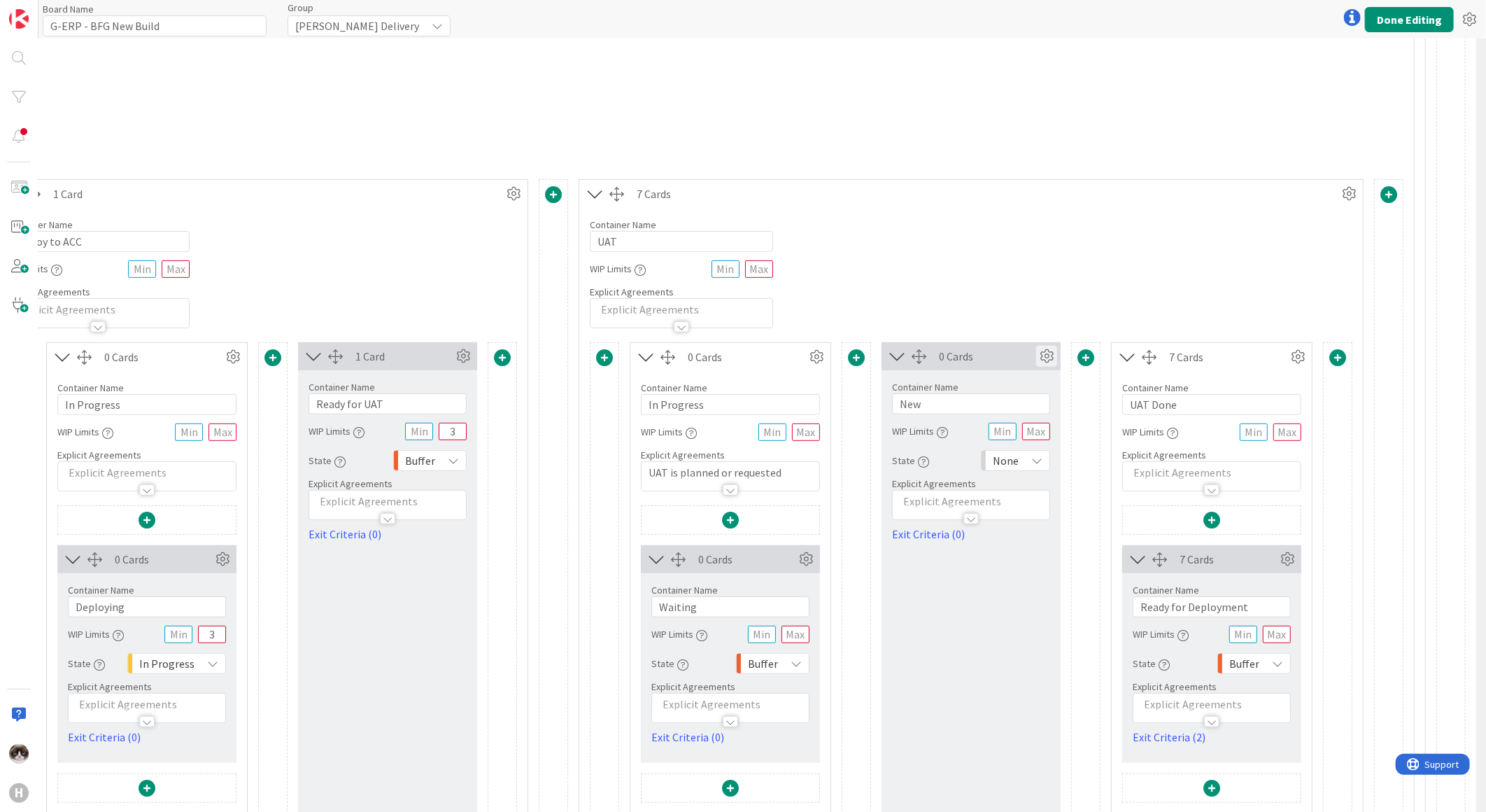
click at [1057, 352] on icon at bounding box center [1047, 357] width 21 height 21
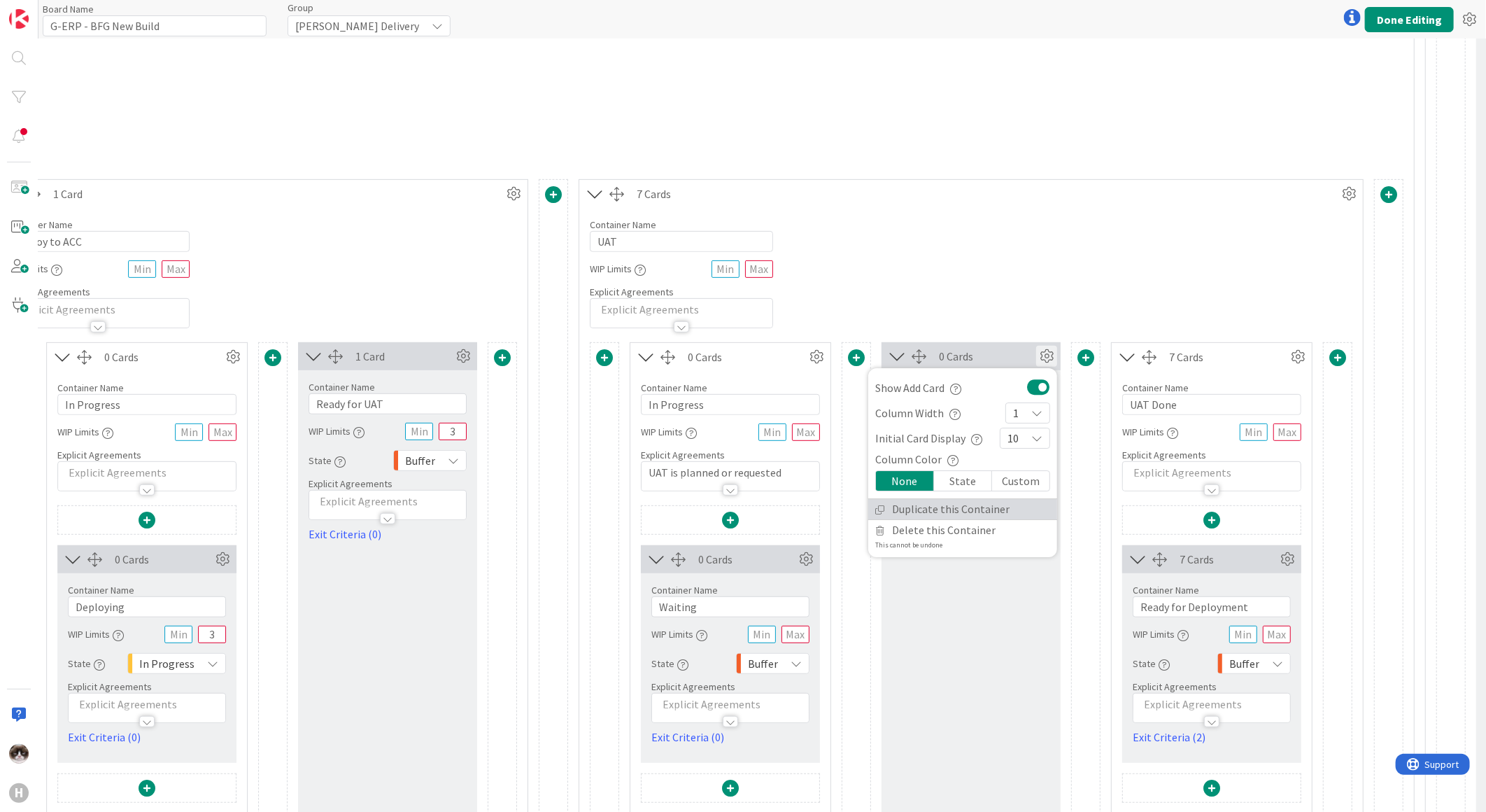
scroll to position [311, 2947]
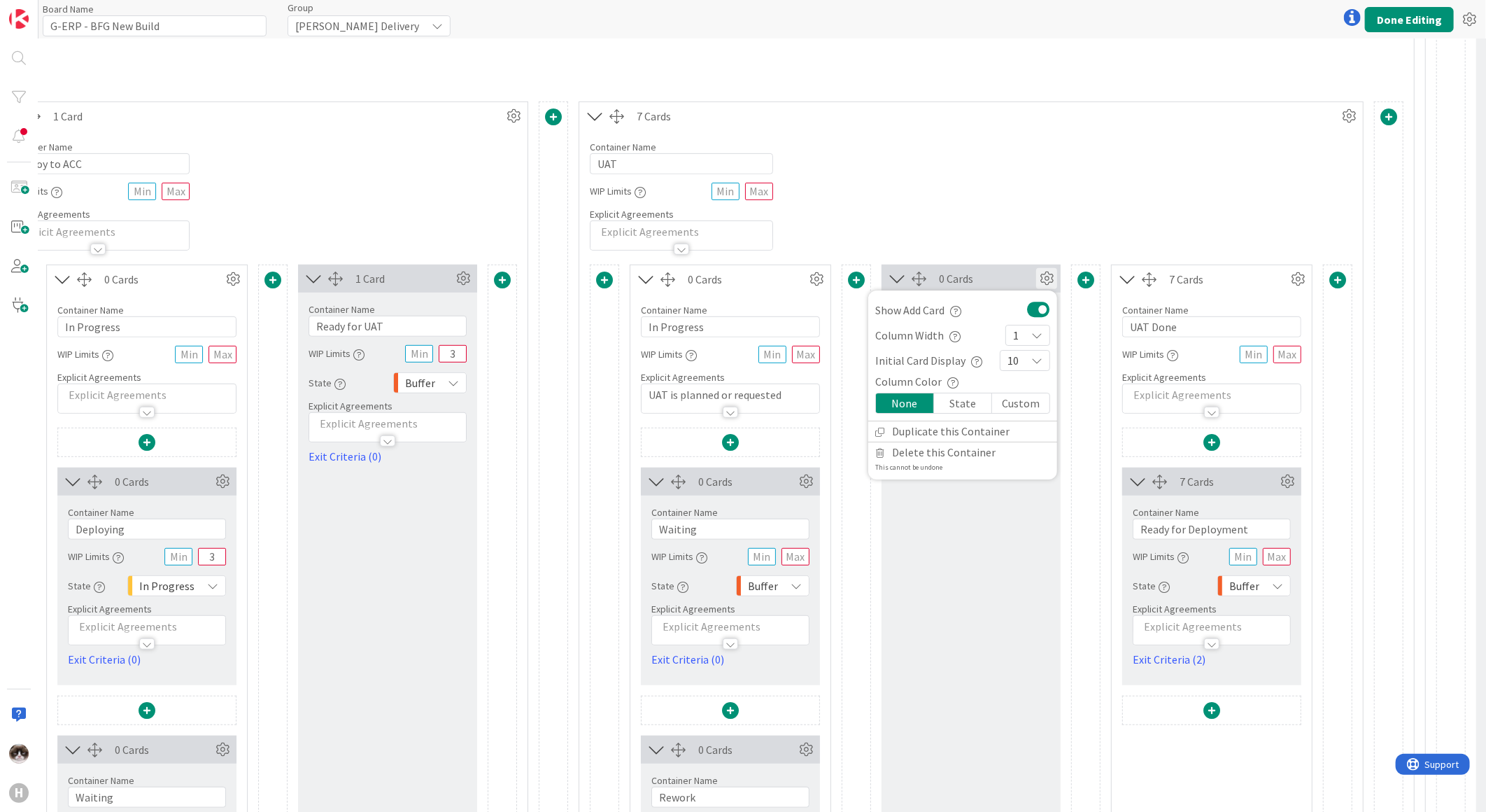
click at [1005, 233] on div "Container Name 3 / 64 UAT WIP Limits Explicit Agreements" at bounding box center [971, 189] width 784 height 120
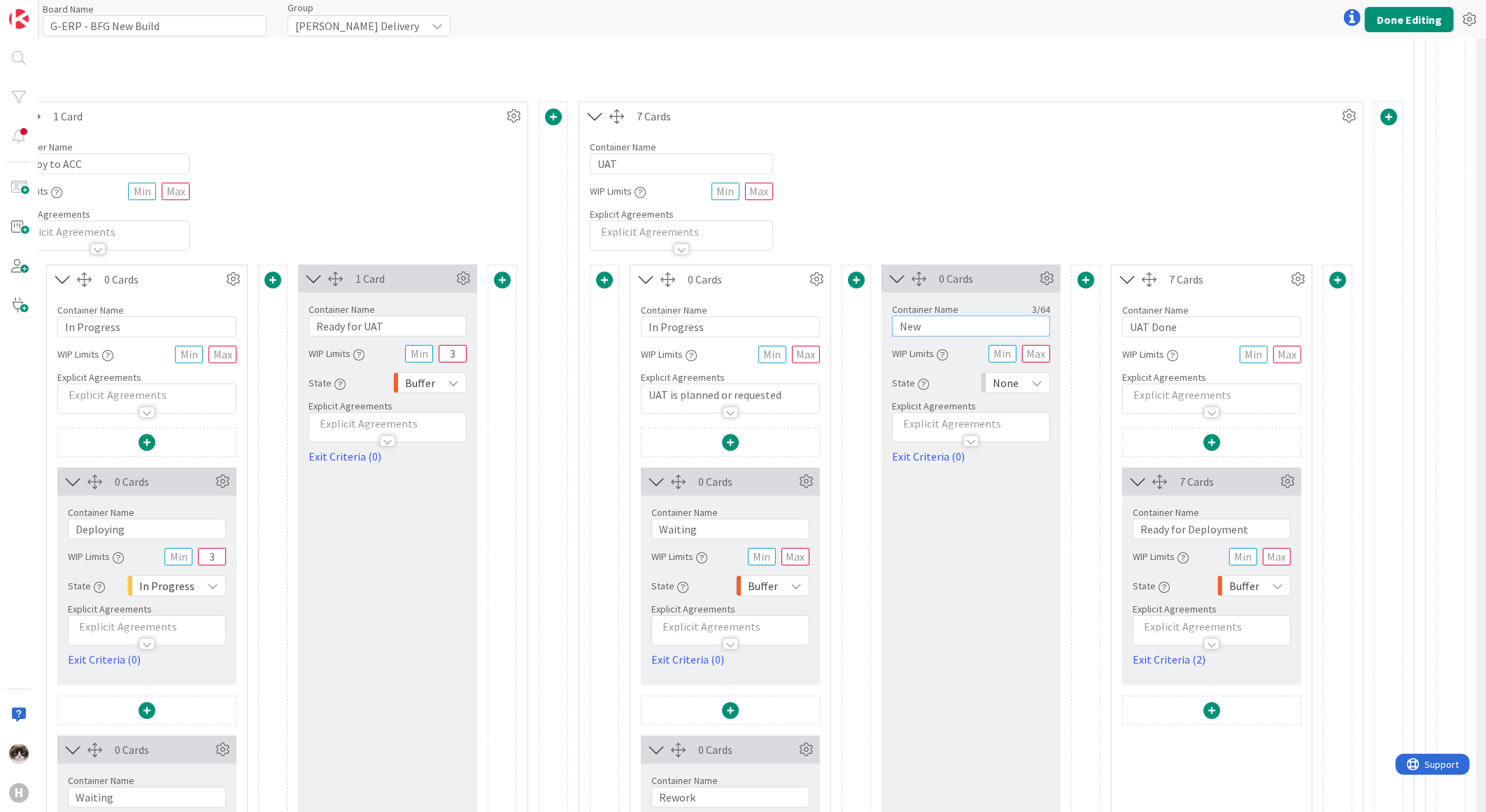
click at [950, 326] on input "New" at bounding box center [971, 327] width 158 height 21
click at [1435, 16] on button "Done Editing" at bounding box center [1409, 19] width 89 height 25
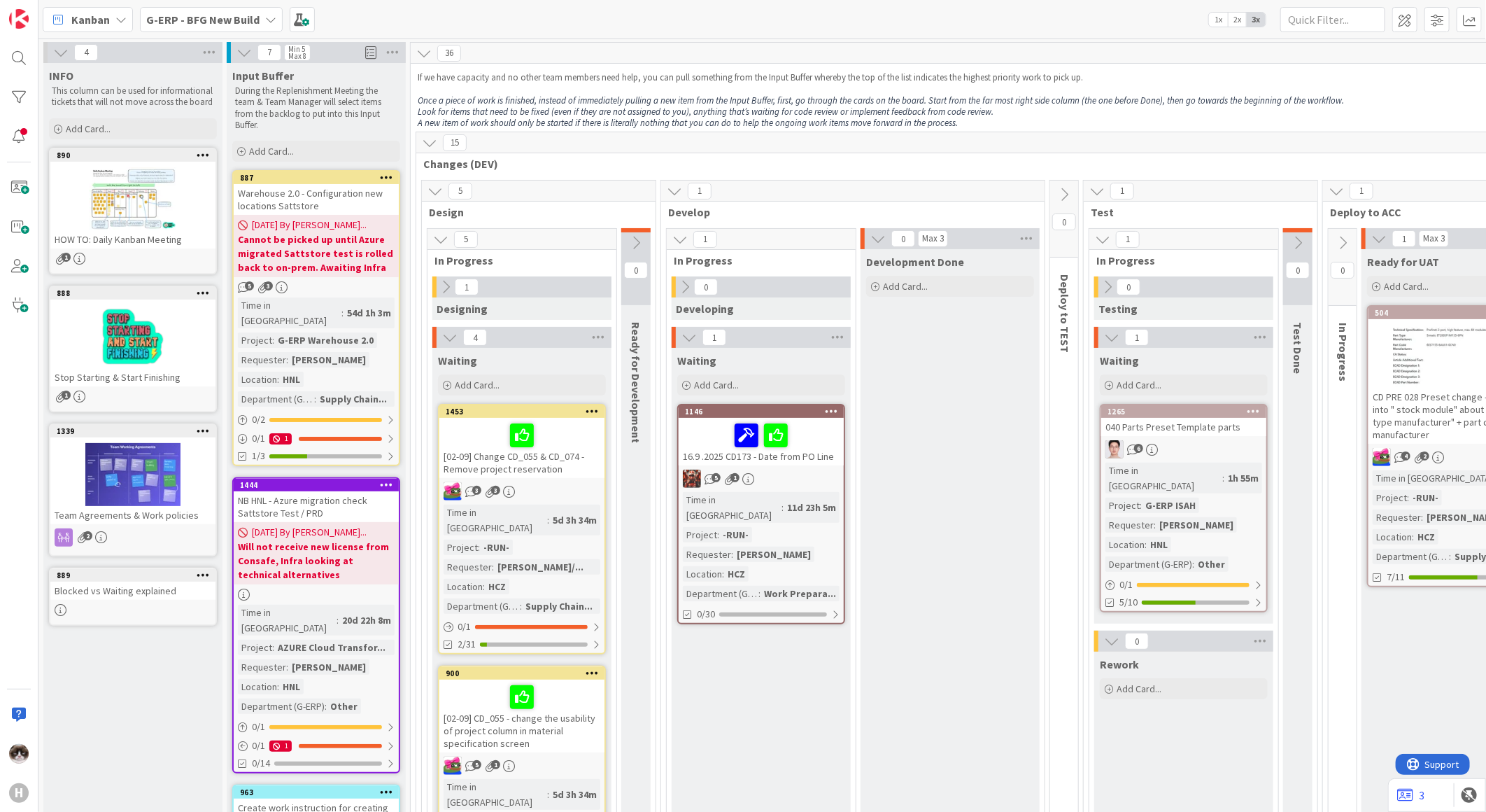
click at [255, 17] on b "G-ERP - BFG New Build" at bounding box center [203, 19] width 113 height 14
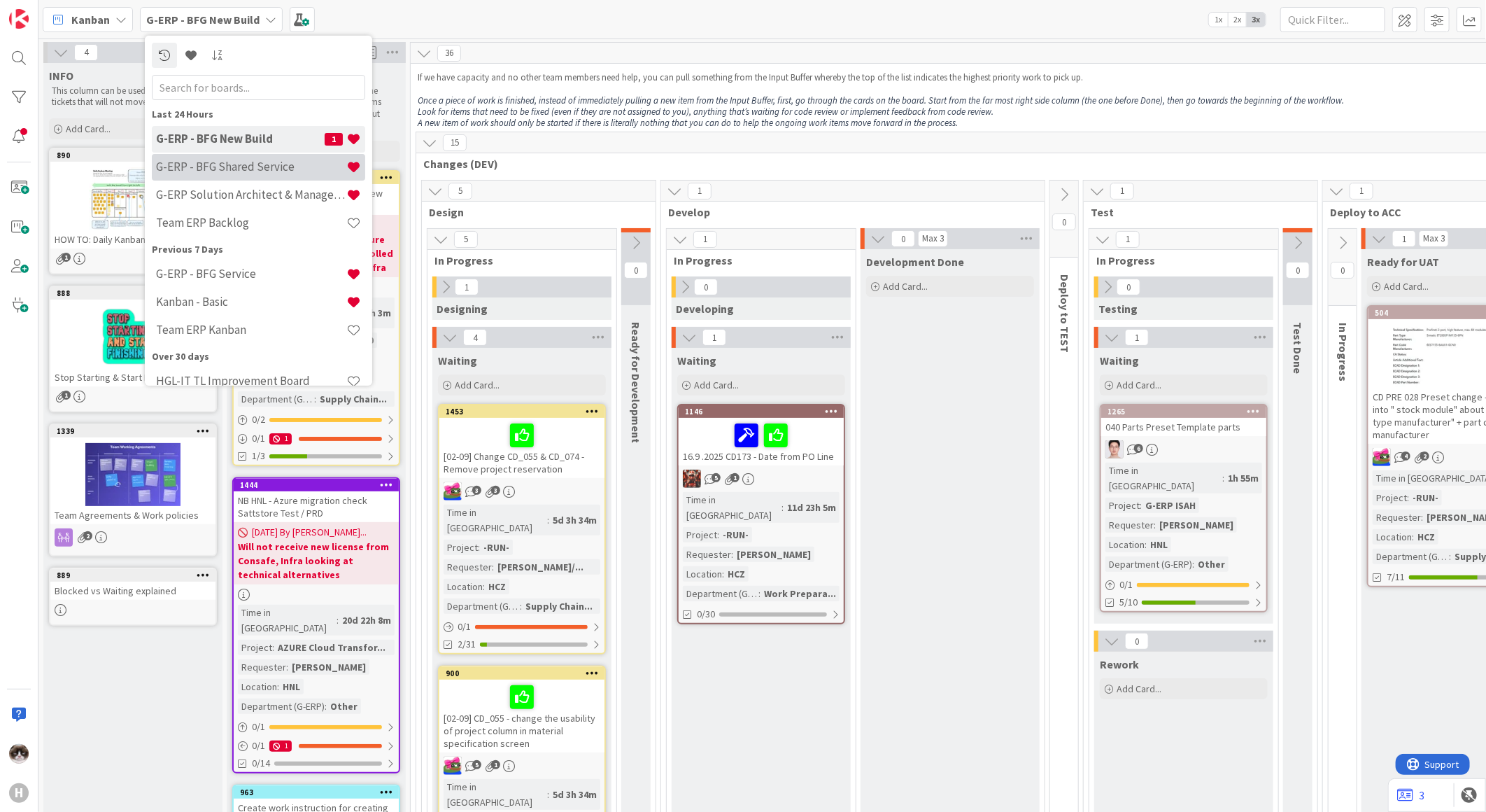
click at [238, 174] on div "G-ERP - BFG Shared Service" at bounding box center [258, 166] width 214 height 26
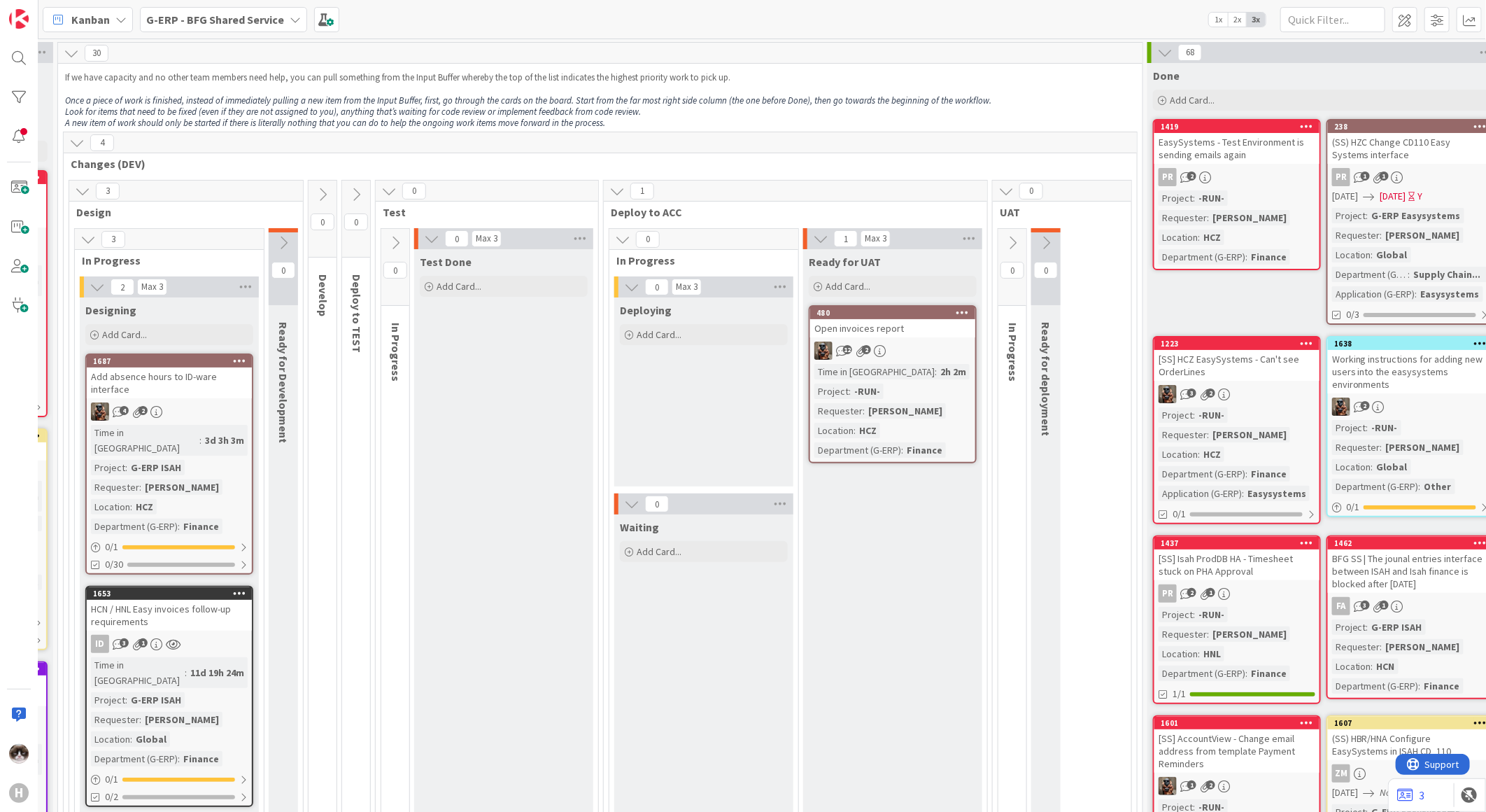
scroll to position [0, 457]
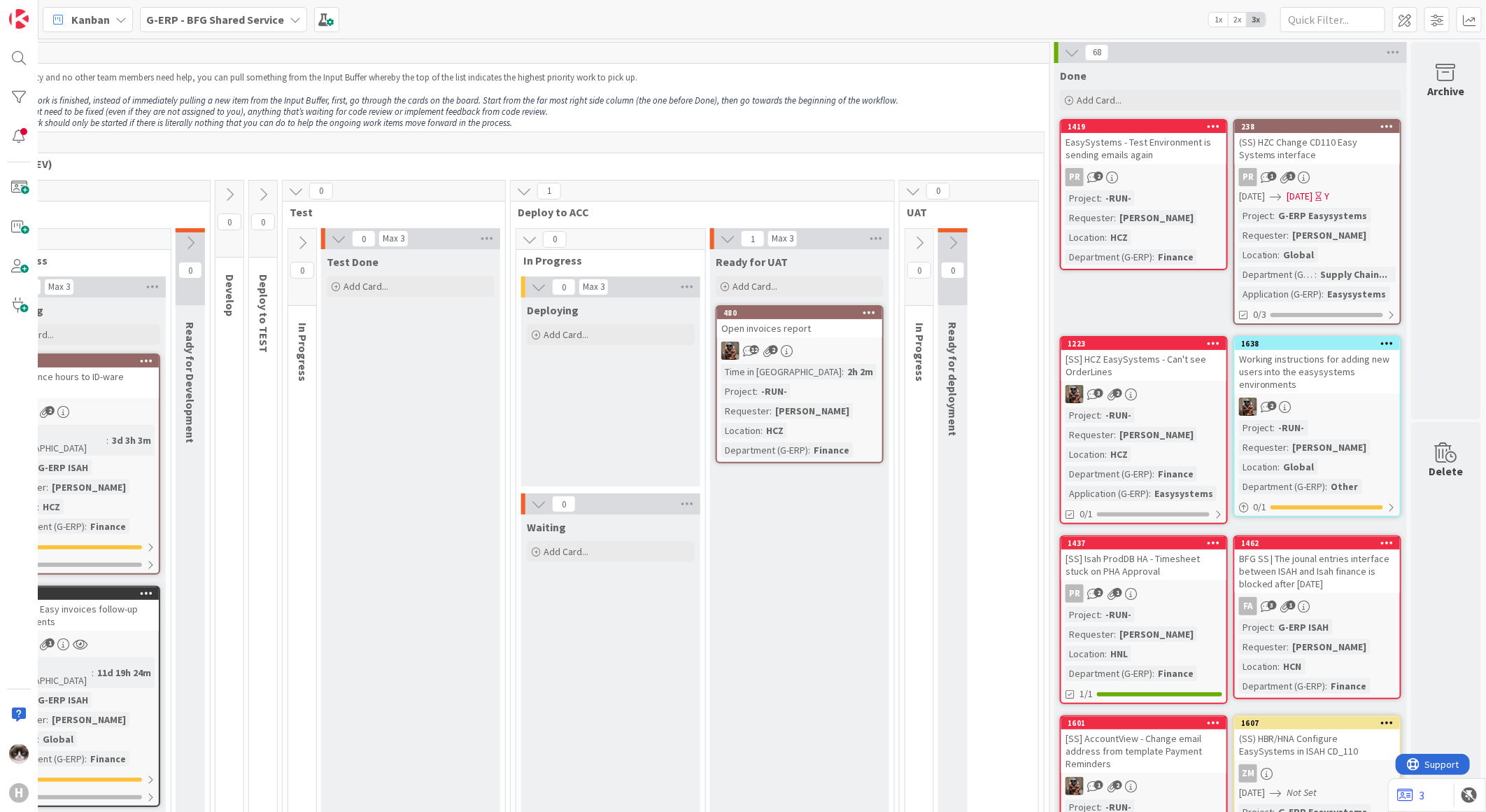
click at [946, 239] on icon at bounding box center [954, 243] width 16 height 16
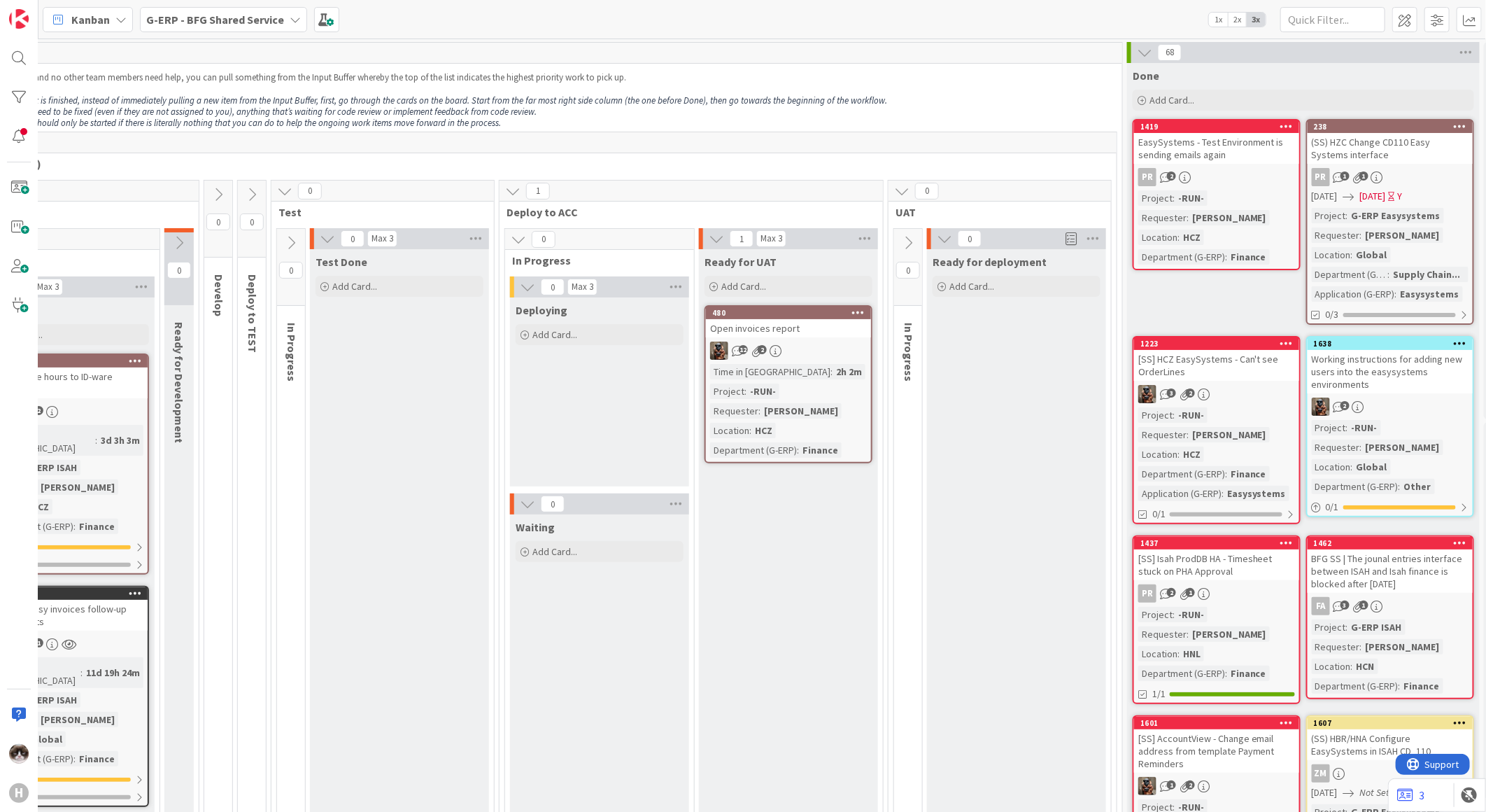
click at [915, 243] on icon at bounding box center [909, 243] width 16 height 16
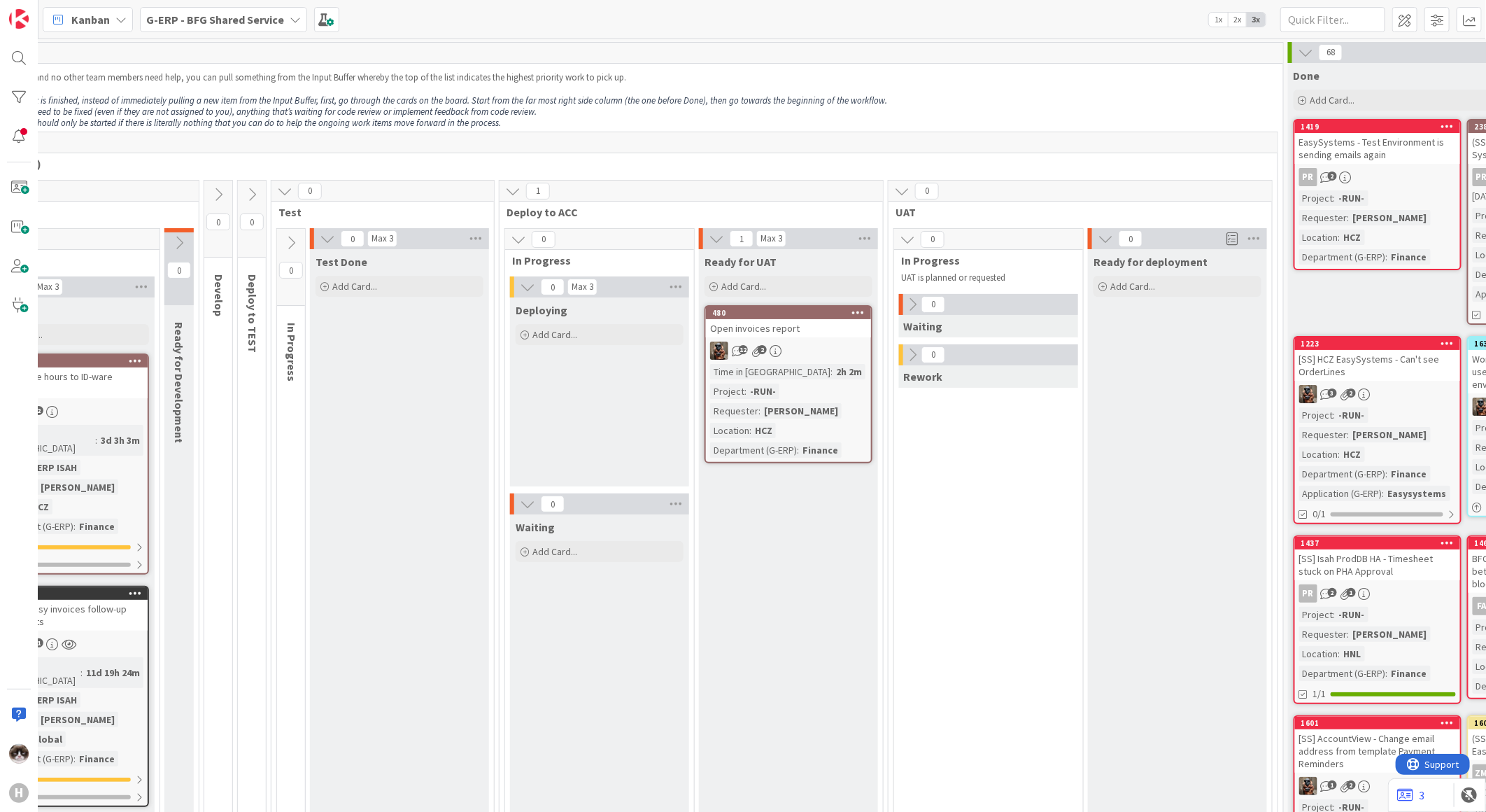
click at [242, 23] on b "G-ERP - BFG Shared Service" at bounding box center [215, 19] width 137 height 14
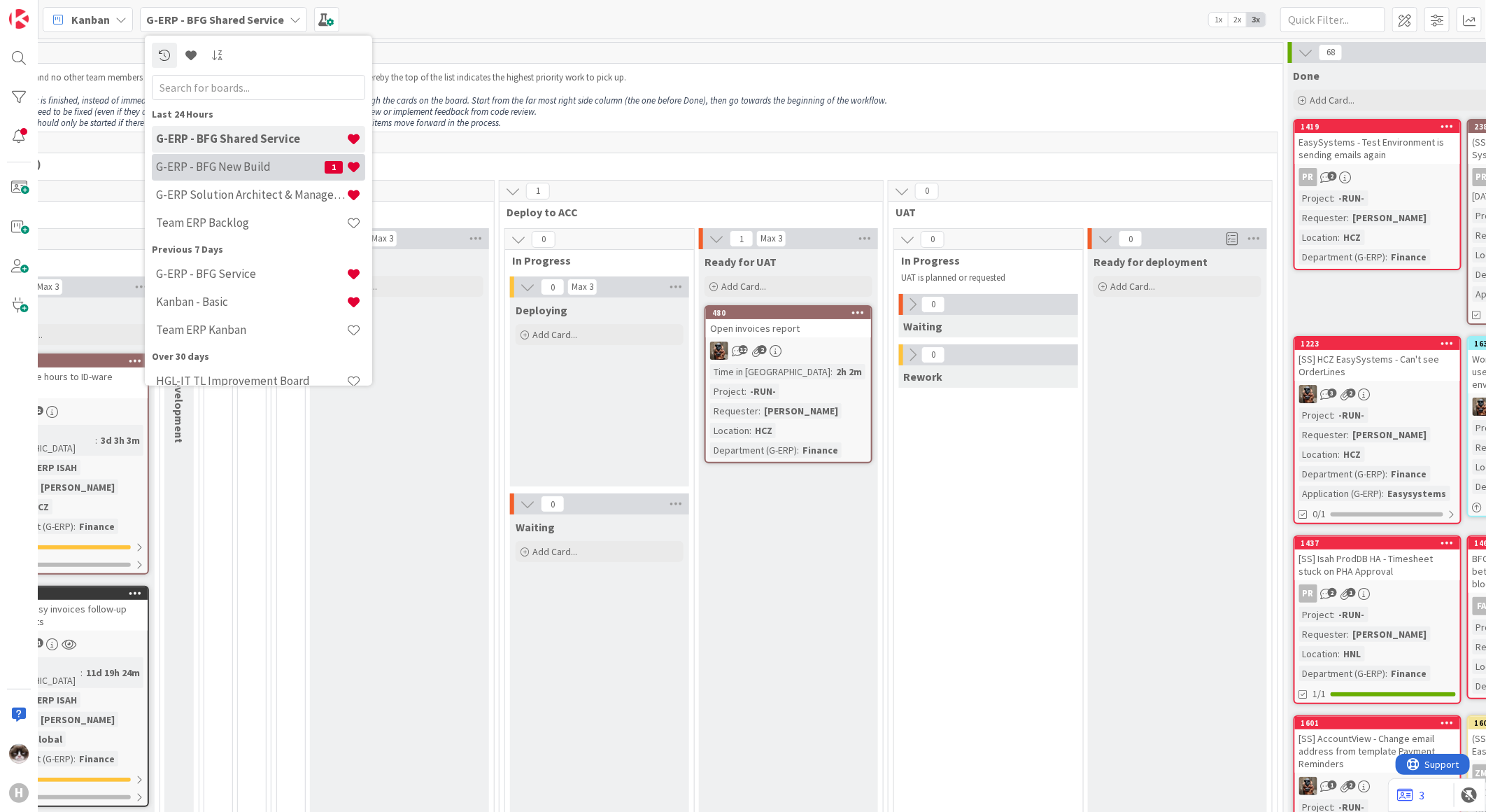
click at [299, 157] on div "G-ERP - BFG New Build 1" at bounding box center [258, 166] width 214 height 26
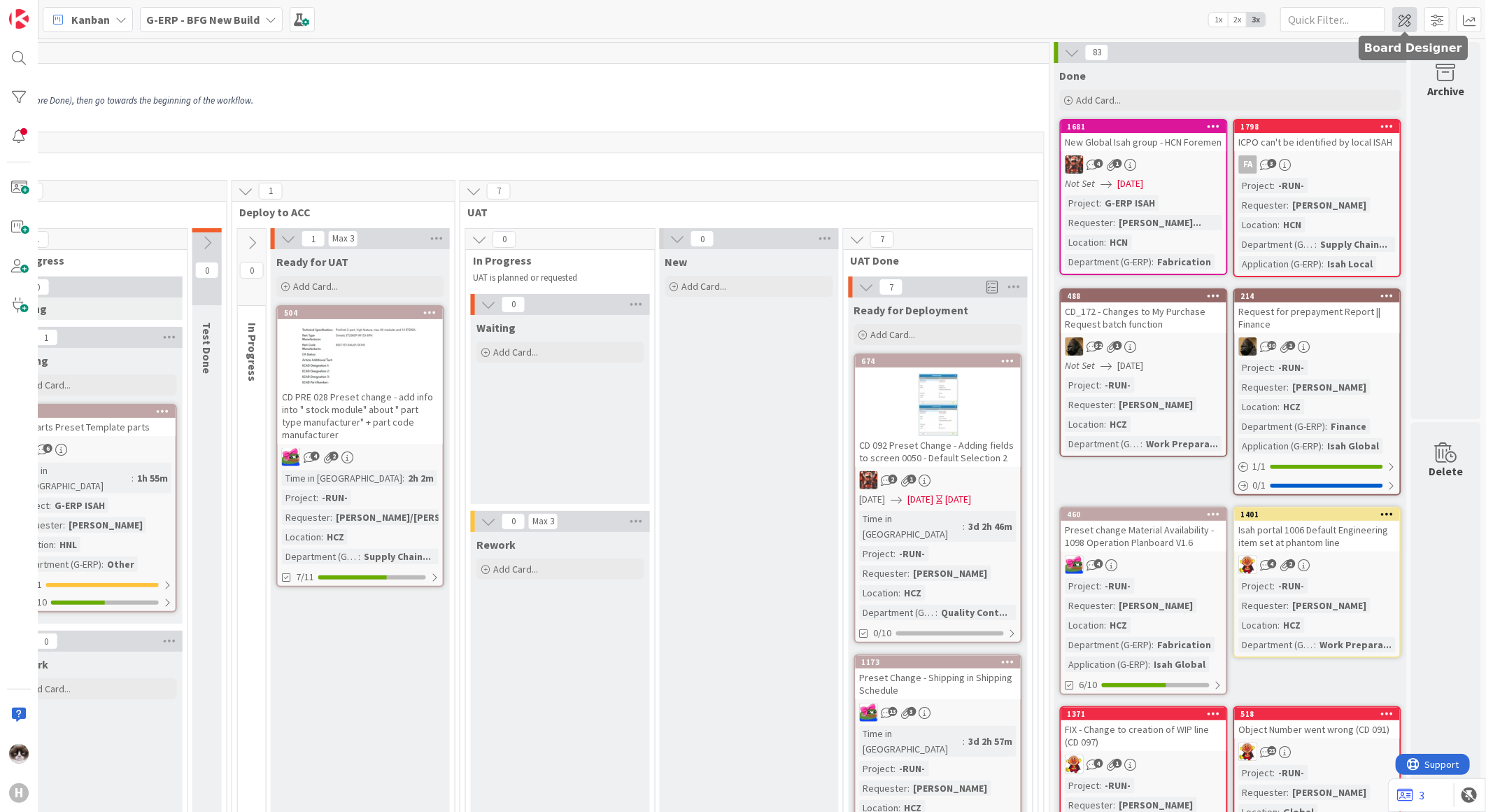
click at [1409, 19] on span at bounding box center [1405, 19] width 25 height 25
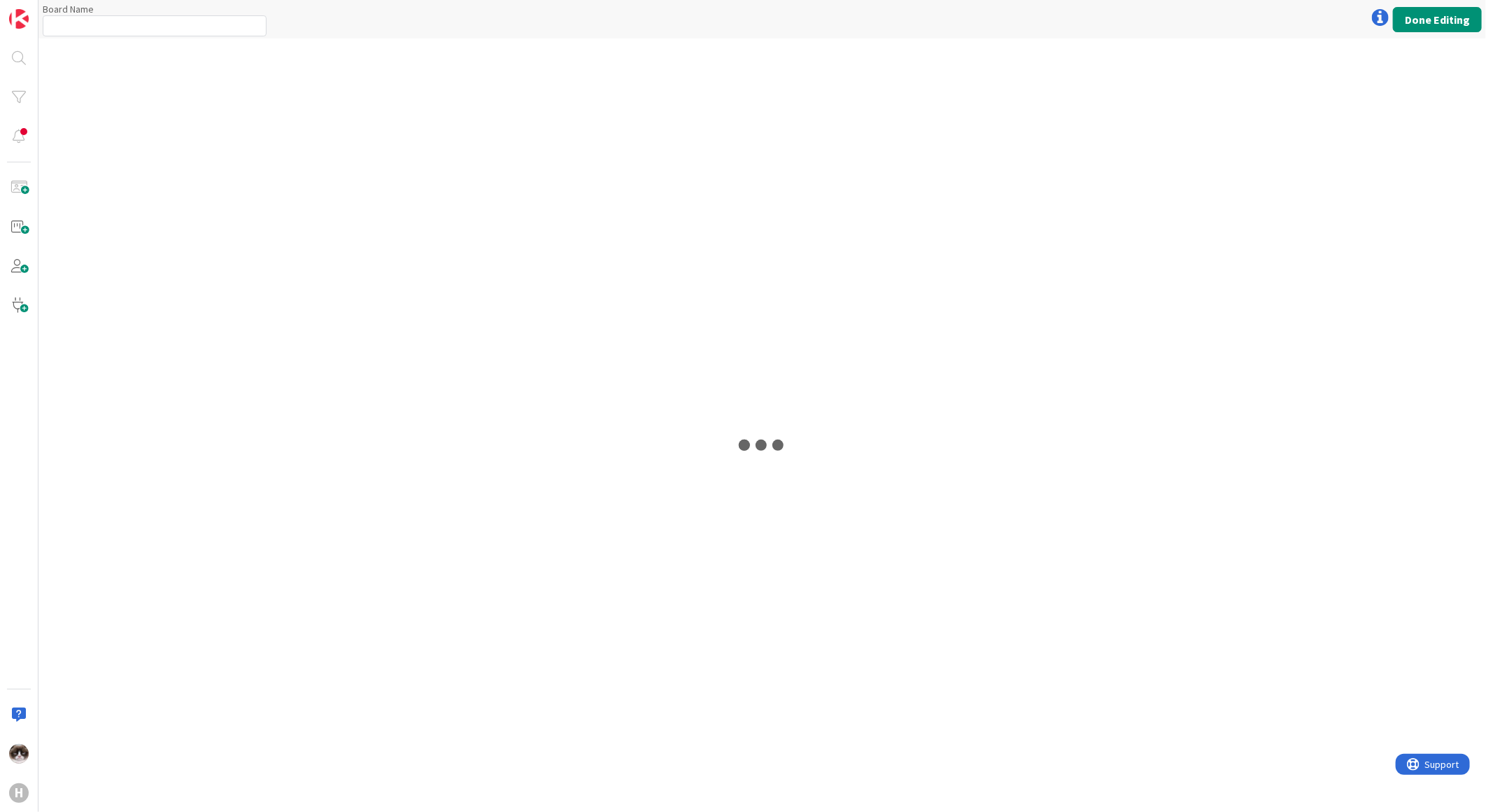
type input "G-ERP - BFG New Build"
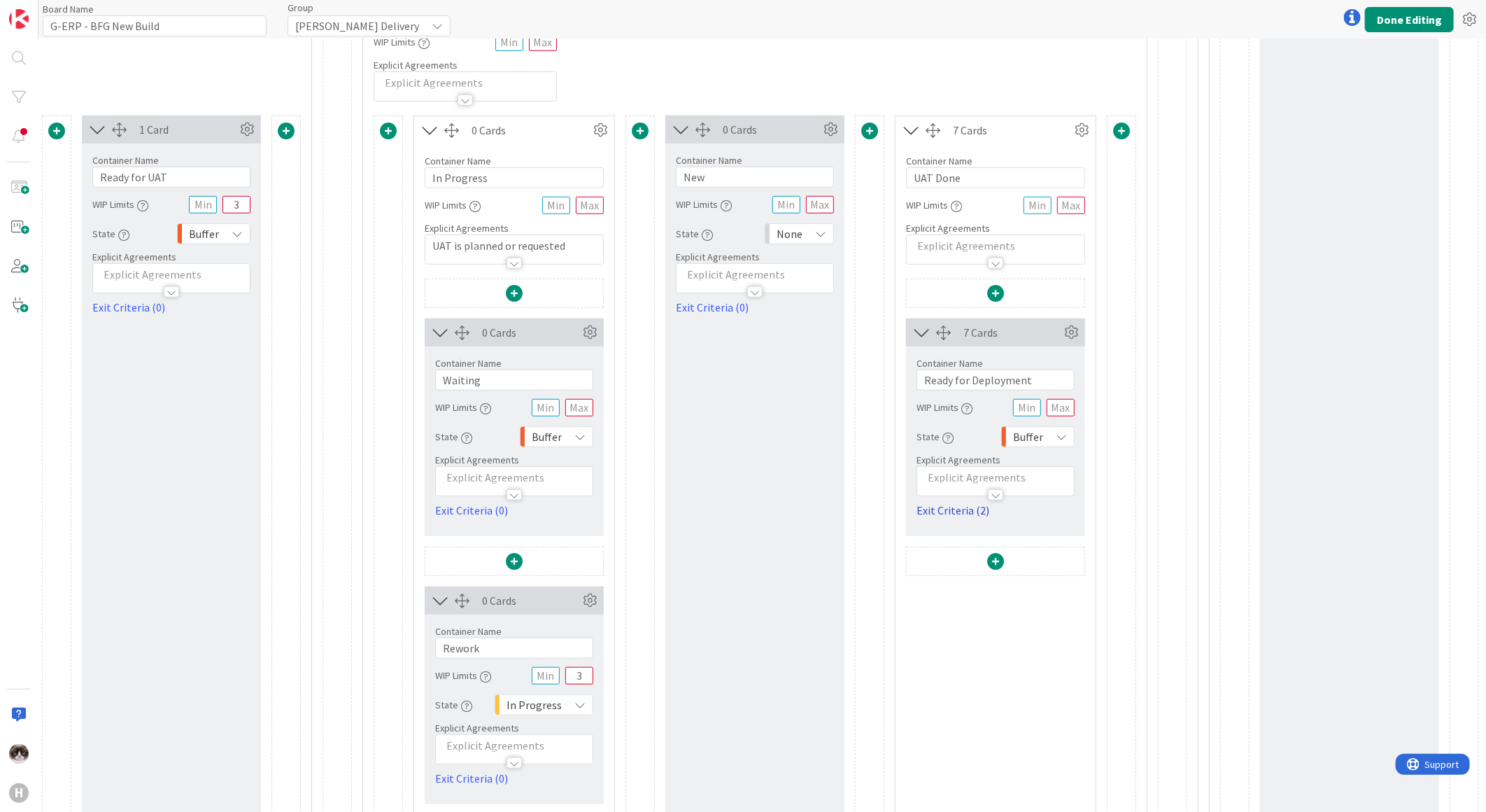
scroll to position [466, 3175]
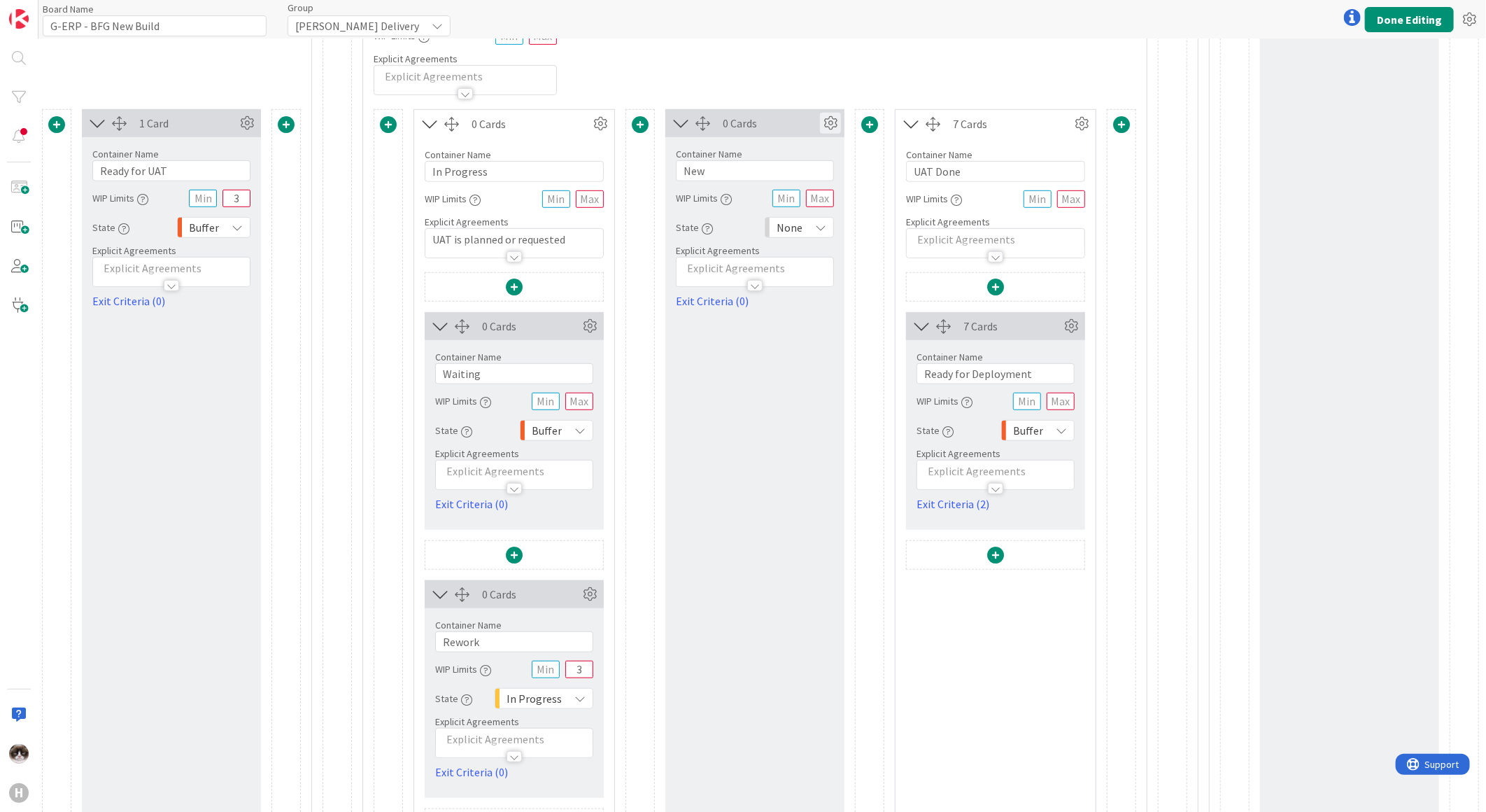
click at [820, 123] on icon at bounding box center [831, 124] width 21 height 21
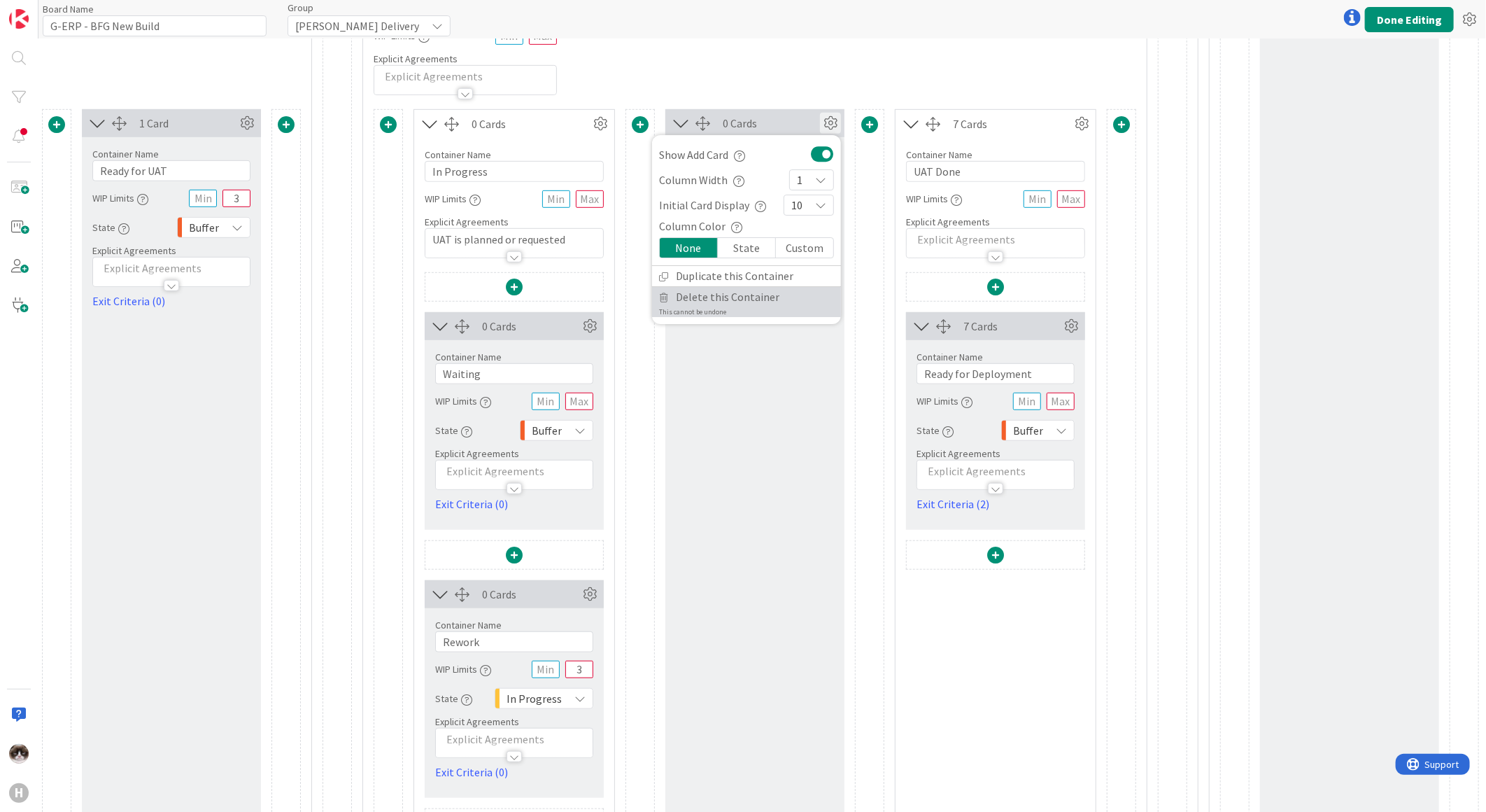
click at [721, 292] on span "Delete this Container" at bounding box center [727, 296] width 103 height 20
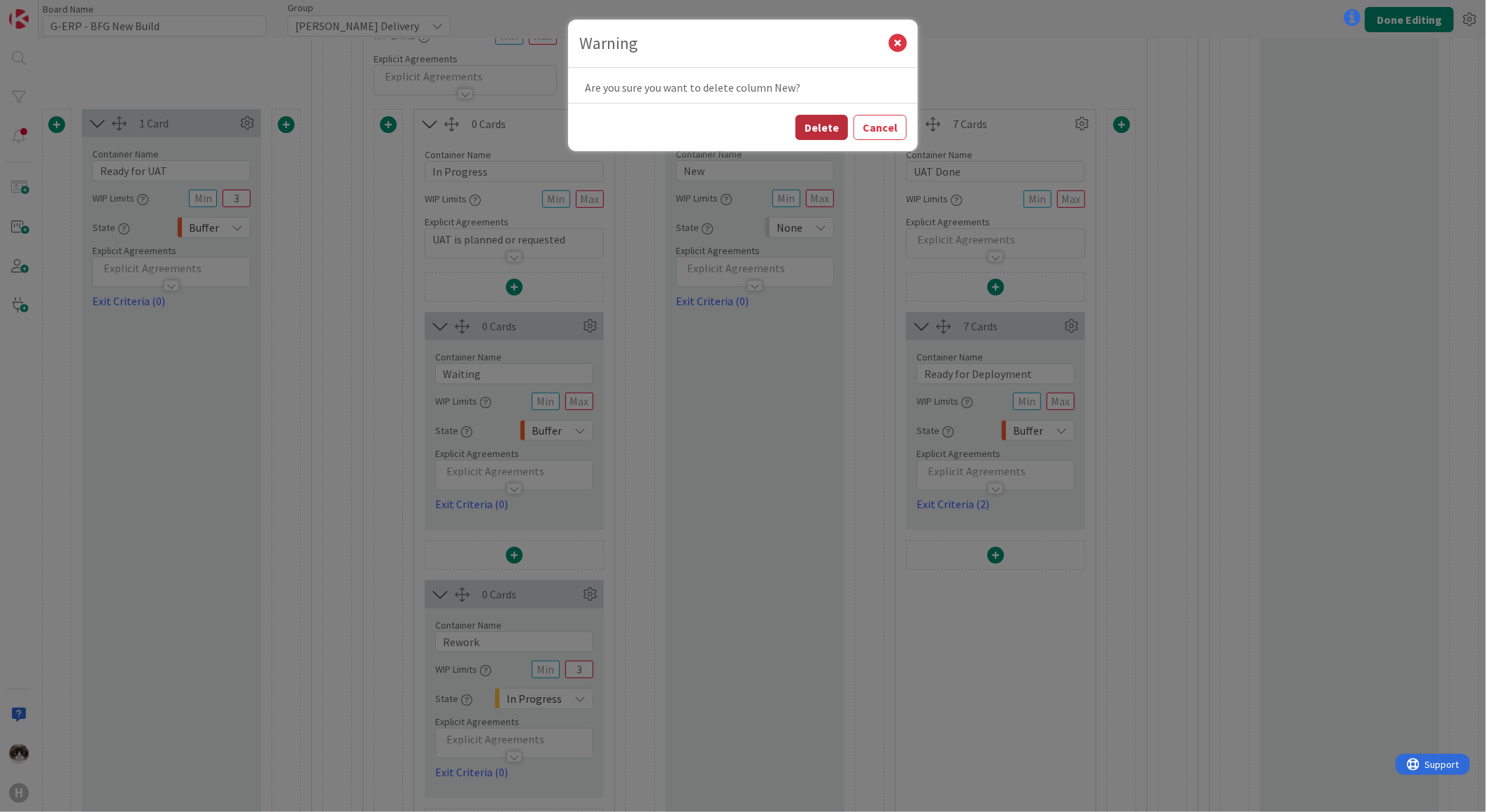
click at [827, 130] on button "Delete" at bounding box center [822, 128] width 53 height 25
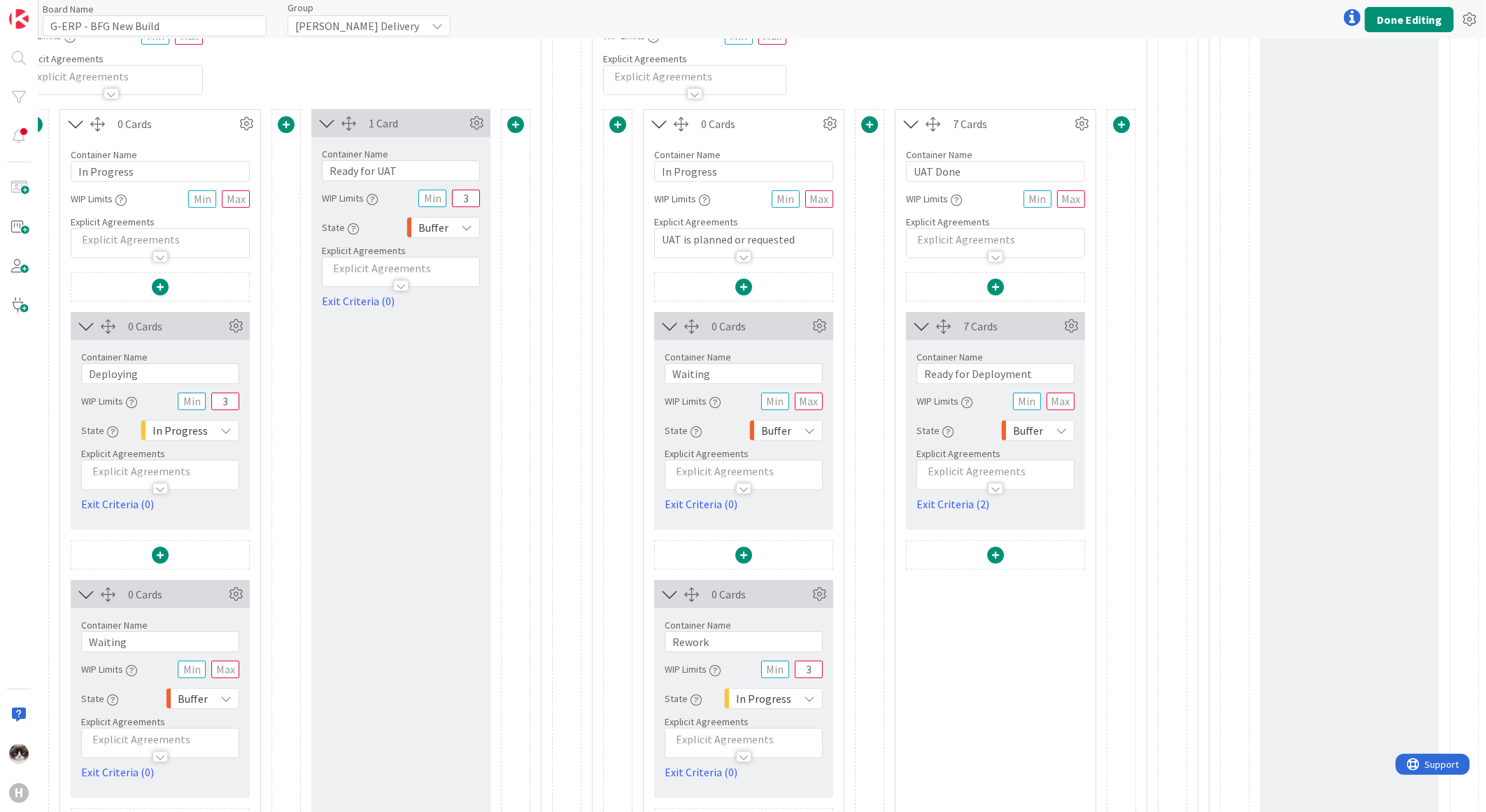
scroll to position [466, 2947]
click at [1389, 19] on button "Done Editing" at bounding box center [1409, 19] width 89 height 25
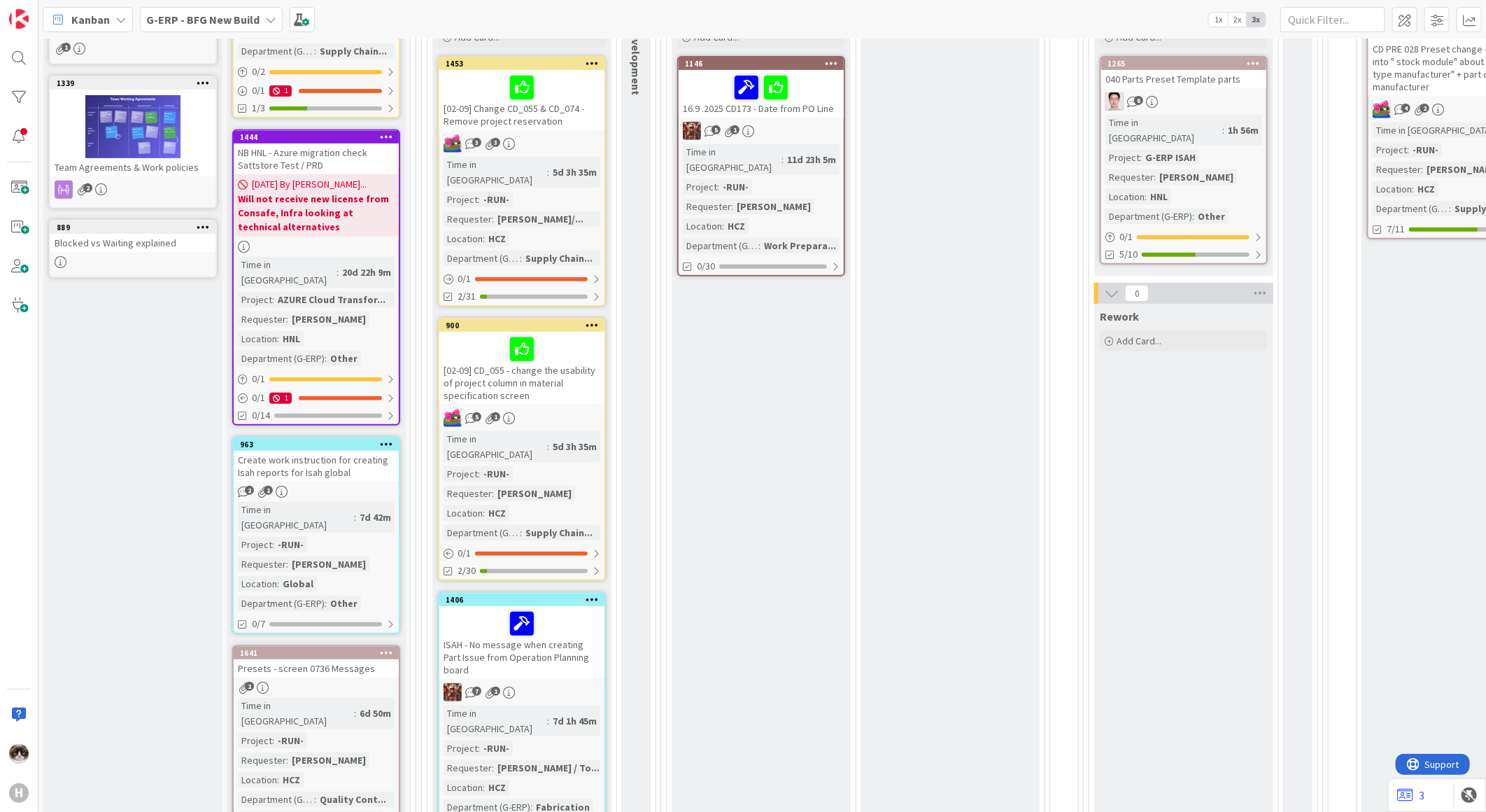
drag, startPoint x: 864, startPoint y: 799, endPoint x: 1075, endPoint y: 806, distance: 211.1
click at [1075, 806] on div "4 INFO This column can be used for informational tickets that will not move acr…" at bounding box center [762, 424] width 1448 height 773
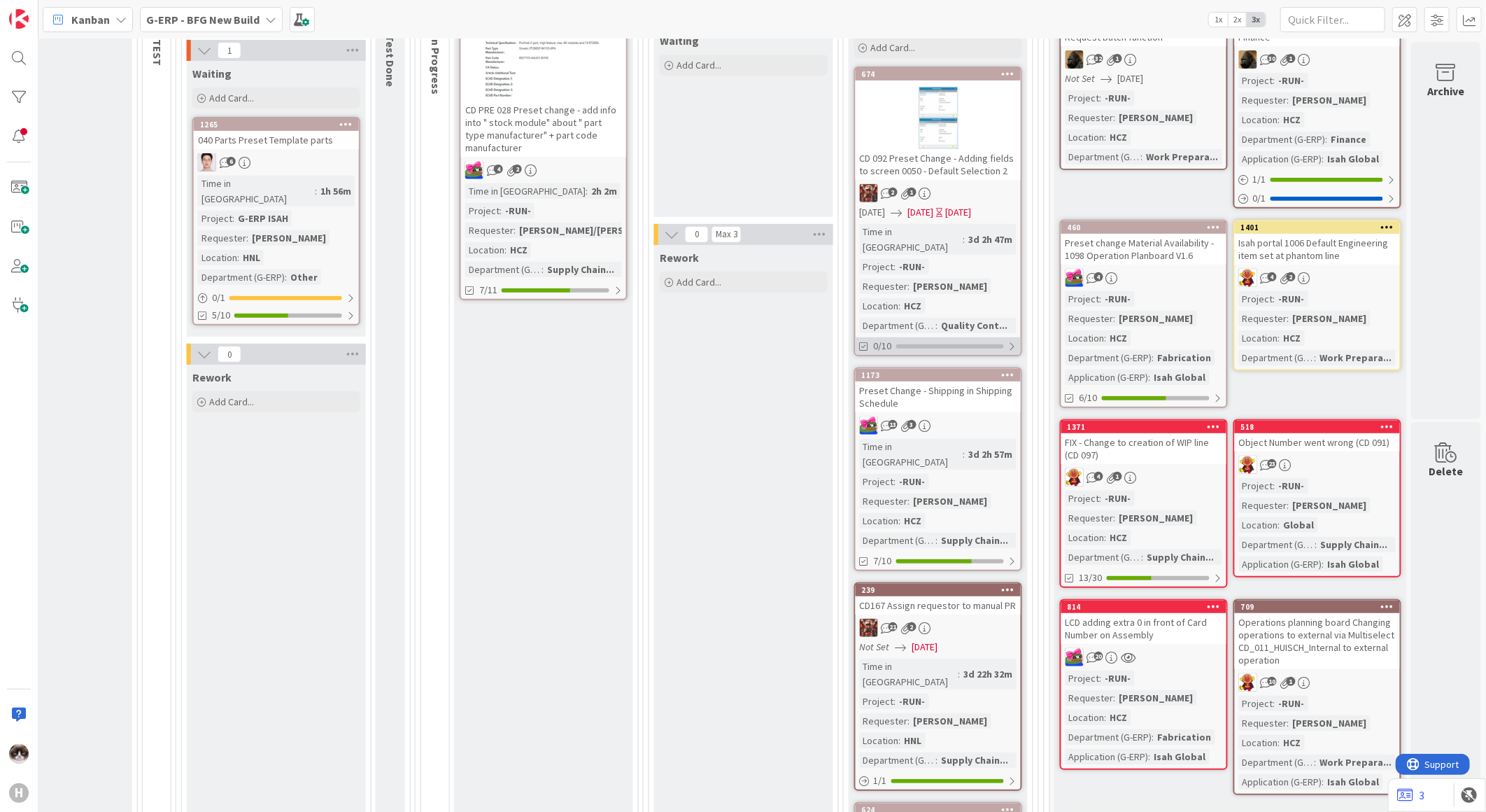
scroll to position [72, 919]
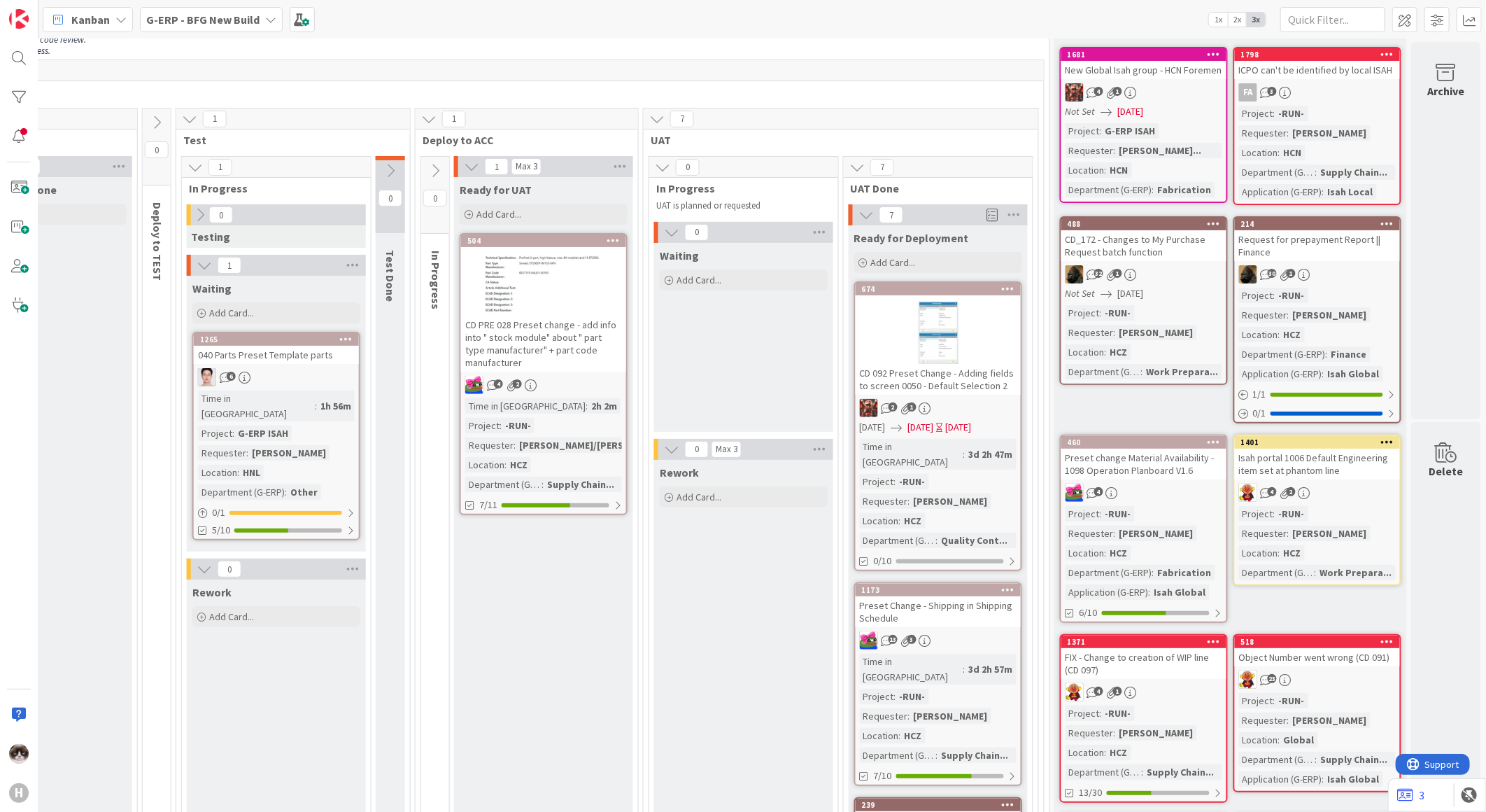
click at [859, 213] on icon at bounding box center [867, 214] width 16 height 16
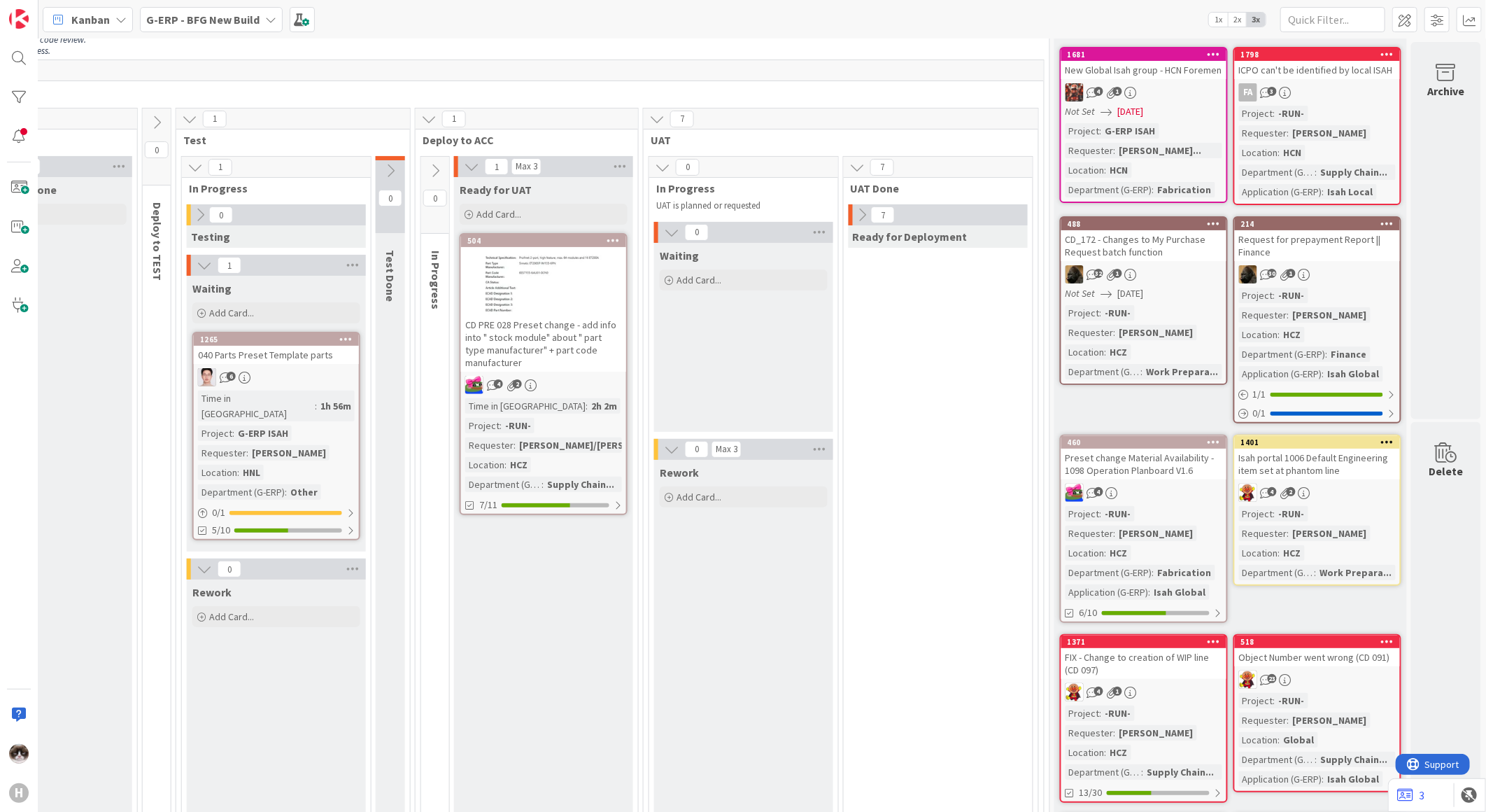
click at [854, 213] on icon at bounding box center [862, 214] width 16 height 16
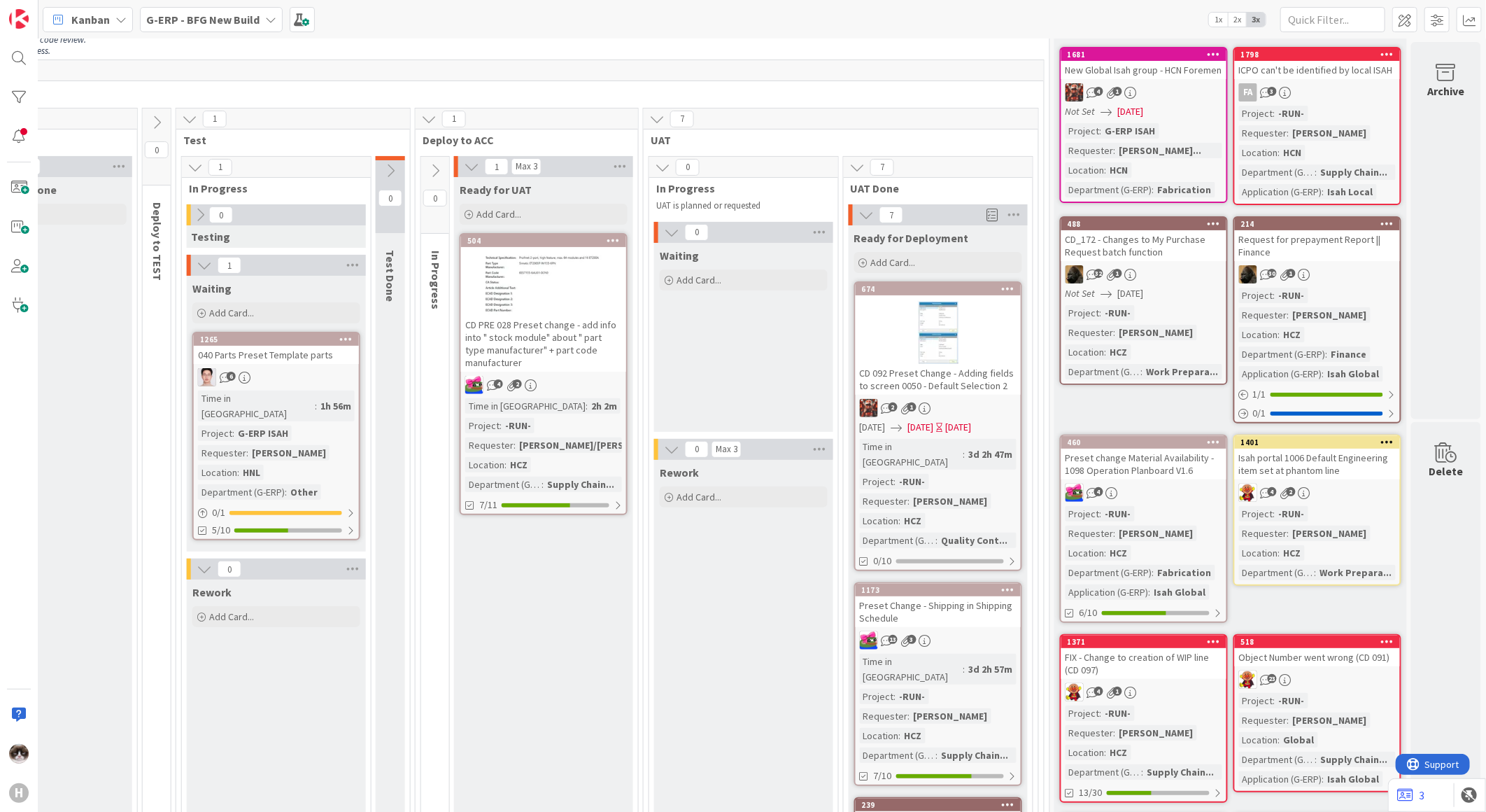
click at [206, 21] on b "G-ERP - BFG New Build" at bounding box center [203, 19] width 113 height 14
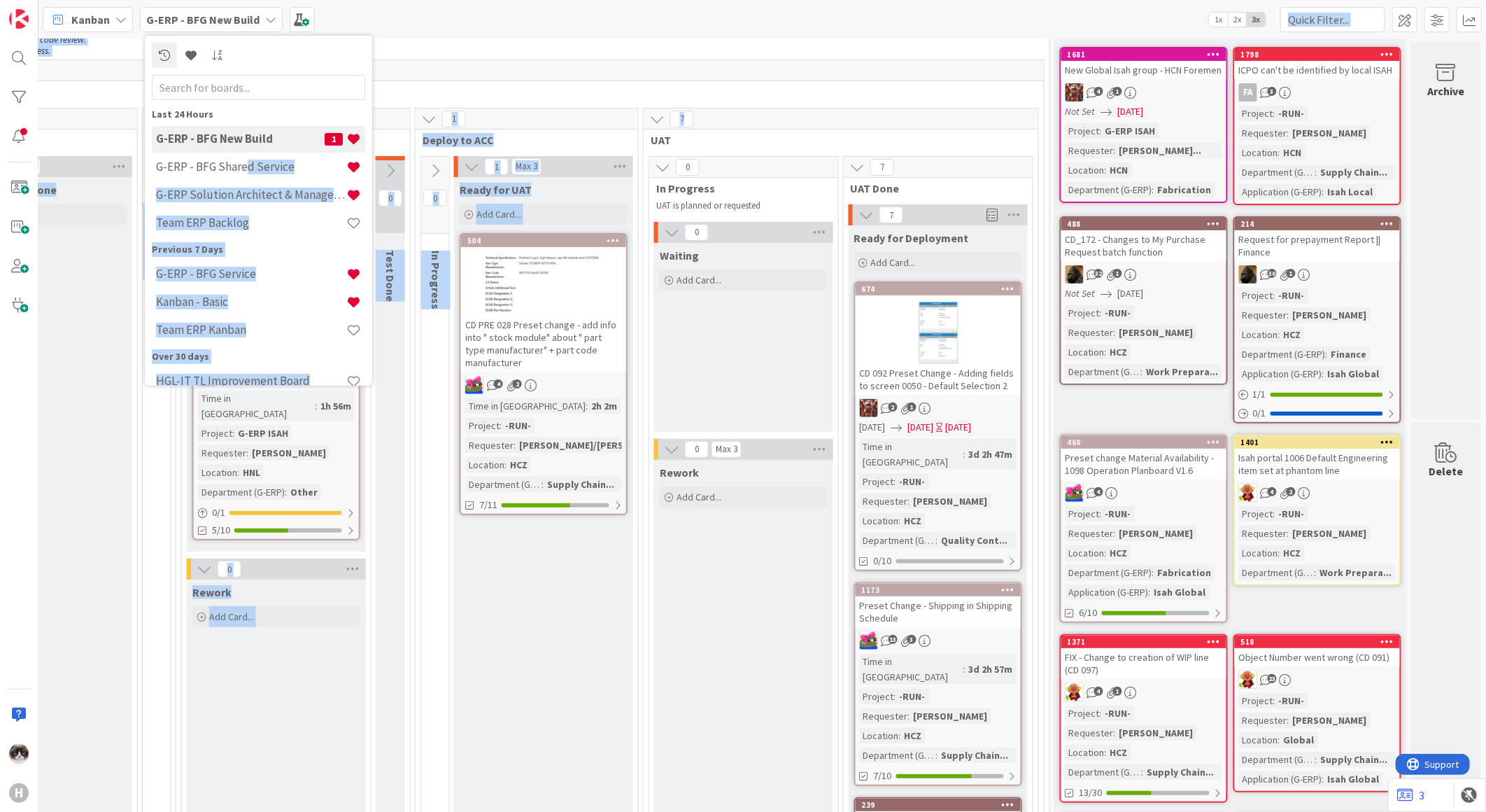
drag, startPoint x: 243, startPoint y: 168, endPoint x: 828, endPoint y: 120, distance: 587.0
click at [828, 120] on div "Kanban G-ERP - BFG New Build Last 24 Hours G-ERP - BFG New Build 1 G-ERP - BFG …" at bounding box center [762, 406] width 1448 height 812
drag, startPoint x: 828, startPoint y: 120, endPoint x: 822, endPoint y: 137, distance: 18.0
click at [822, 137] on span "UAT" at bounding box center [836, 139] width 371 height 14
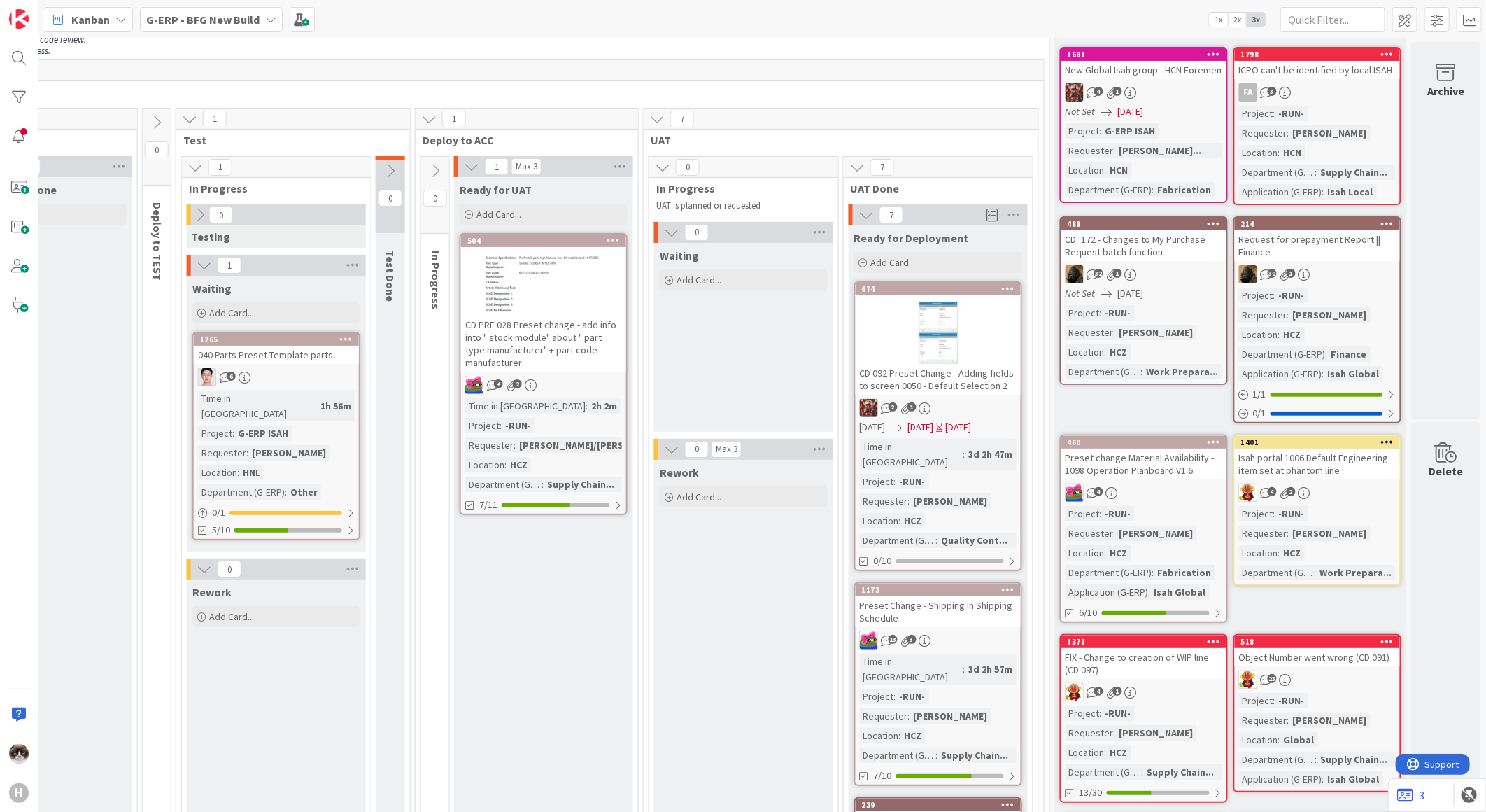
click at [222, 19] on b "G-ERP - BFG New Build" at bounding box center [203, 19] width 113 height 14
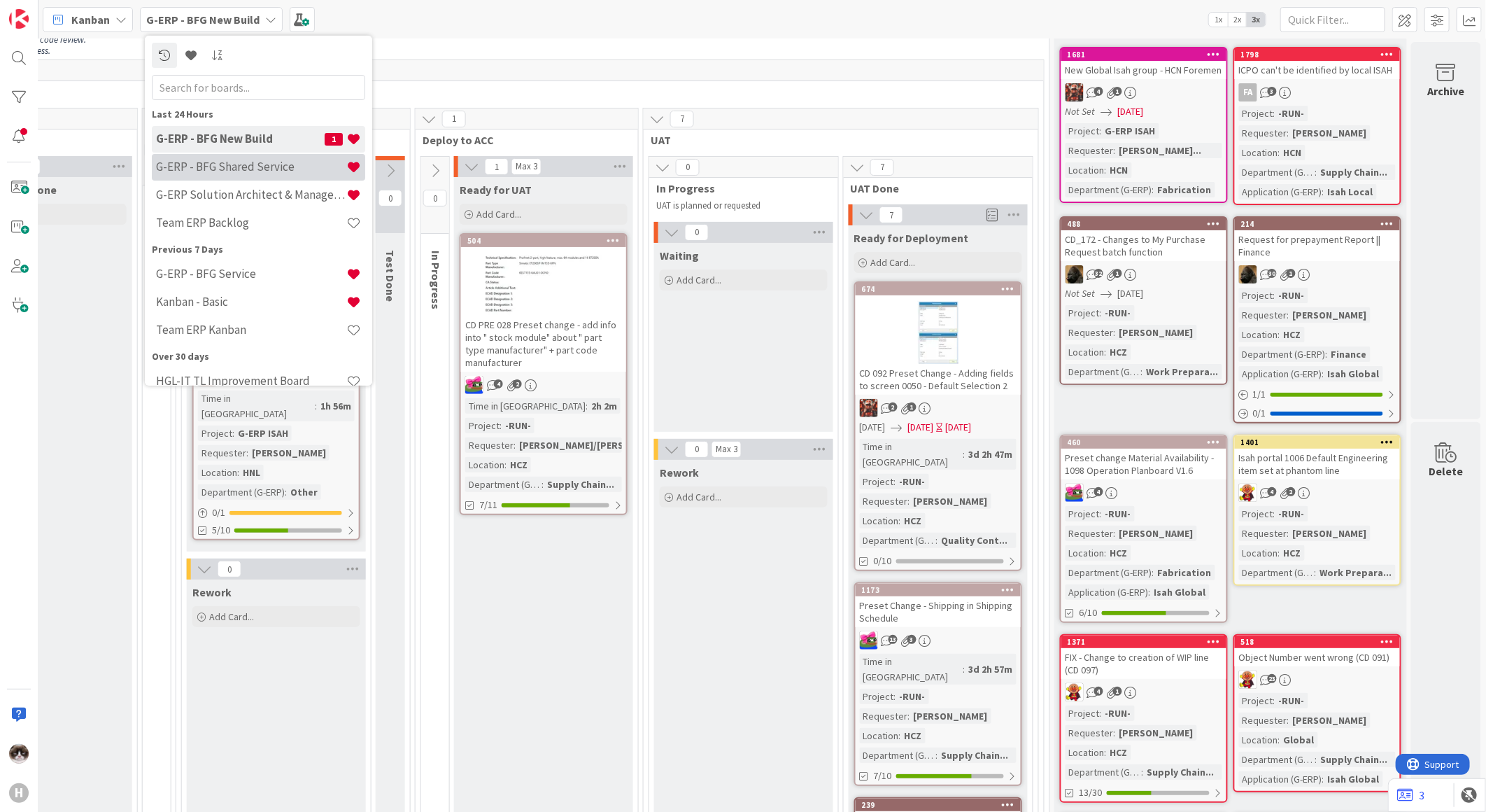
click at [238, 164] on h4 "G-ERP - BFG Shared Service" at bounding box center [251, 167] width 190 height 14
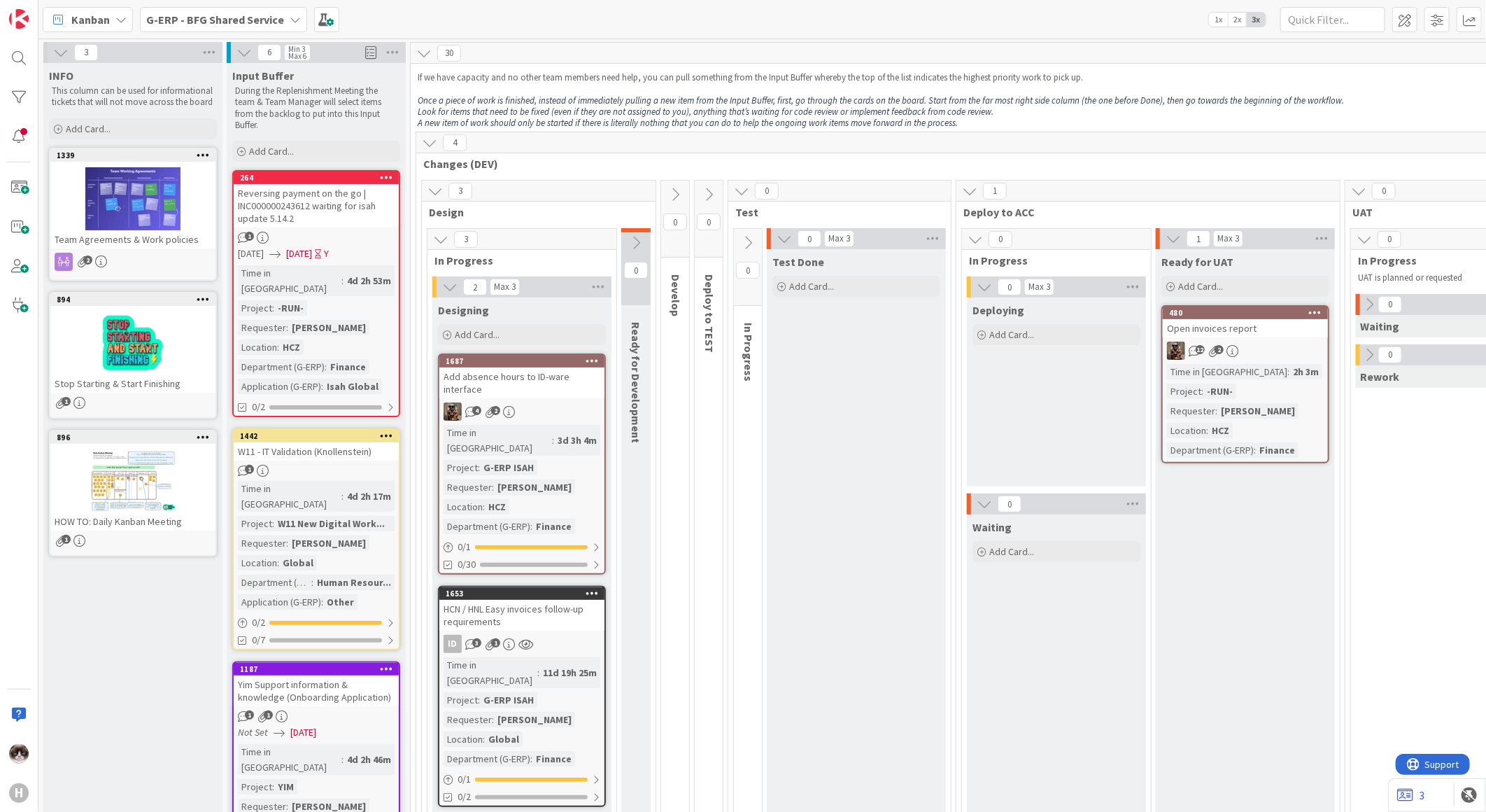
scroll to position [0, 702]
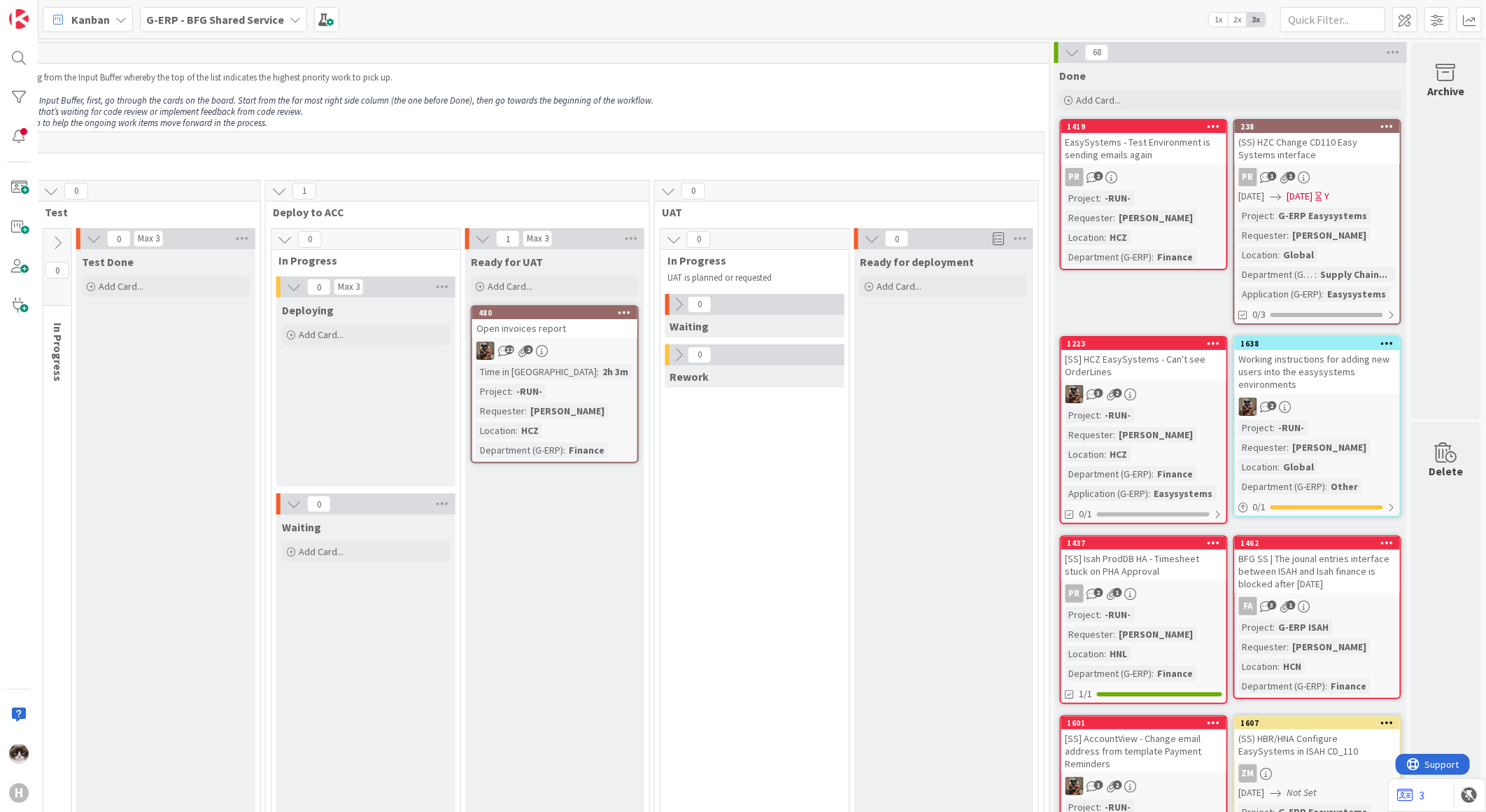
click at [237, 22] on b "G-ERP - BFG Shared Service" at bounding box center [215, 19] width 137 height 14
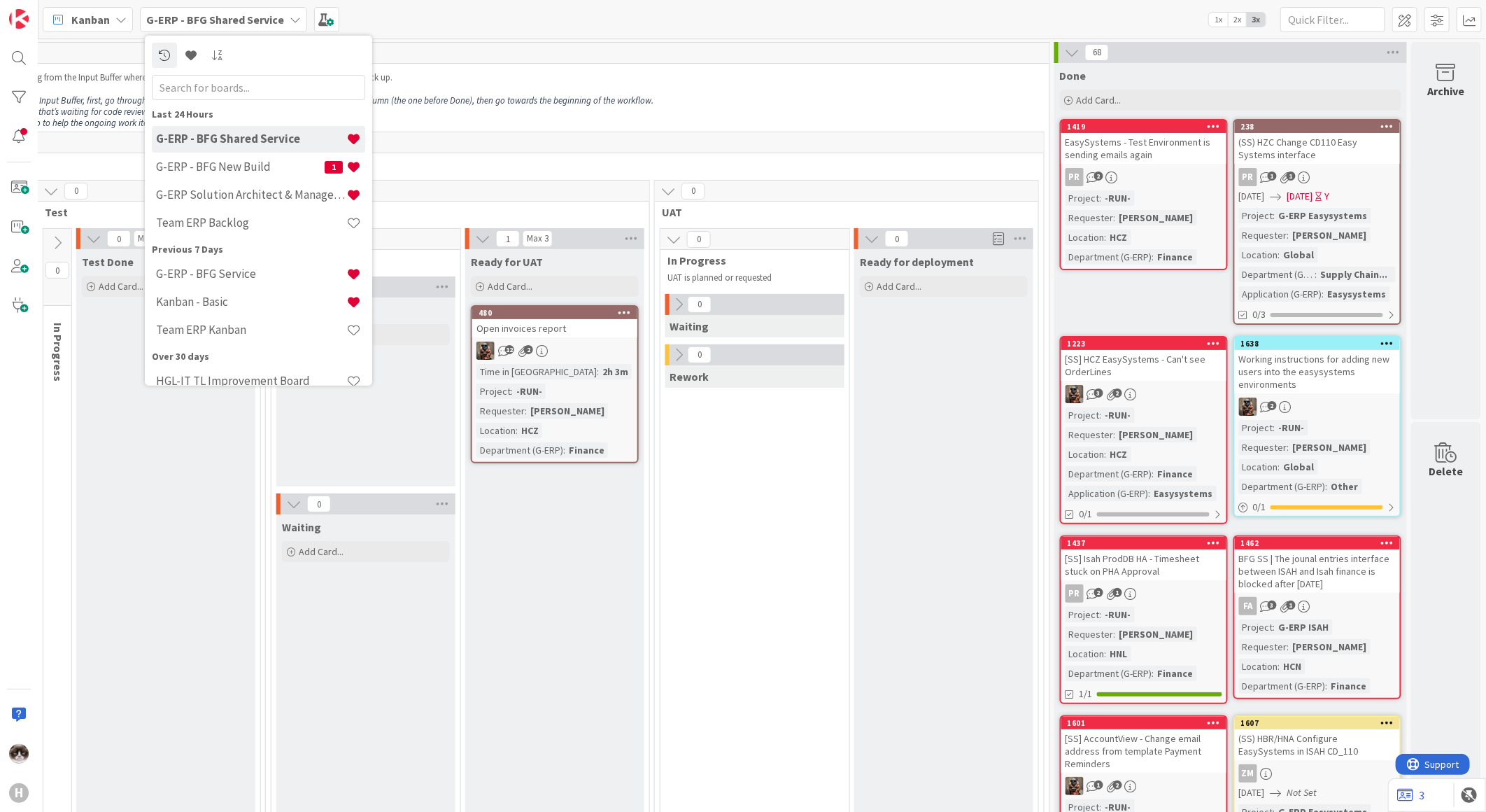
click at [996, 205] on div "0 UAT" at bounding box center [846, 201] width 383 height 41
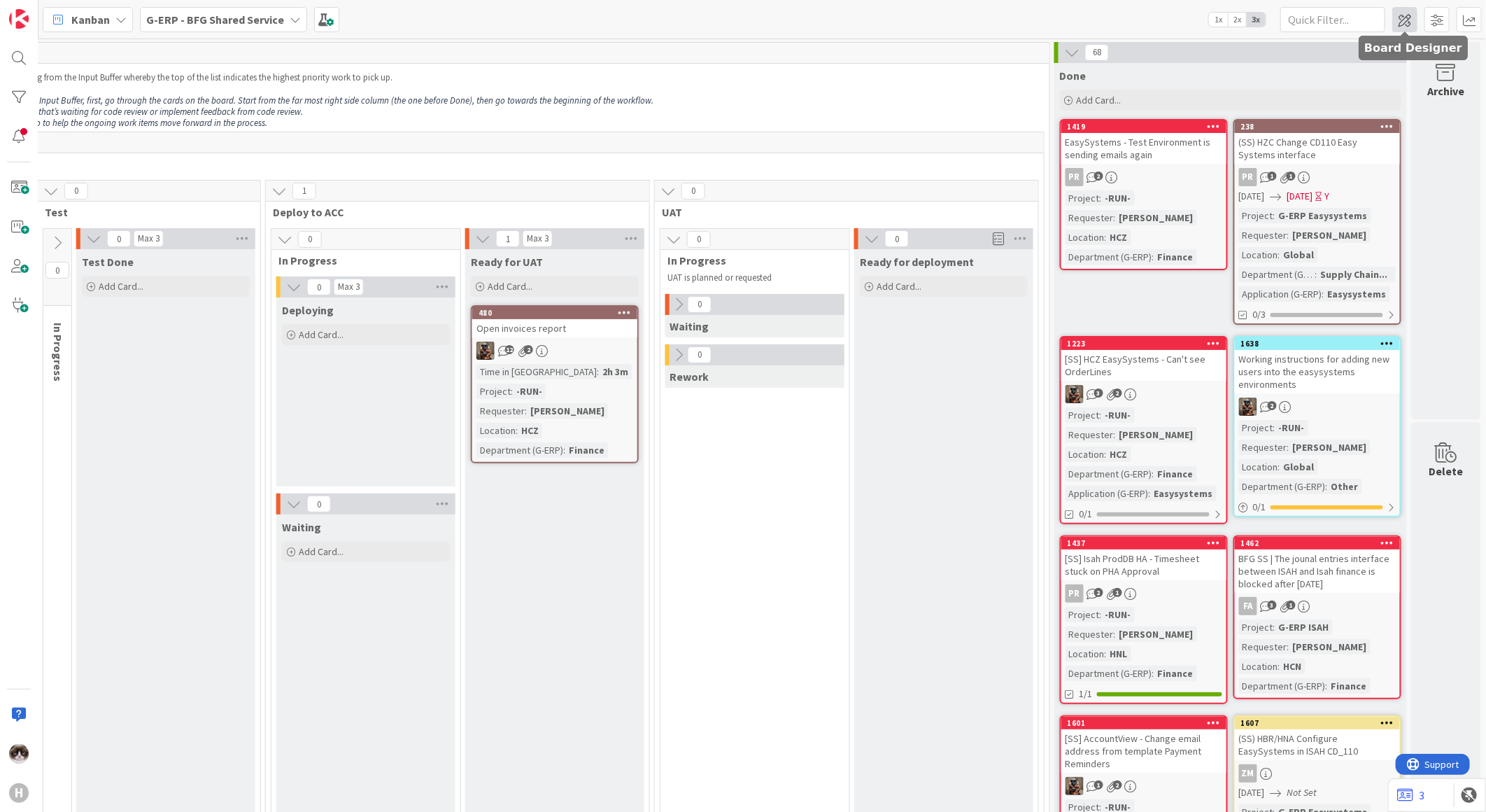
click at [1407, 23] on span at bounding box center [1405, 19] width 25 height 25
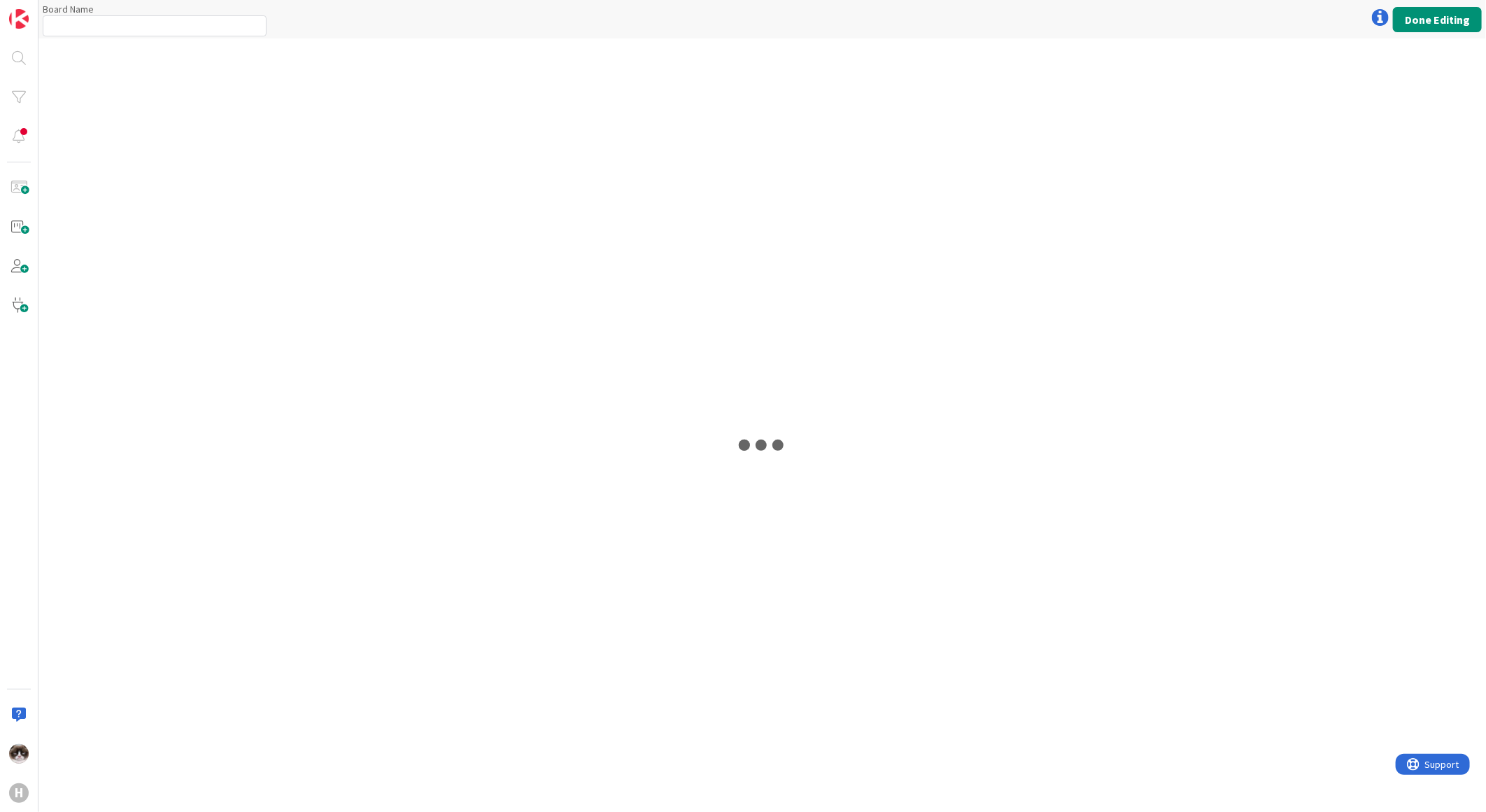
type input "G-ERP - BFG Shared Service"
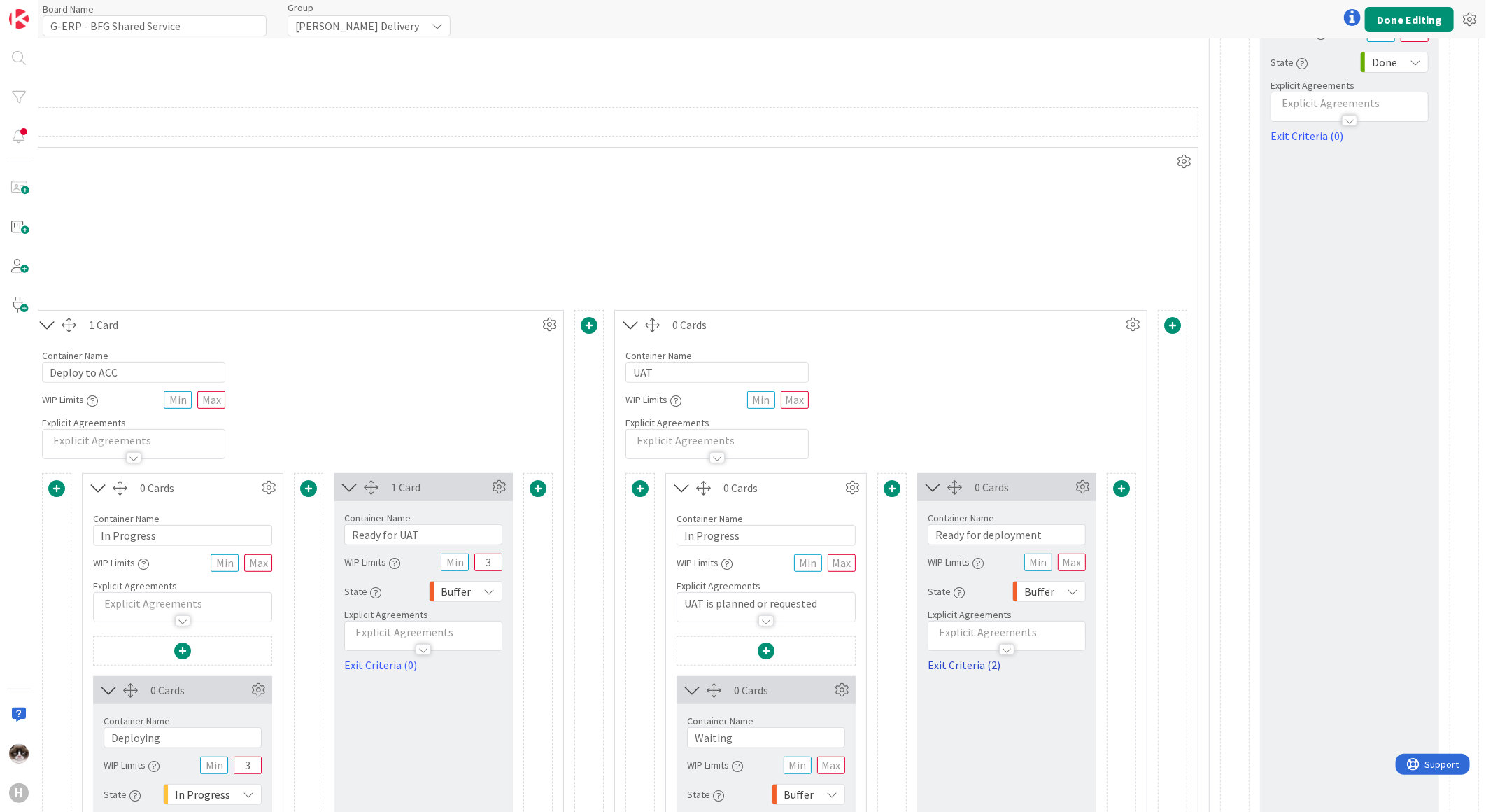
scroll to position [233, 2923]
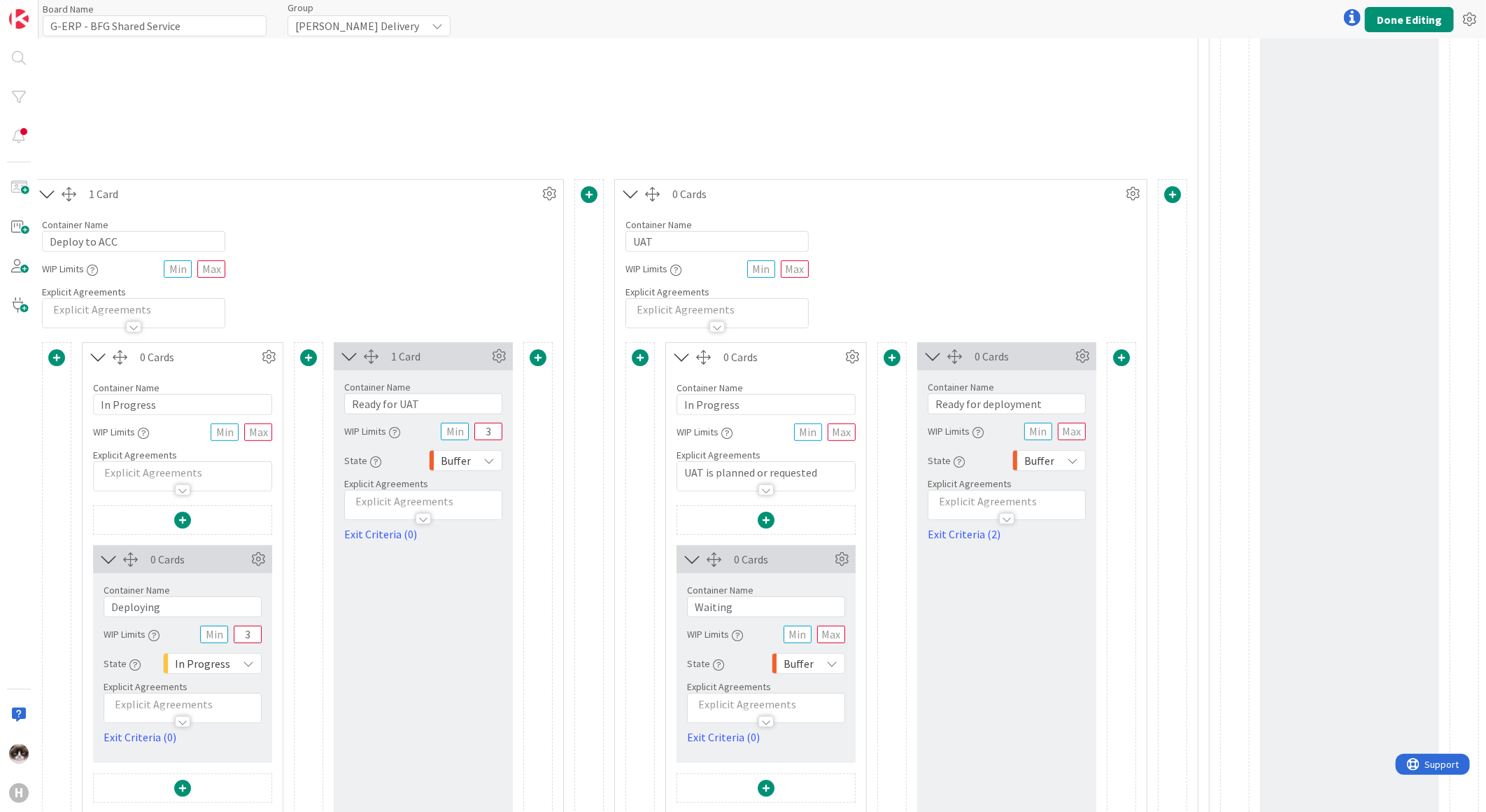
click at [883, 366] on div at bounding box center [891, 358] width 17 height 19
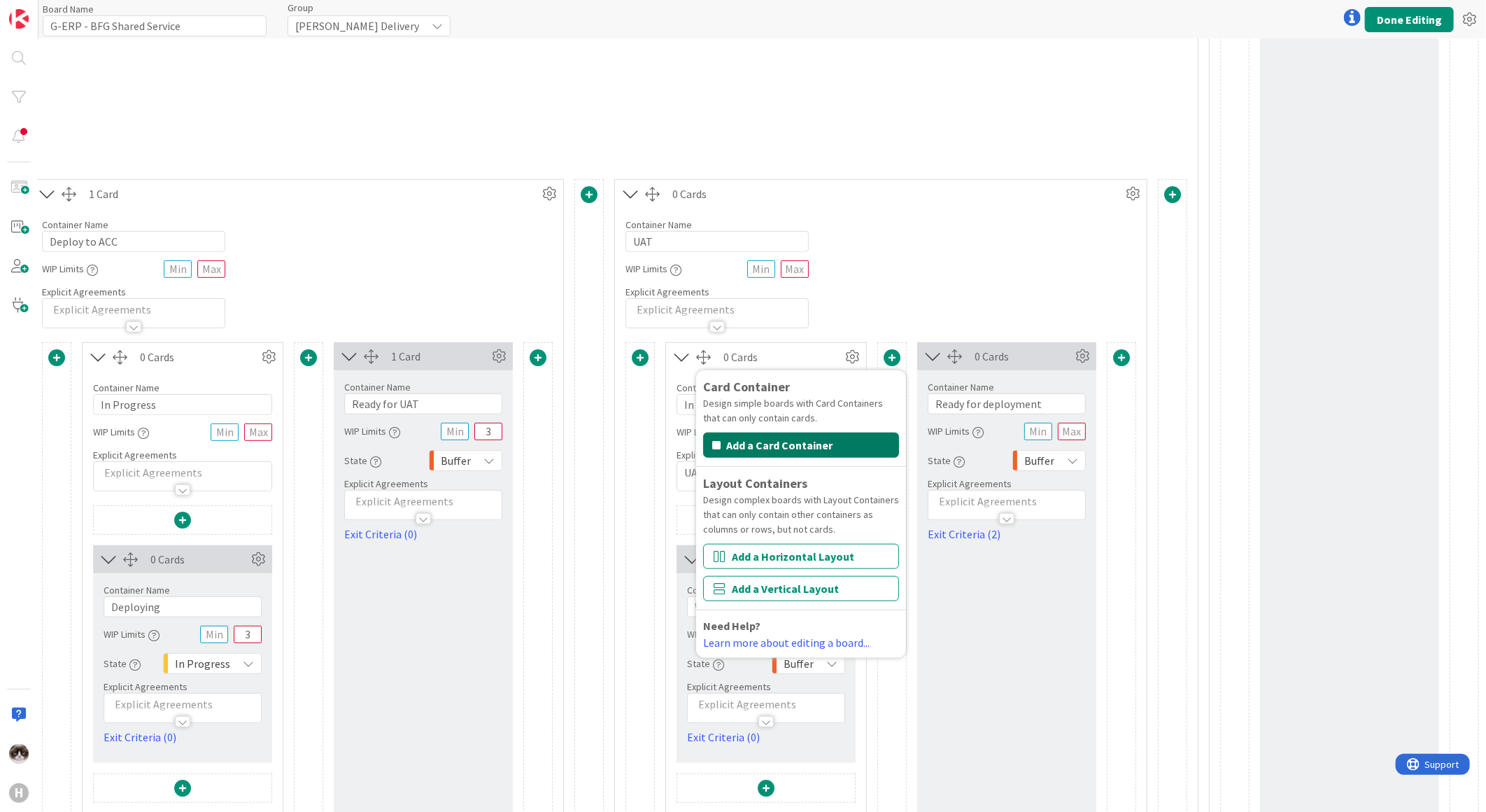
click at [824, 450] on button "Add a Card Container" at bounding box center [801, 445] width 196 height 25
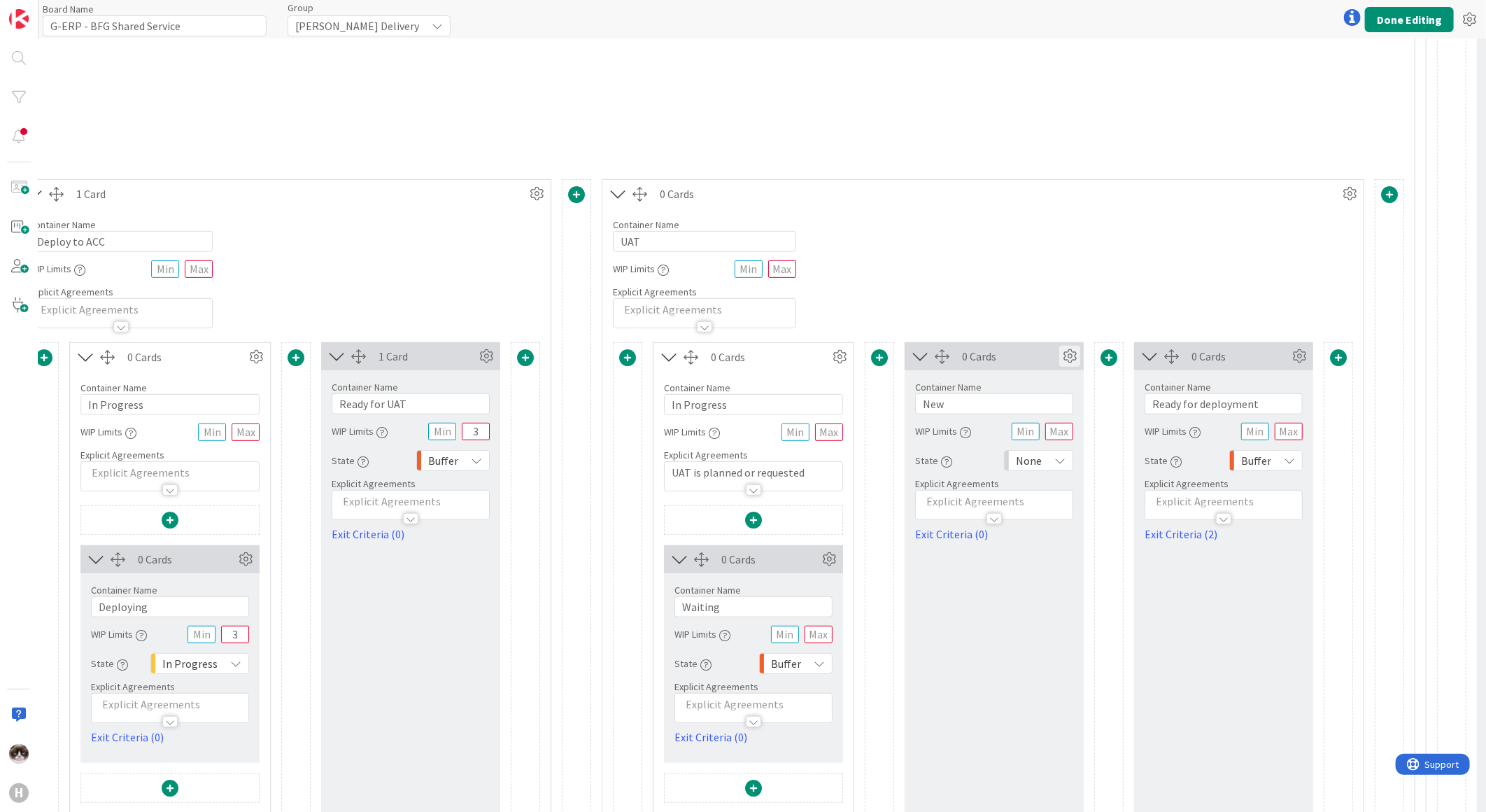
click at [1076, 355] on icon at bounding box center [1071, 357] width 21 height 21
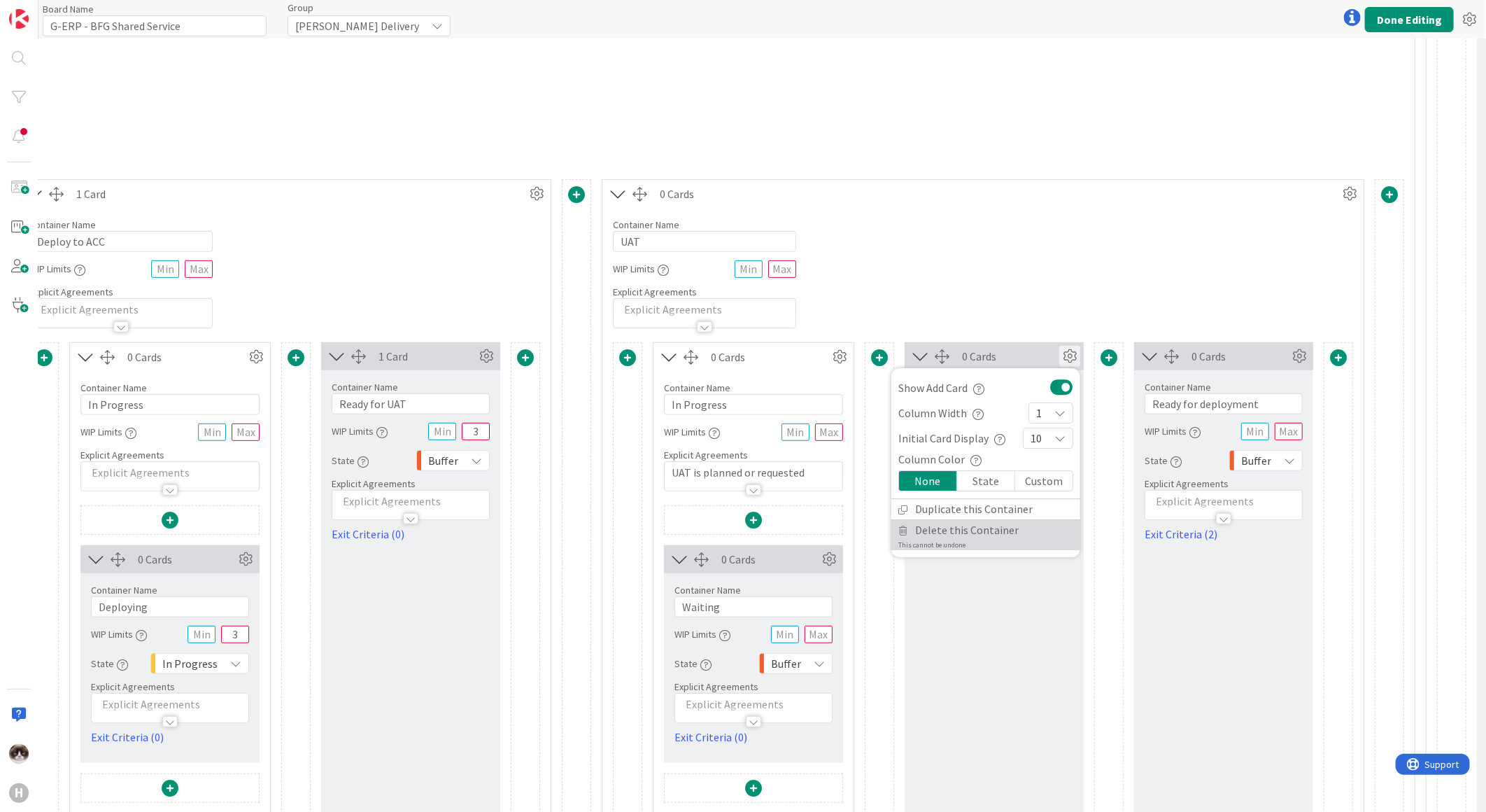
click at [960, 526] on span "Delete this Container" at bounding box center [967, 529] width 103 height 20
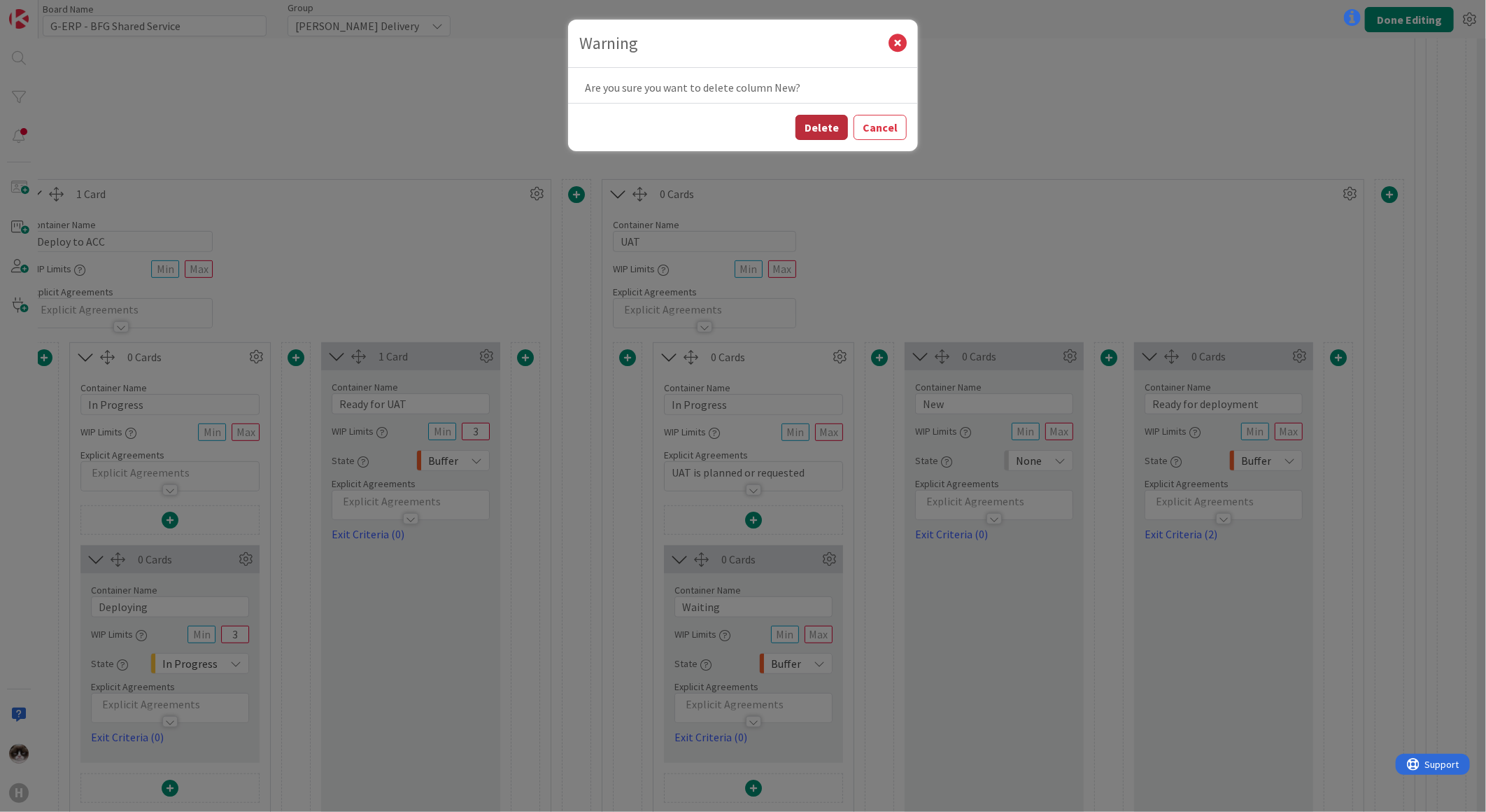
click at [835, 132] on button "Delete" at bounding box center [822, 128] width 53 height 25
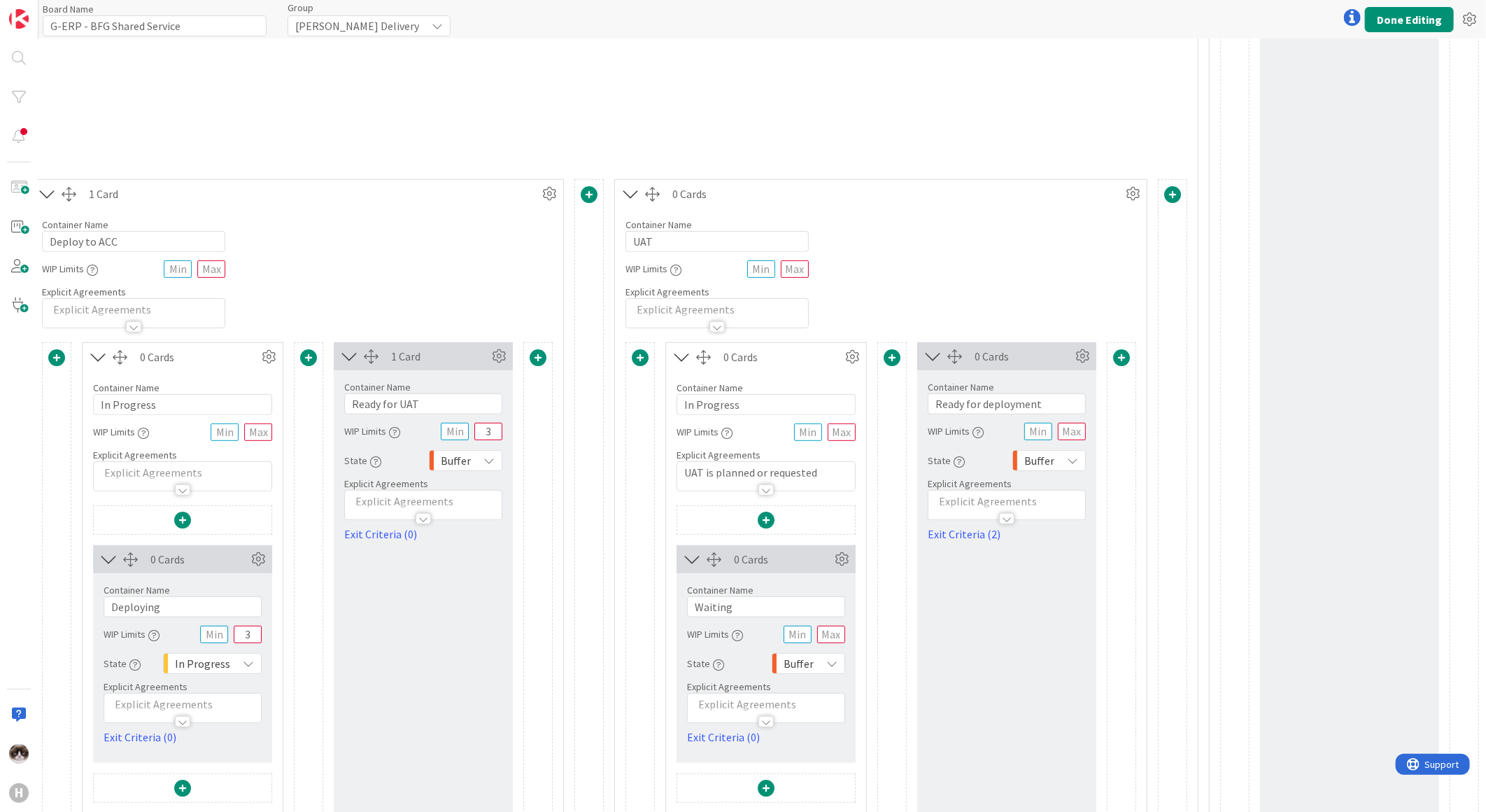
click at [883, 364] on span at bounding box center [891, 357] width 17 height 17
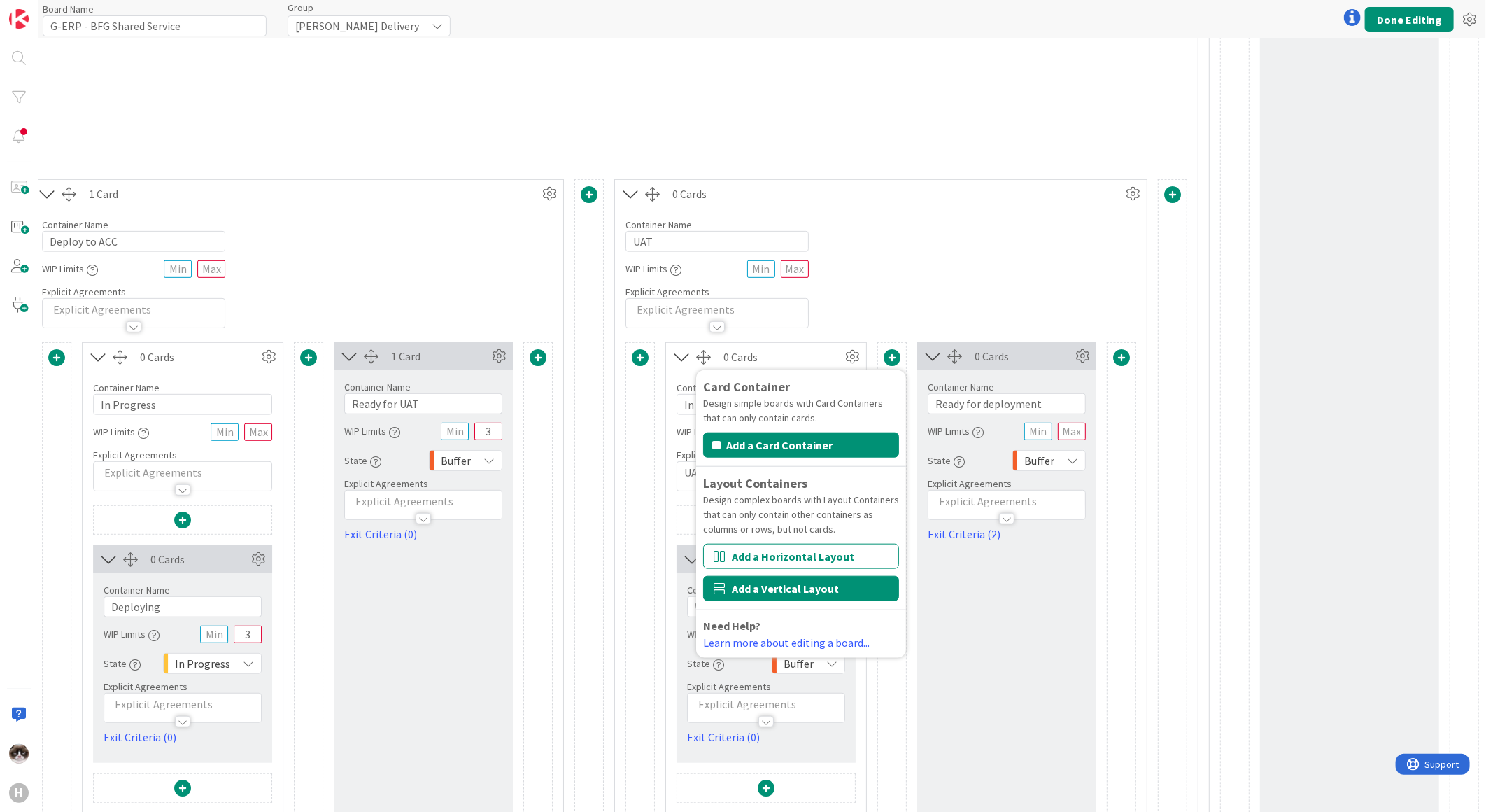
click at [804, 584] on button "Add a Vertical Layout" at bounding box center [801, 589] width 196 height 25
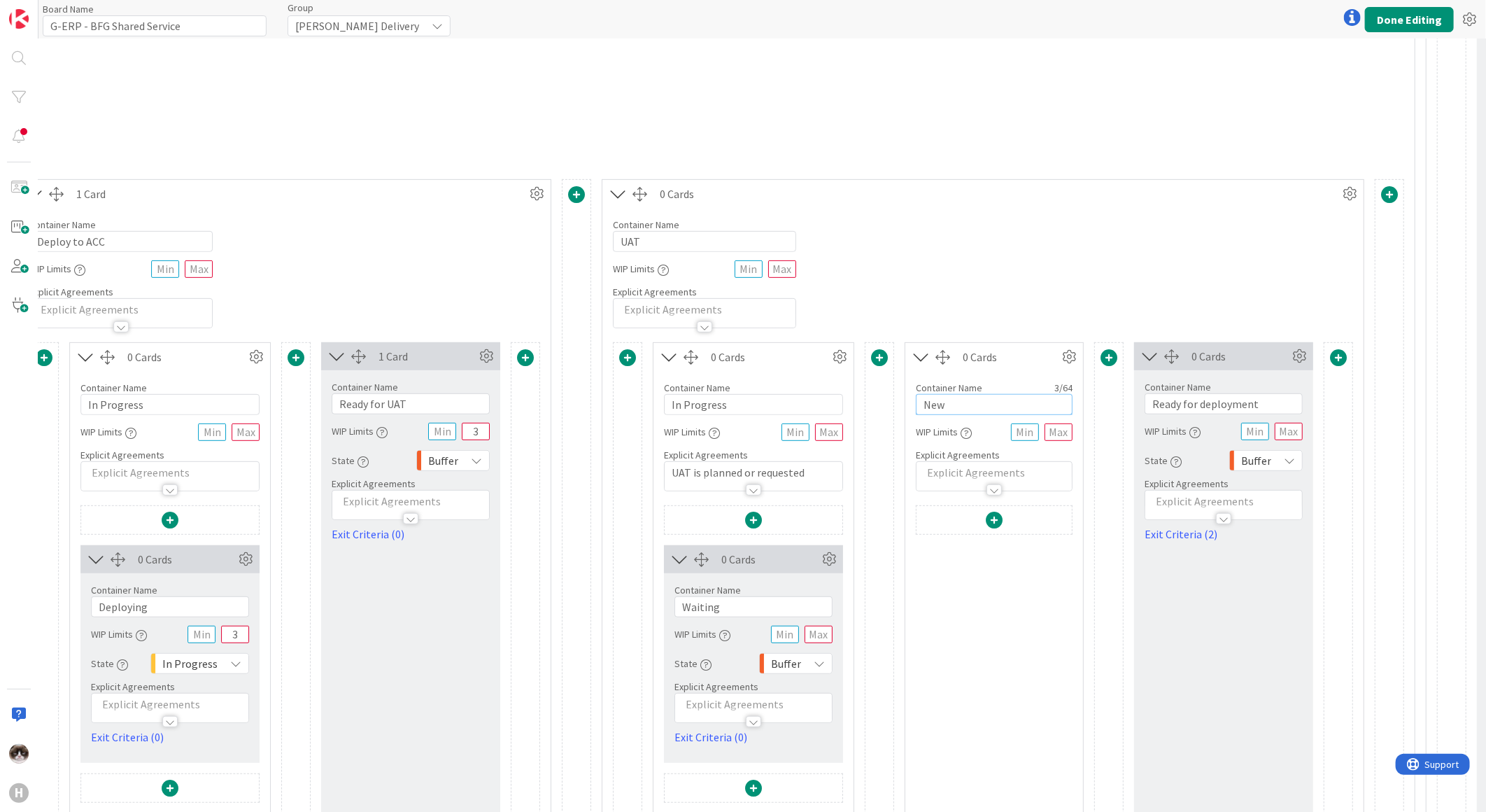
click at [980, 404] on input "New" at bounding box center [994, 405] width 157 height 21
drag, startPoint x: 1269, startPoint y: 407, endPoint x: 1148, endPoint y: 407, distance: 121.0
click at [1148, 407] on input "Ready for deployment" at bounding box center [1224, 404] width 158 height 21
drag, startPoint x: 1040, startPoint y: 405, endPoint x: 983, endPoint y: 482, distance: 95.8
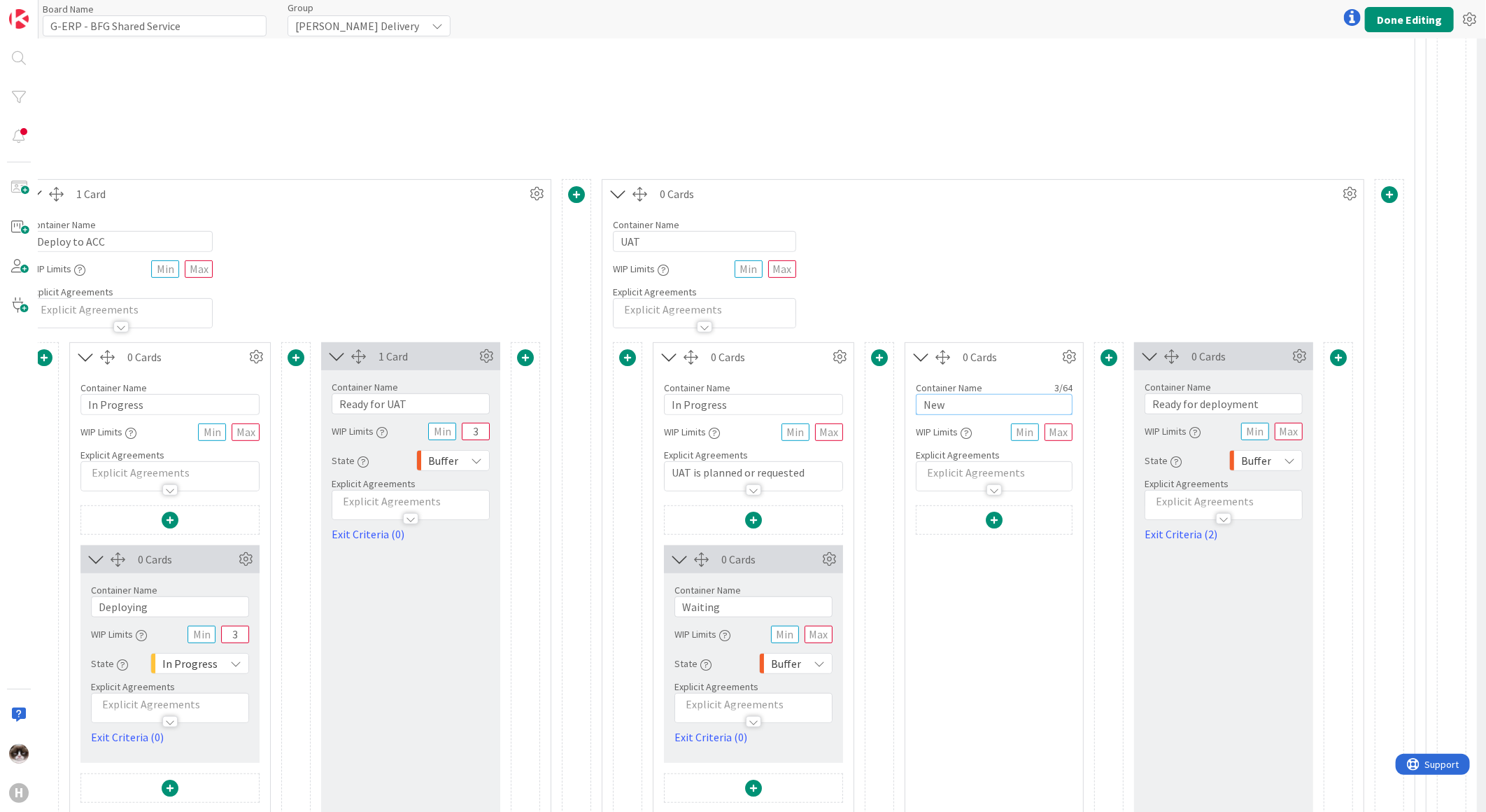
paste input "Ready for deployment"
type input "UAT Done"
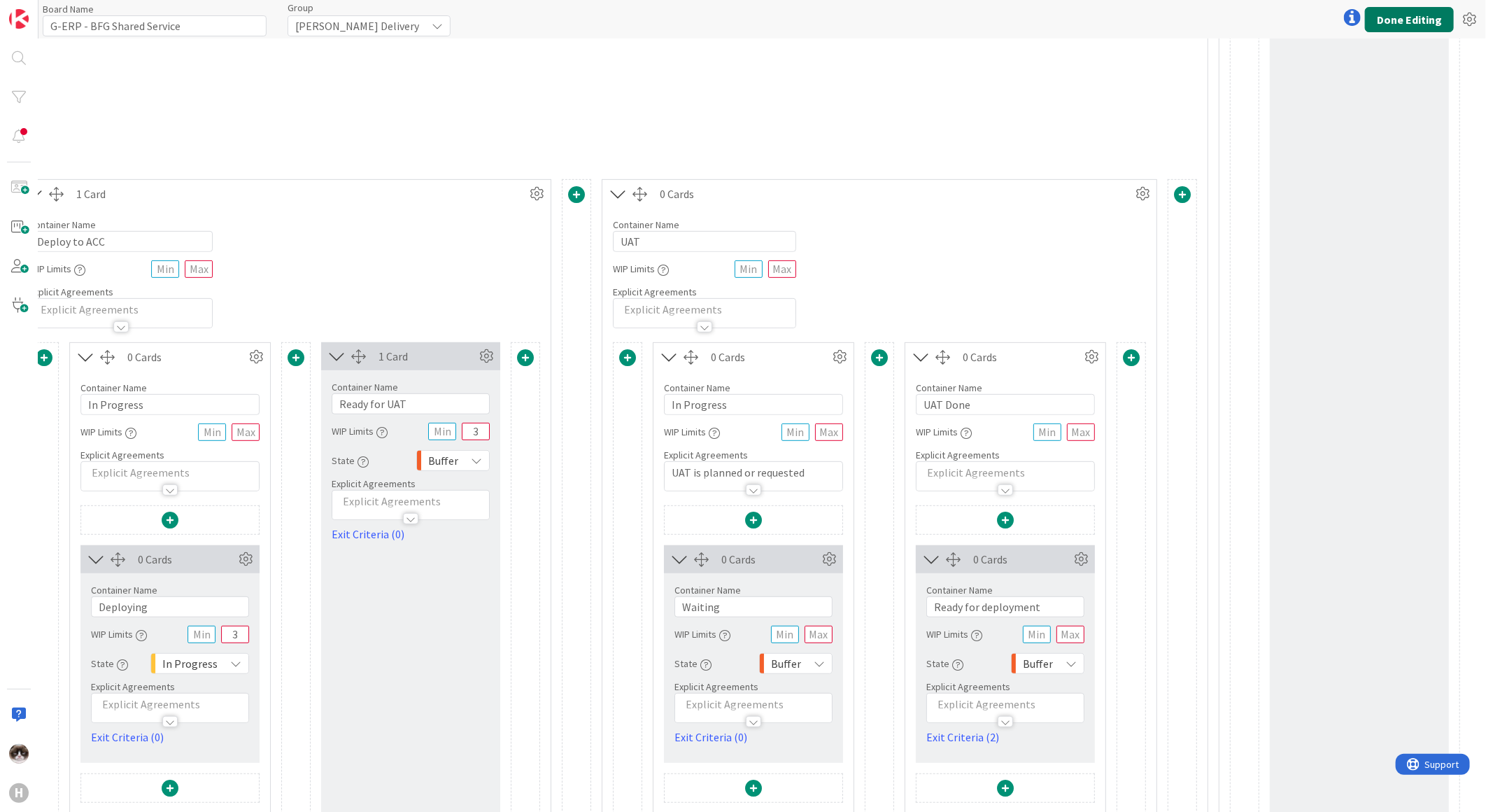
click at [1400, 19] on button "Done Editing" at bounding box center [1409, 19] width 89 height 25
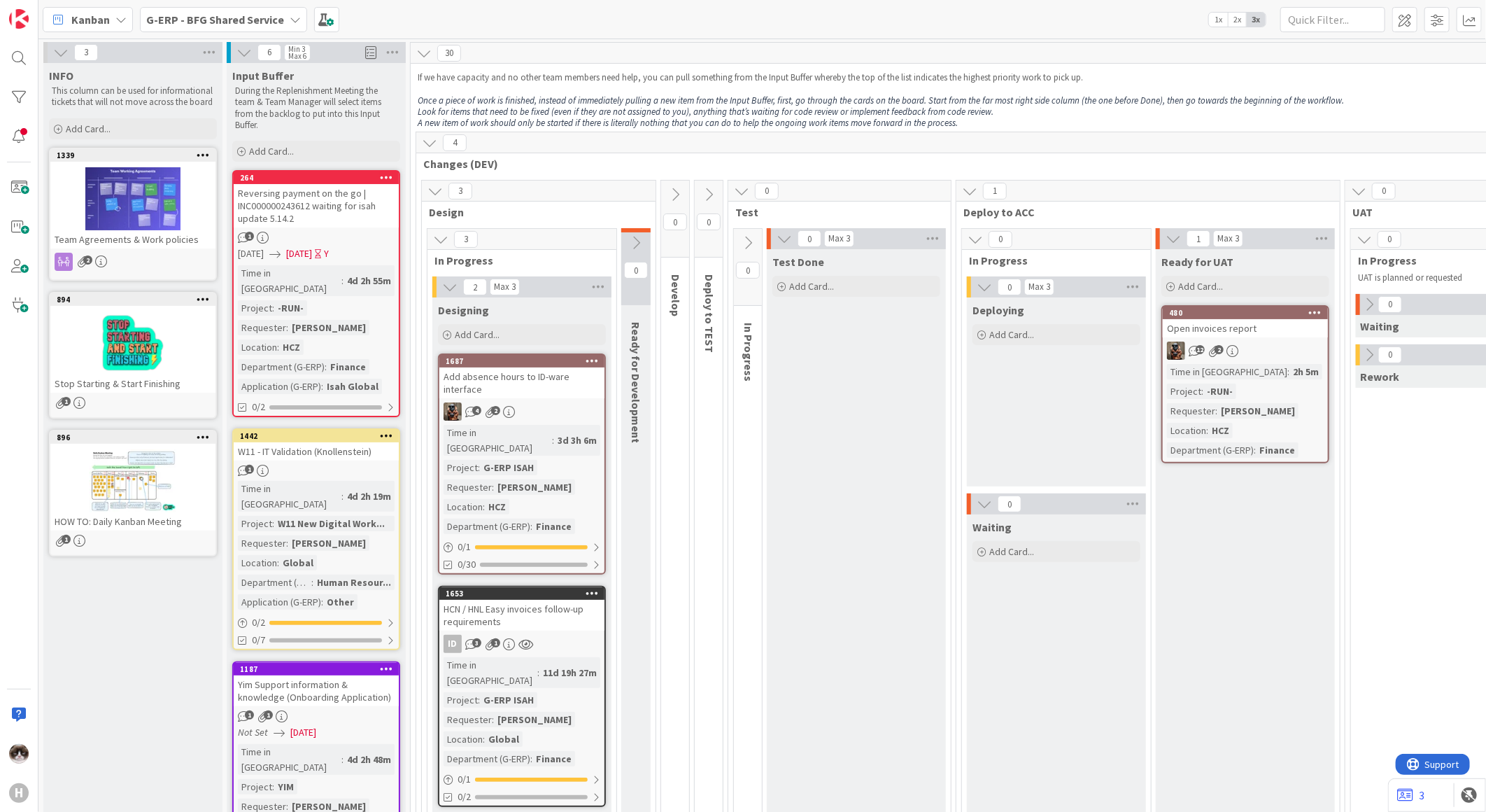
click at [247, 23] on b "G-ERP - BFG Shared Service" at bounding box center [215, 19] width 137 height 14
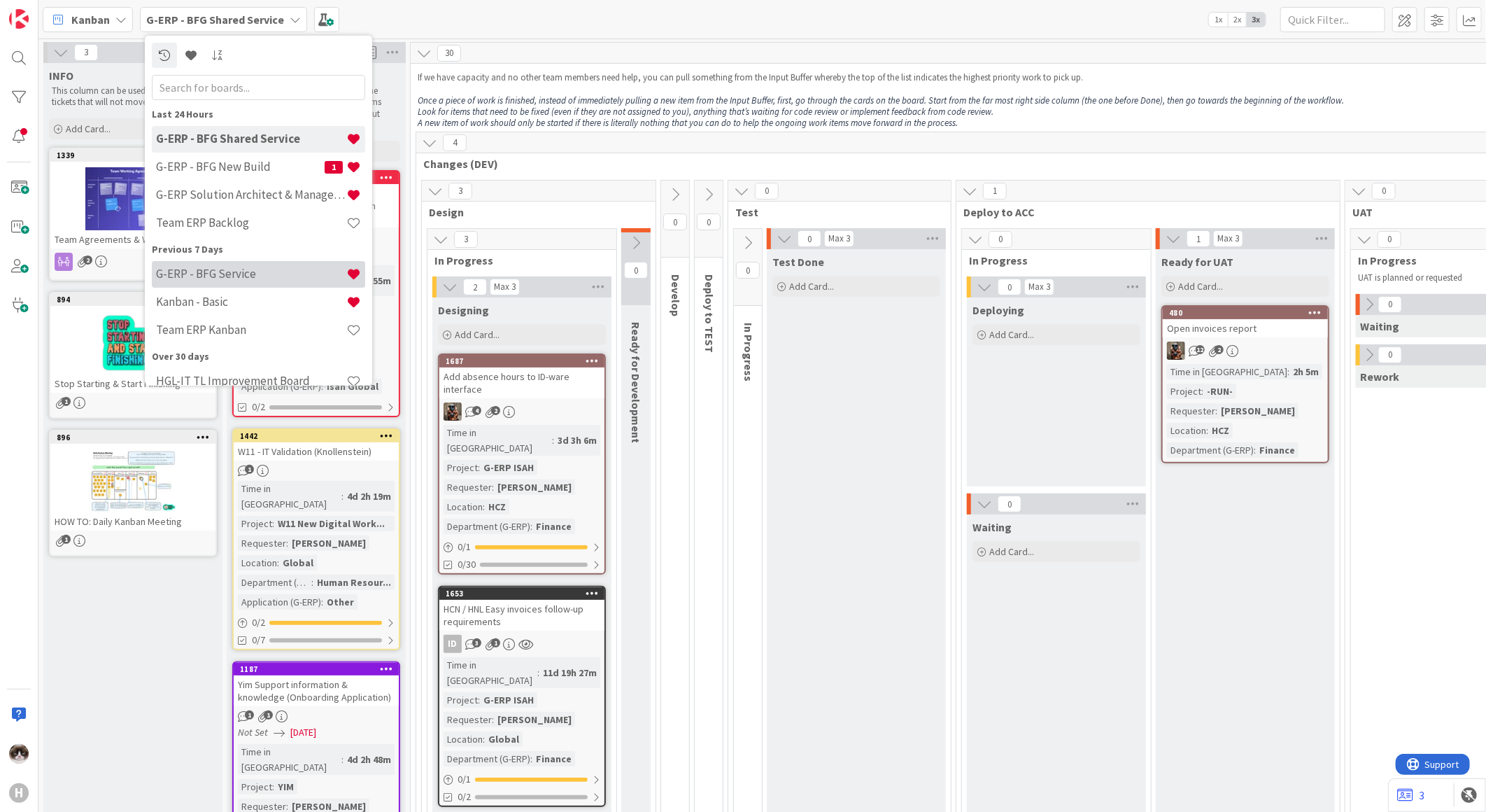
click at [241, 276] on h4 "G-ERP - BFG Service" at bounding box center [251, 273] width 190 height 14
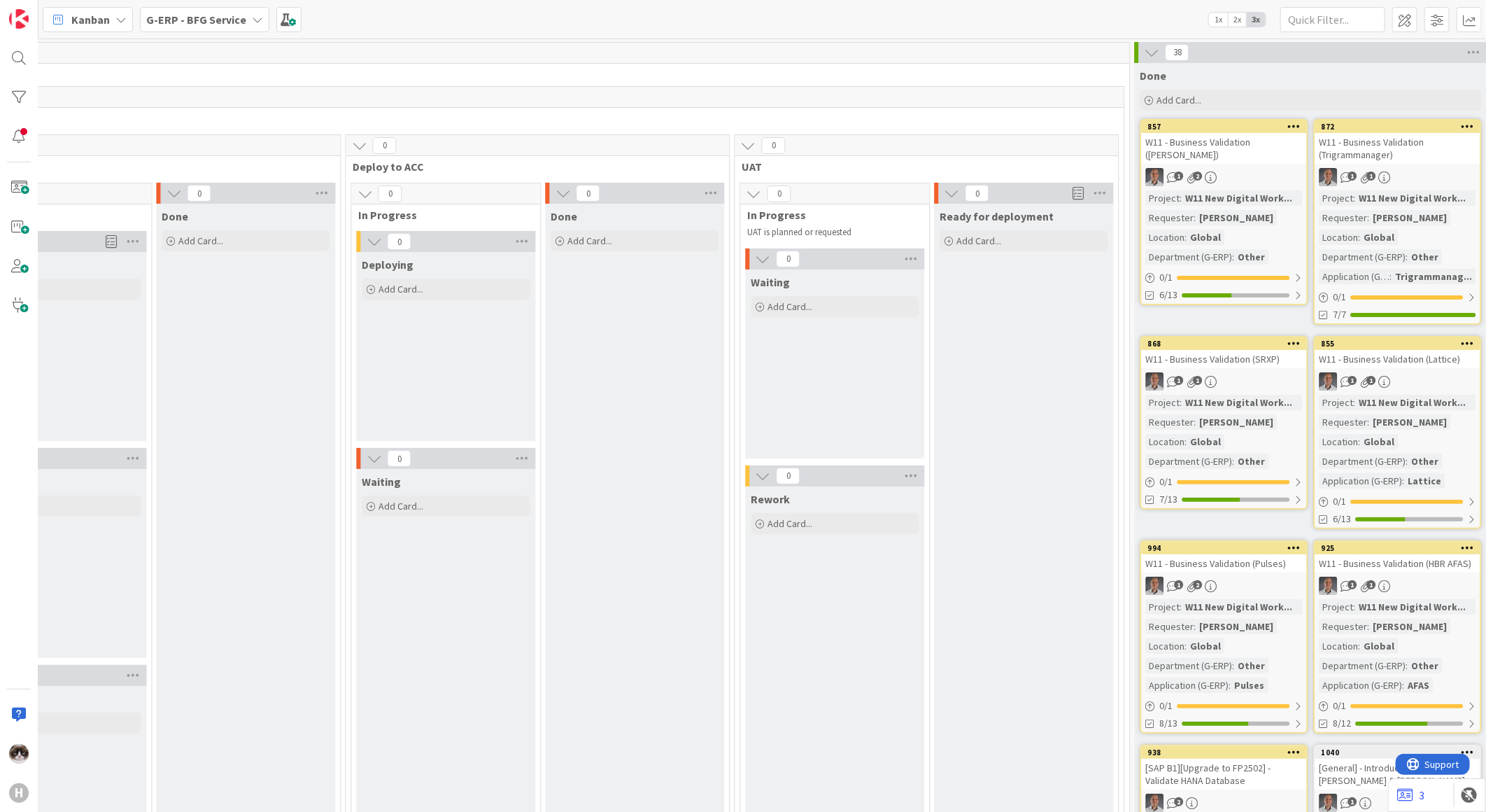
scroll to position [0, 1724]
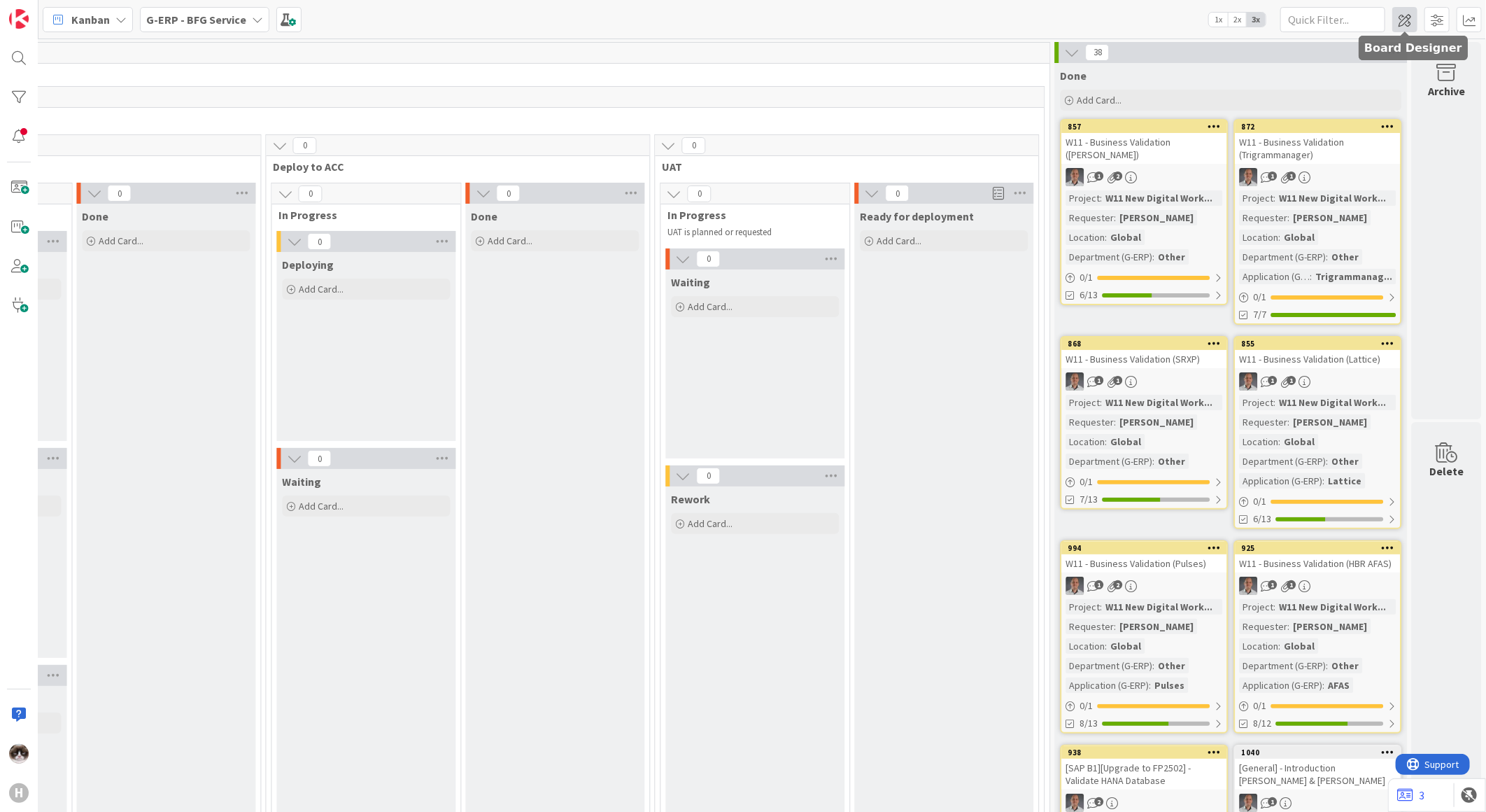
click at [1402, 19] on span at bounding box center [1405, 19] width 25 height 25
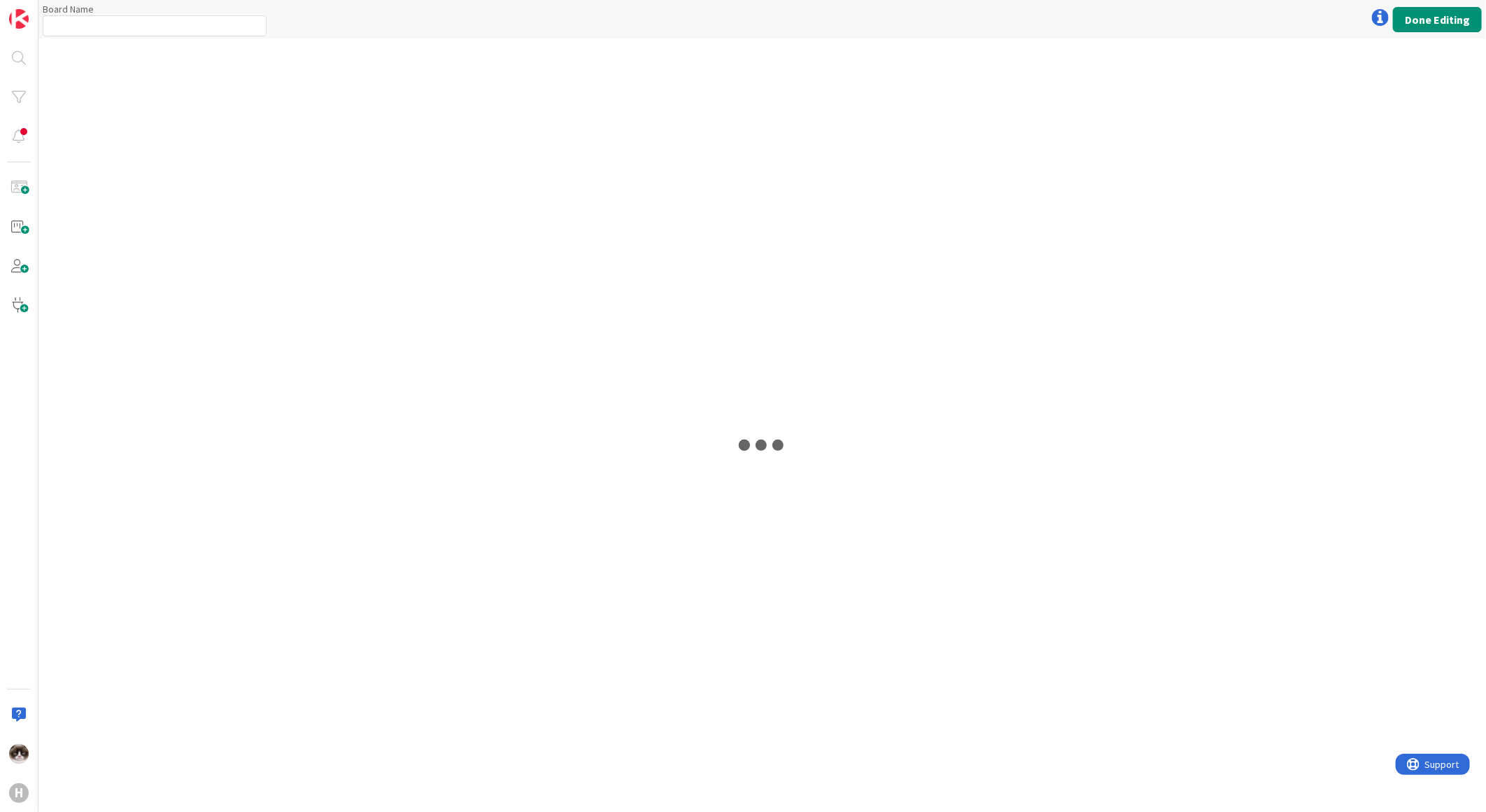
type input "G-ERP - BFG Service"
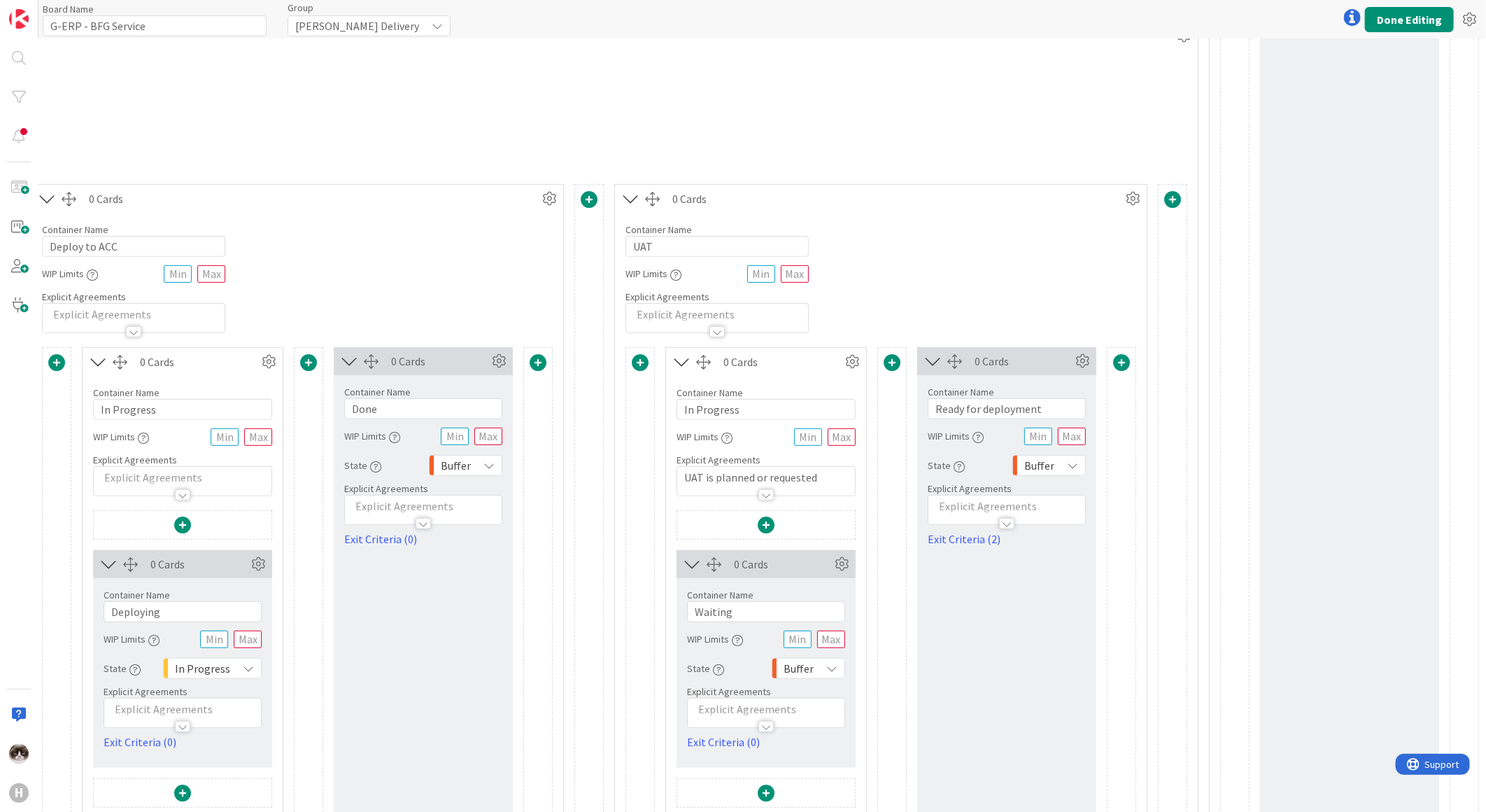
scroll to position [233, 2923]
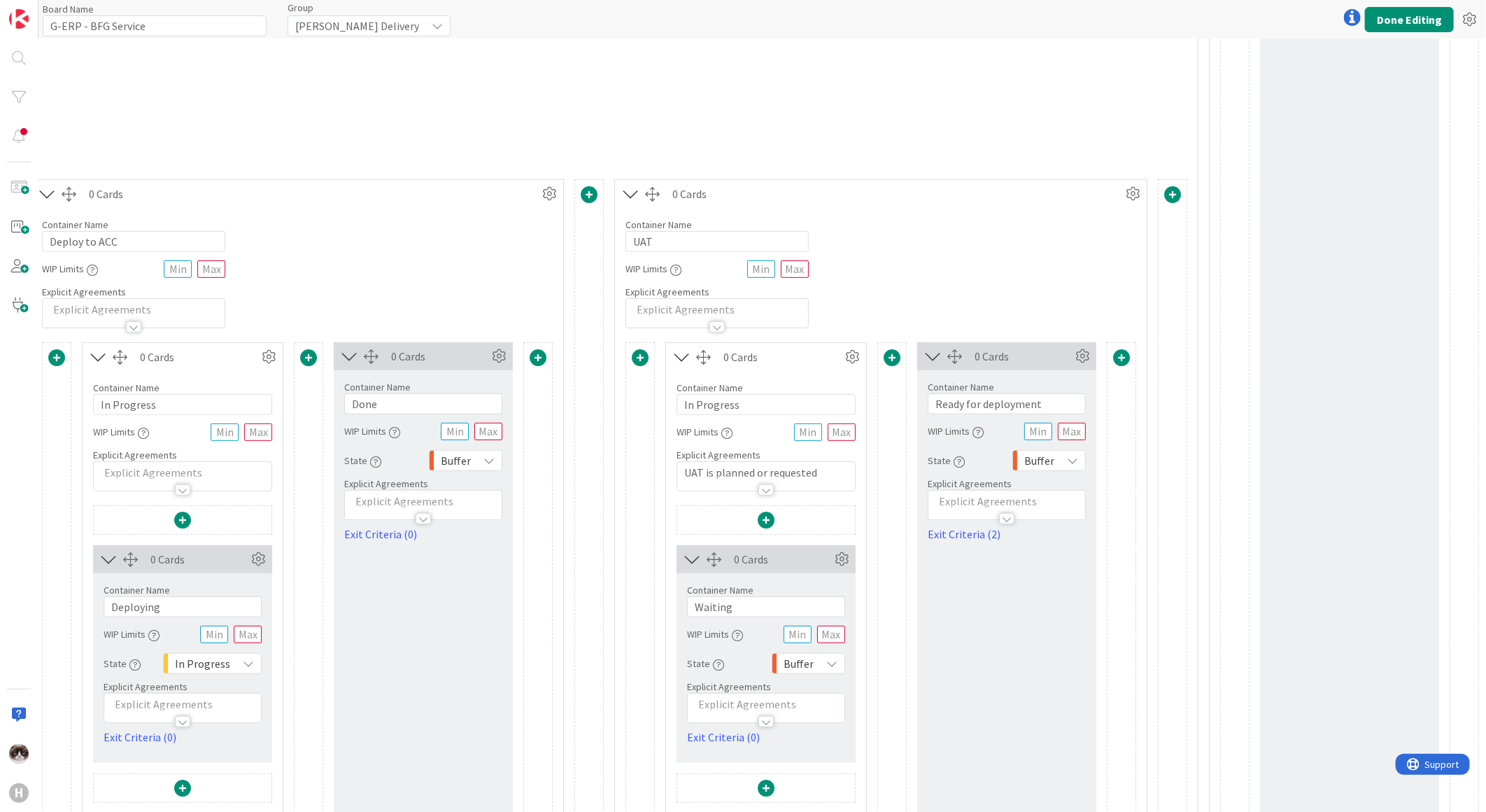
click at [885, 350] on span at bounding box center [891, 357] width 17 height 17
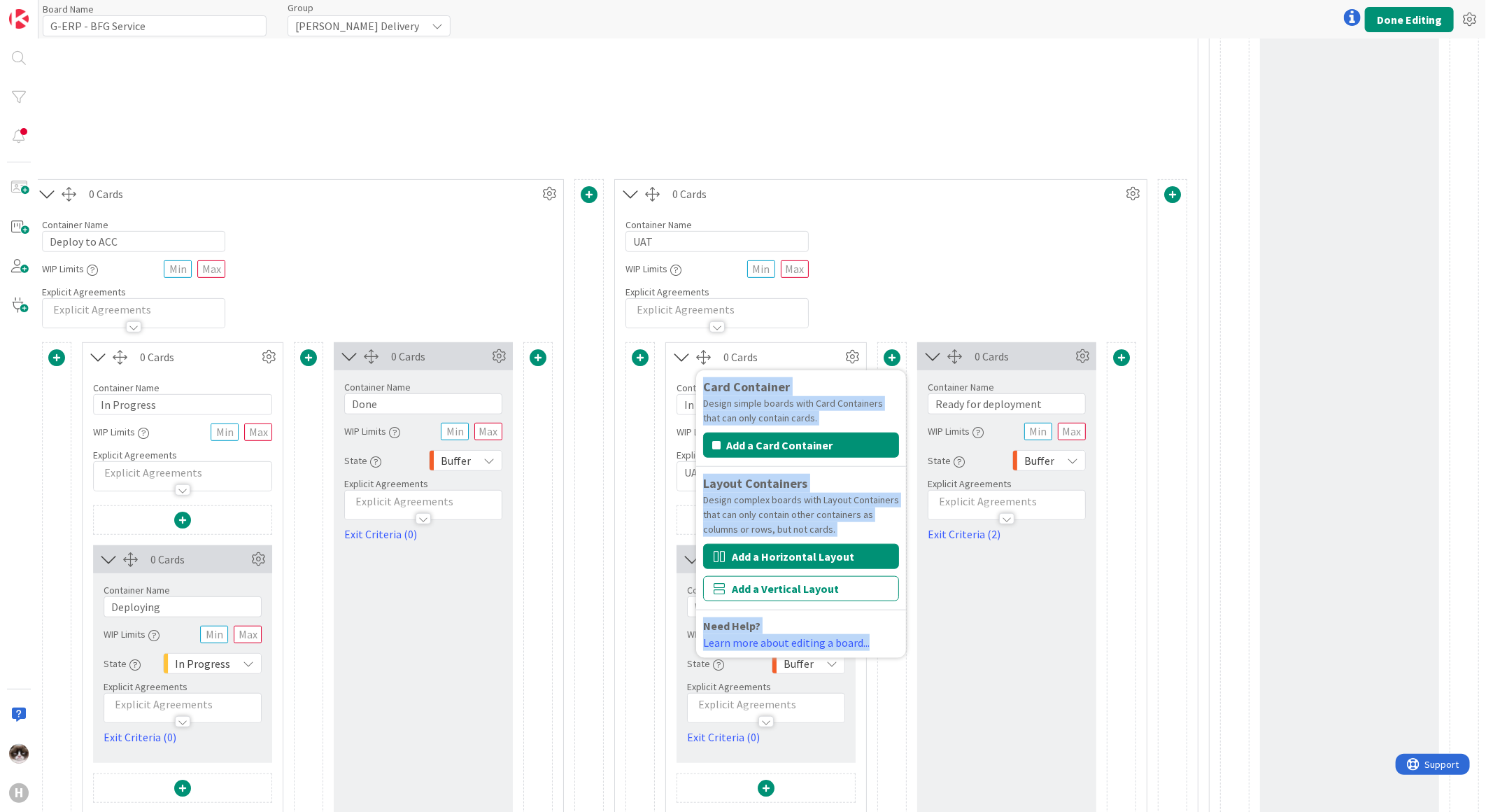
click at [767, 563] on button "Add a Horizontal Layout" at bounding box center [801, 557] width 196 height 25
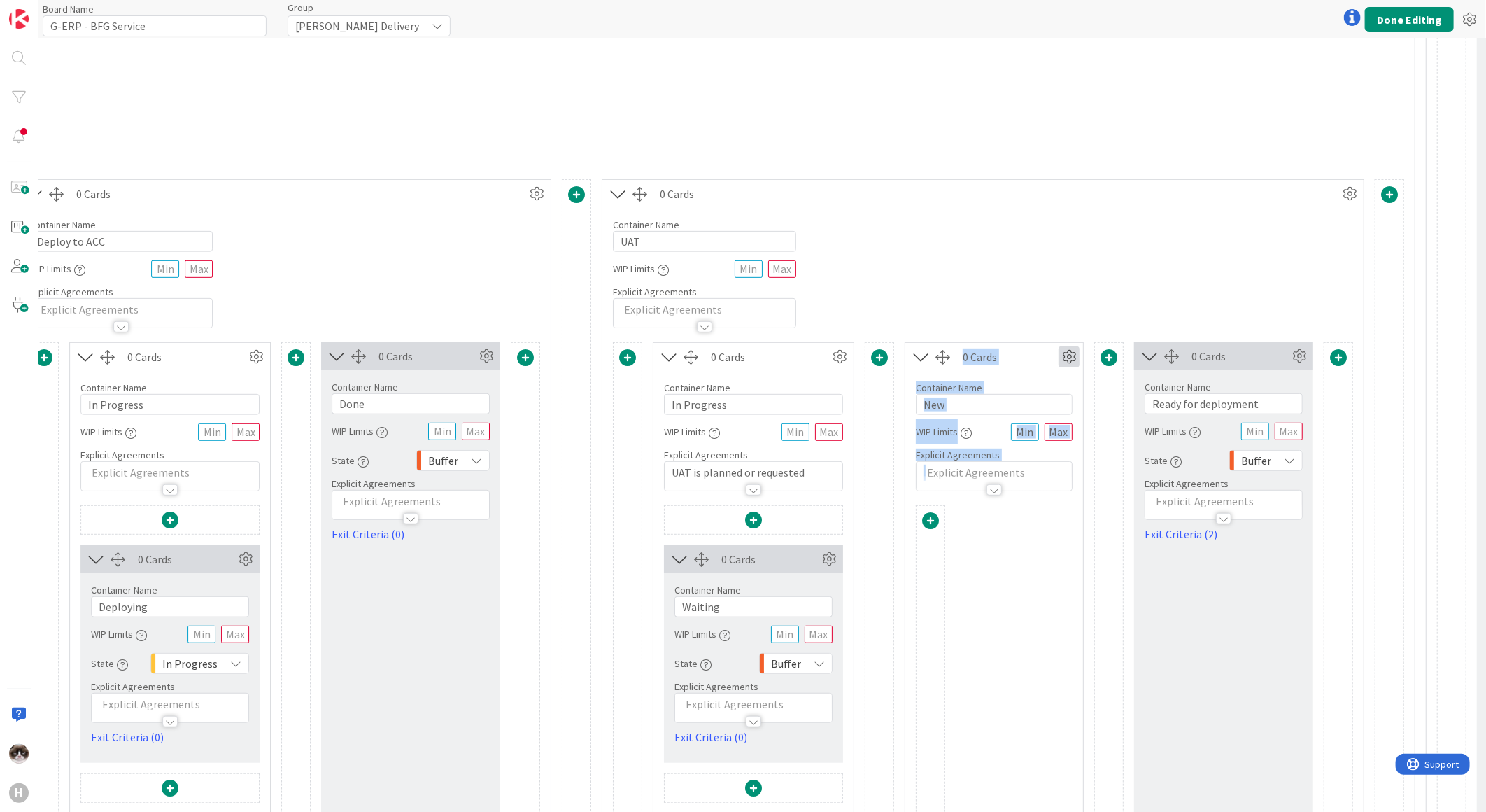
click at [1076, 353] on icon at bounding box center [1070, 357] width 21 height 21
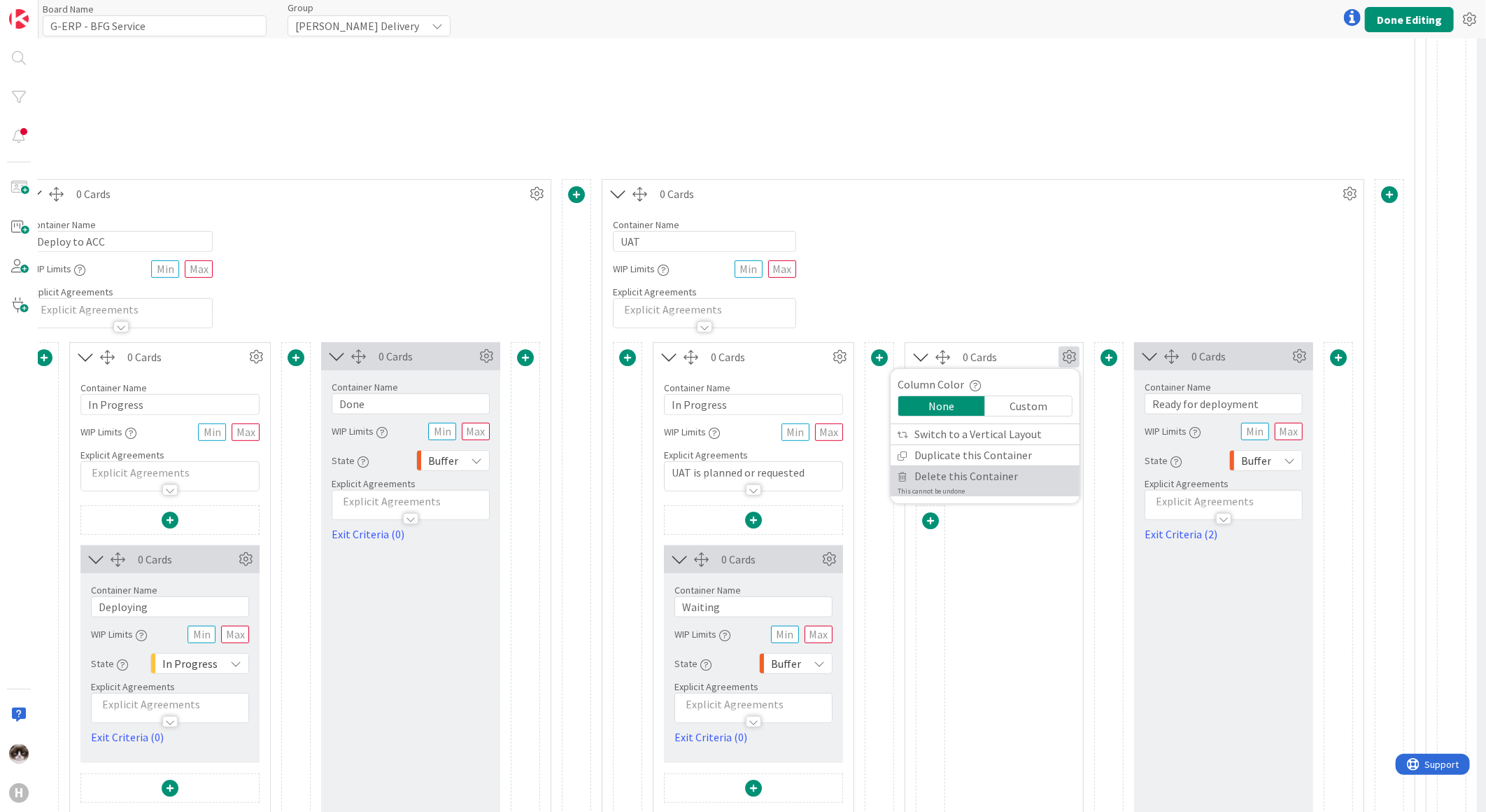
click at [987, 470] on span "Delete this Container" at bounding box center [966, 476] width 103 height 20
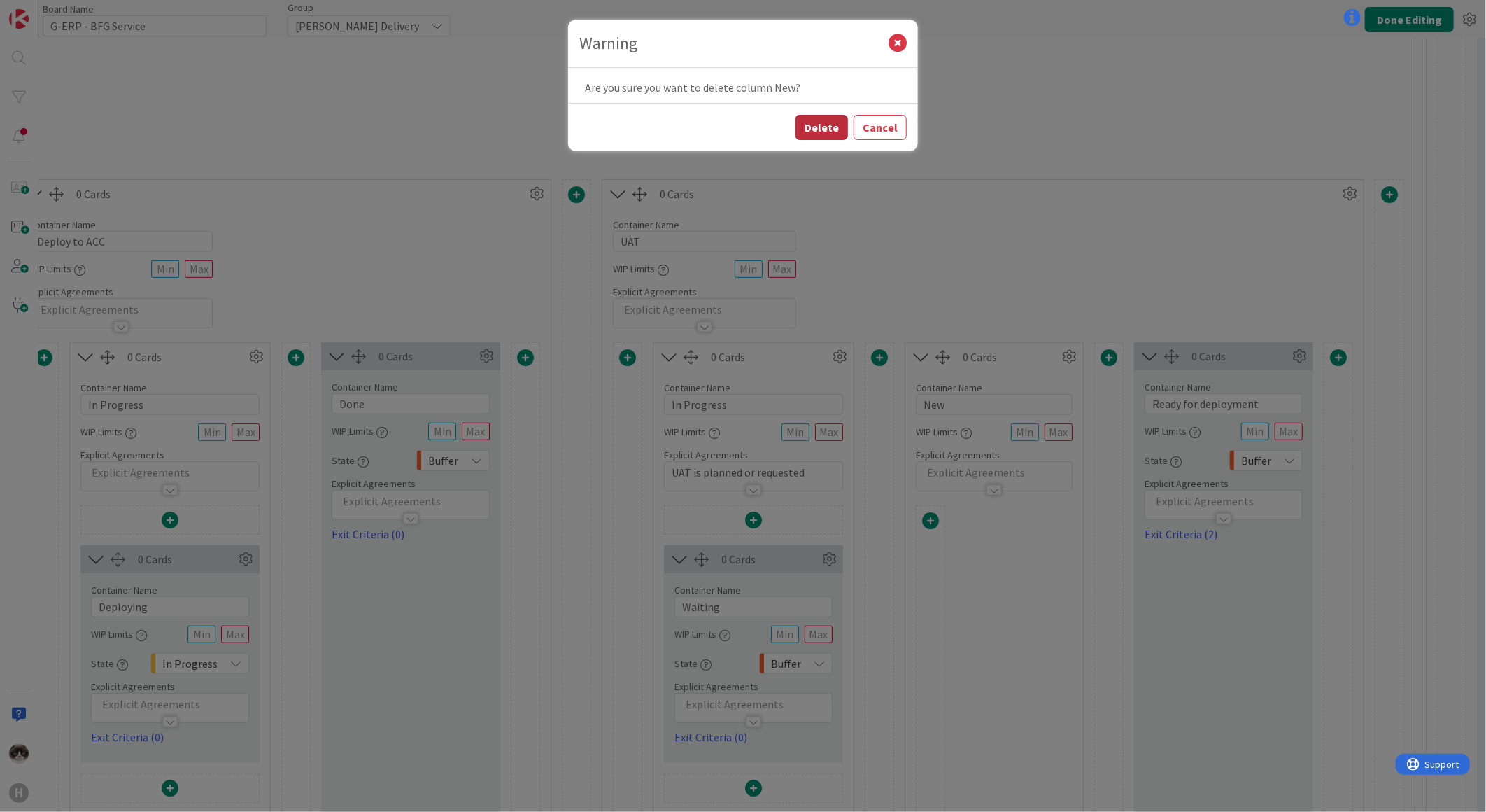
click at [840, 120] on button "Delete" at bounding box center [822, 128] width 53 height 25
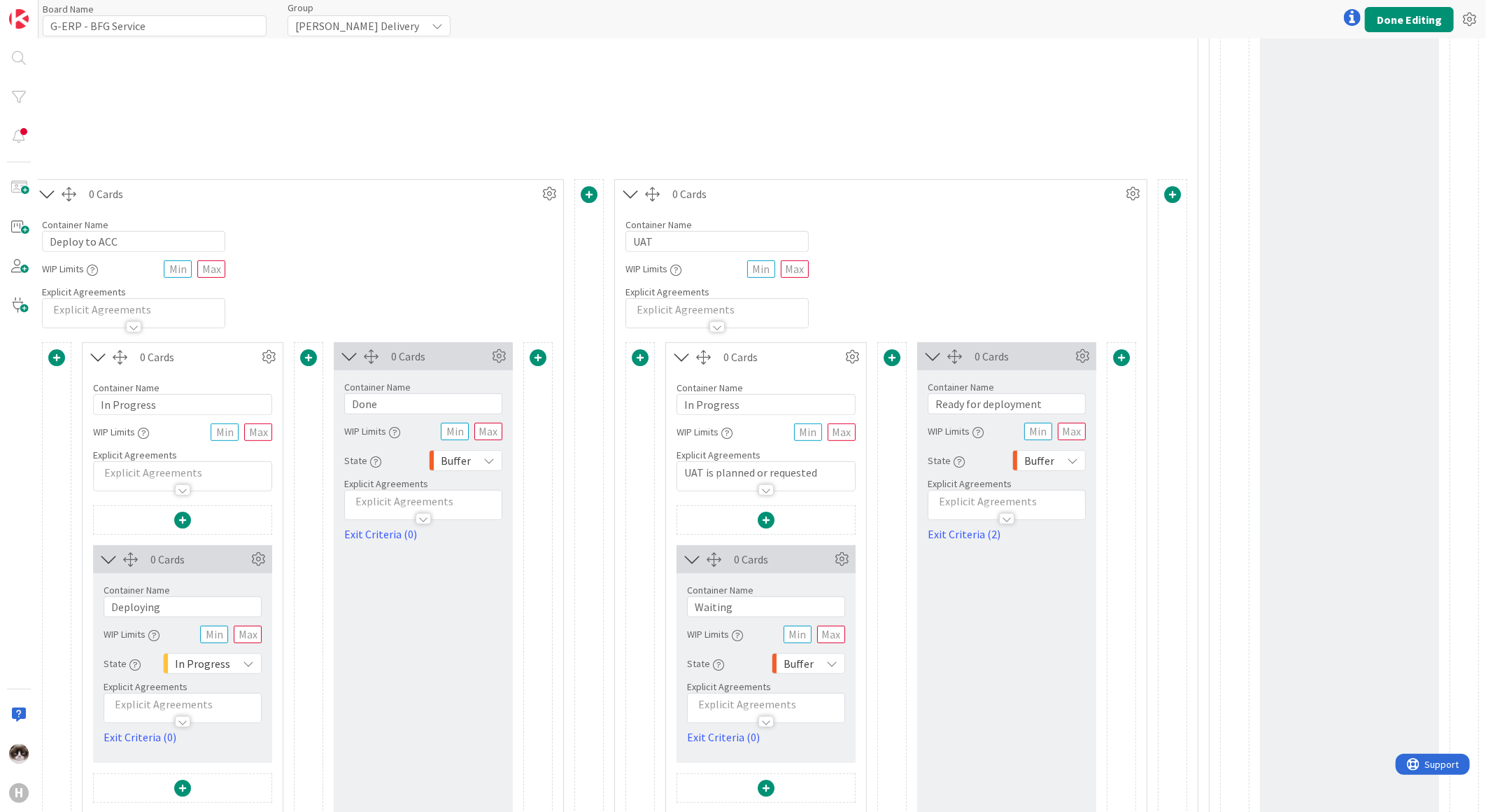
click at [885, 363] on span at bounding box center [891, 357] width 17 height 17
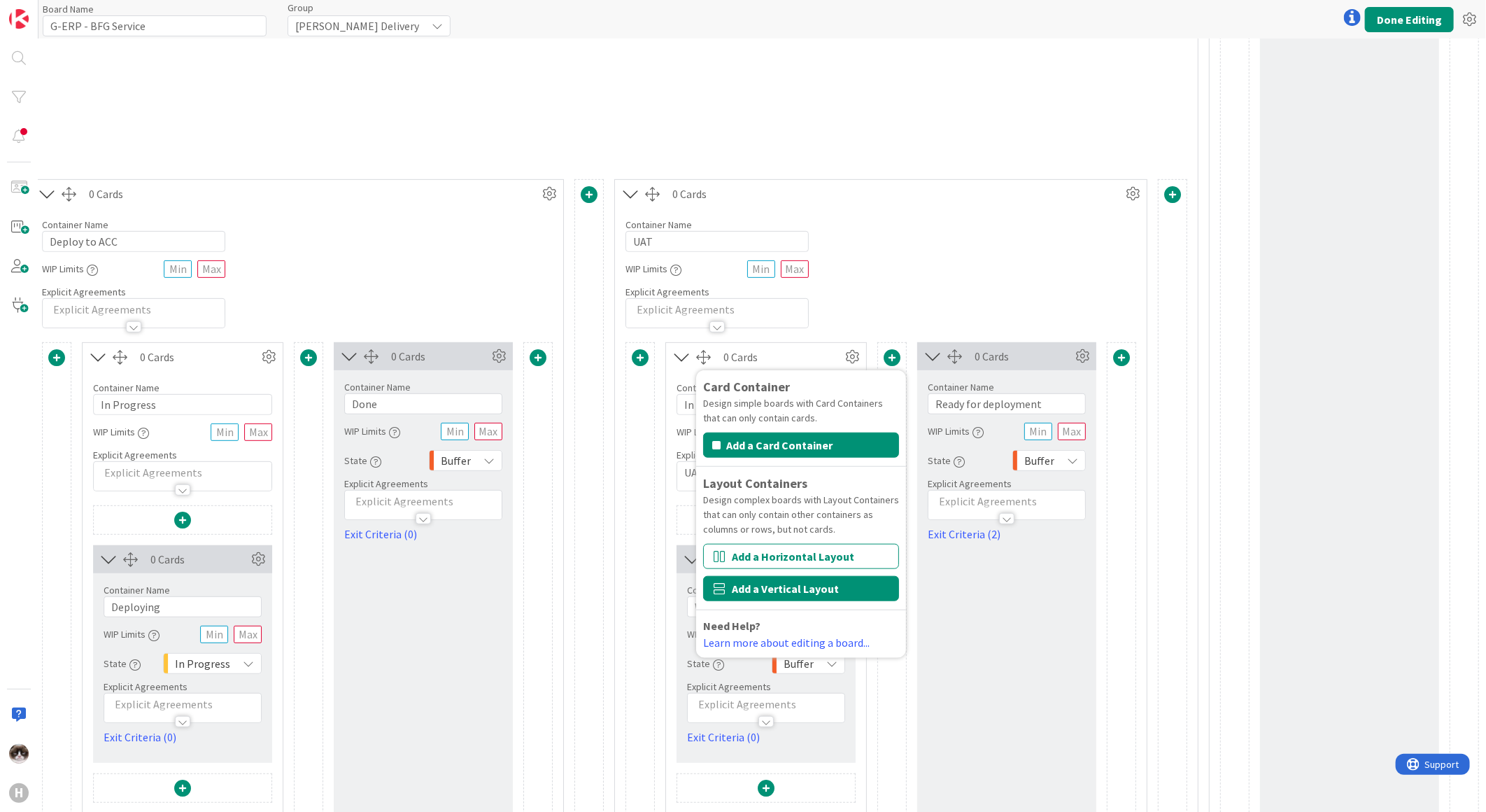
click at [784, 583] on button "Add a Vertical Layout" at bounding box center [801, 589] width 196 height 25
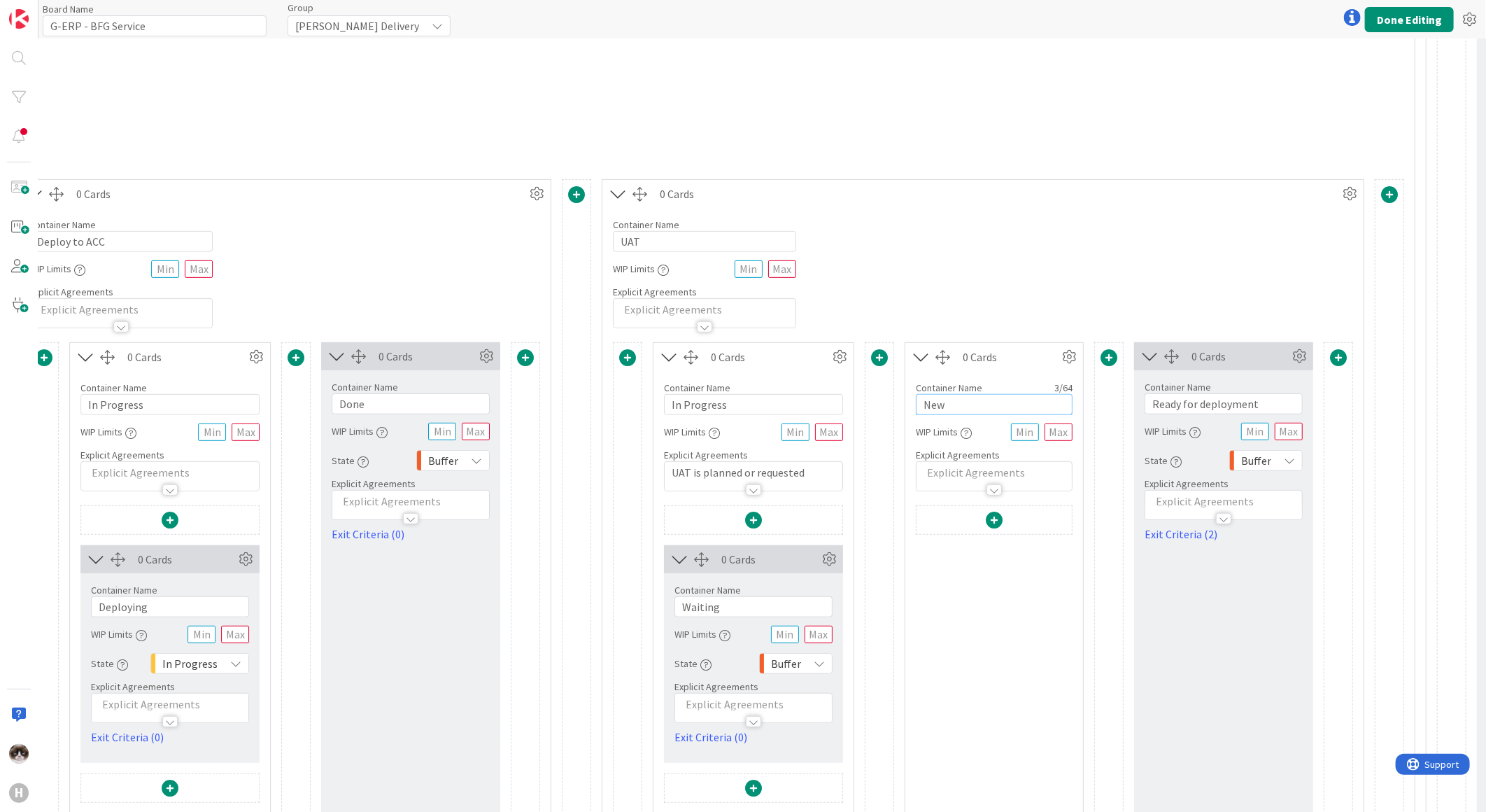
click at [949, 400] on input "New" at bounding box center [994, 405] width 157 height 21
type input "UAT Done"
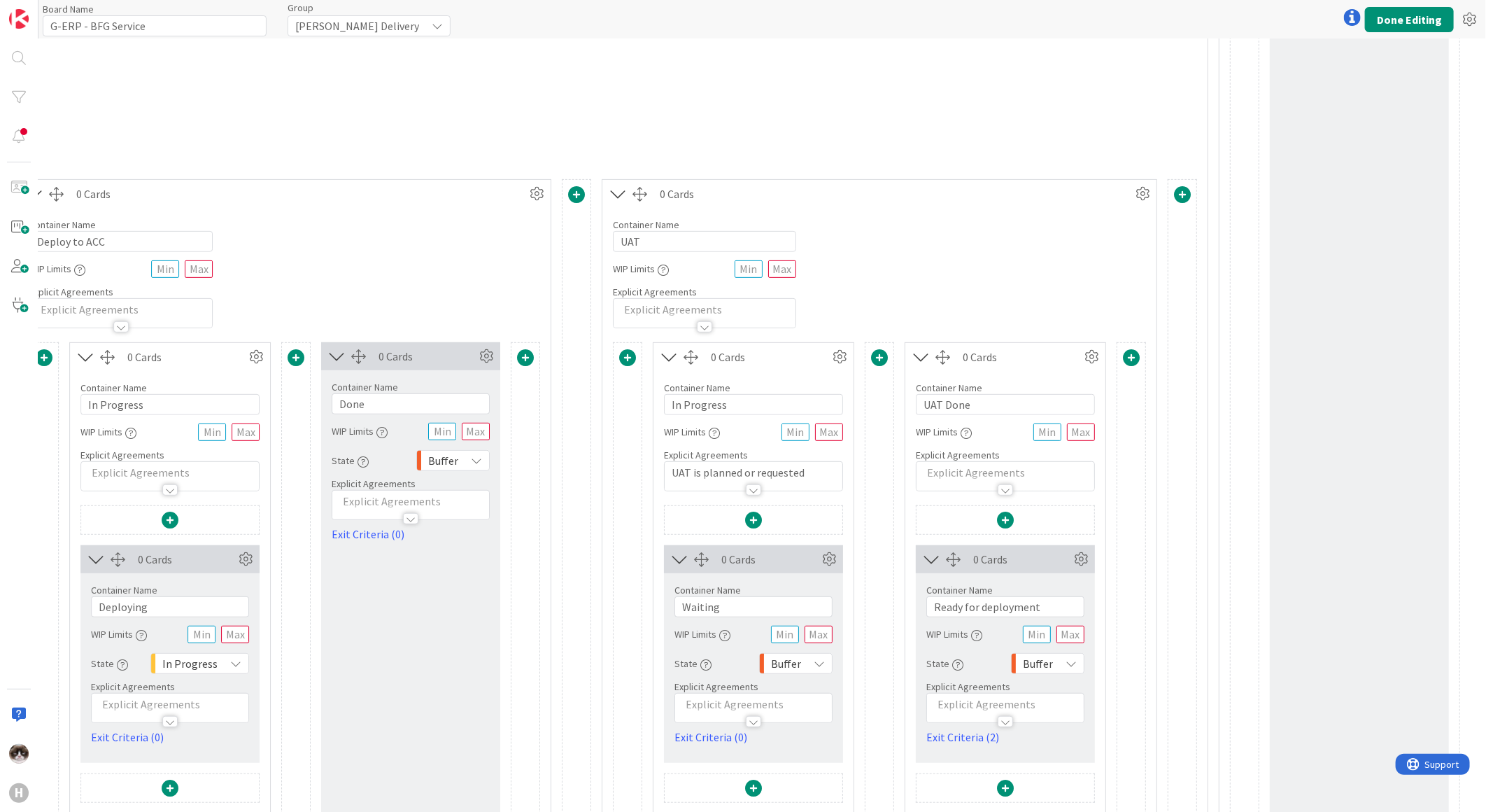
click at [1116, 262] on div "Container Name 3 / 64 UAT WIP Limits Explicit Agreements" at bounding box center [880, 267] width 554 height 120
click at [1420, 21] on button "Done Editing" at bounding box center [1409, 19] width 89 height 25
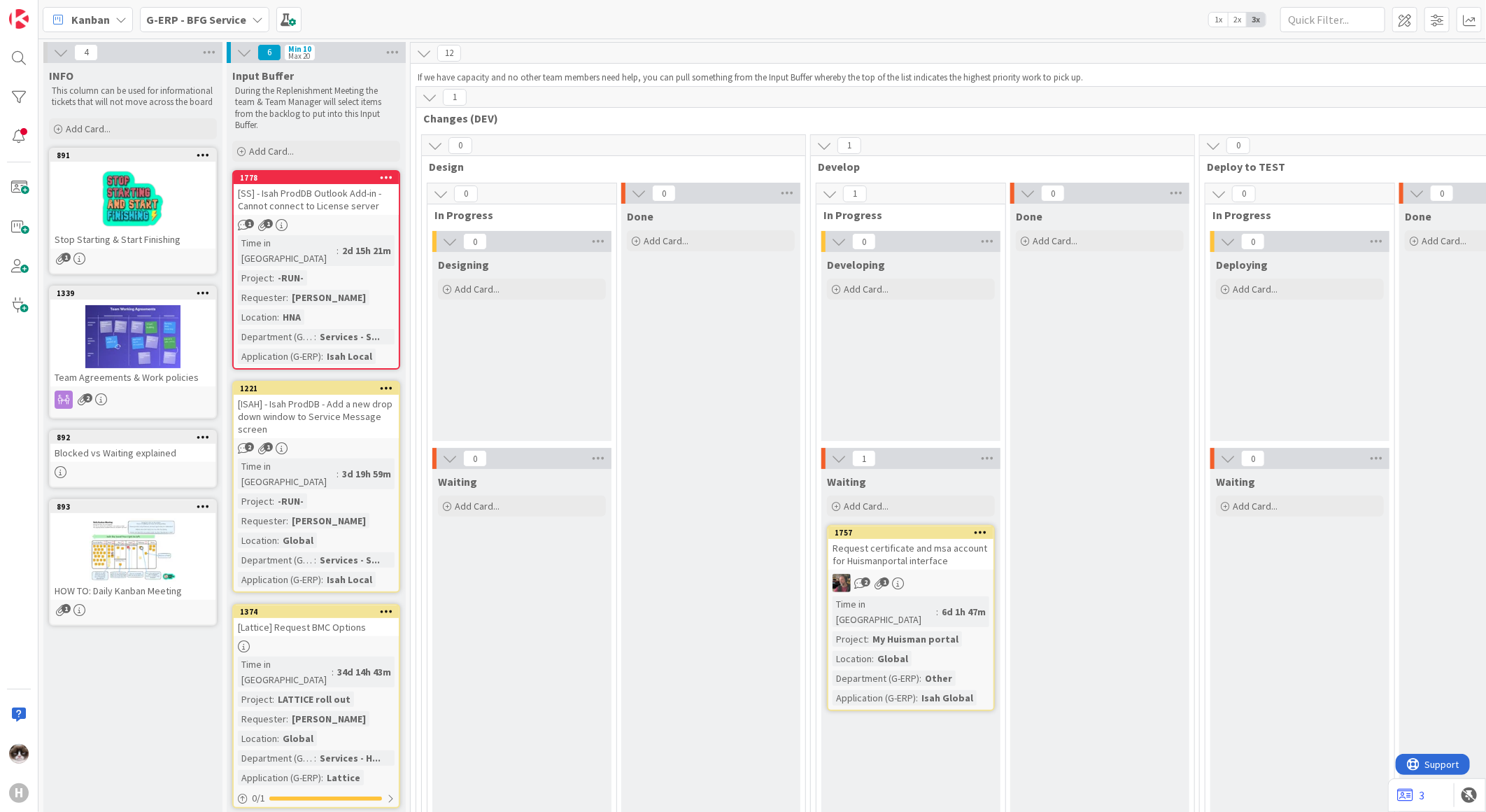
click at [667, 798] on div "Done Add Card..." at bounding box center [711, 543] width 179 height 678
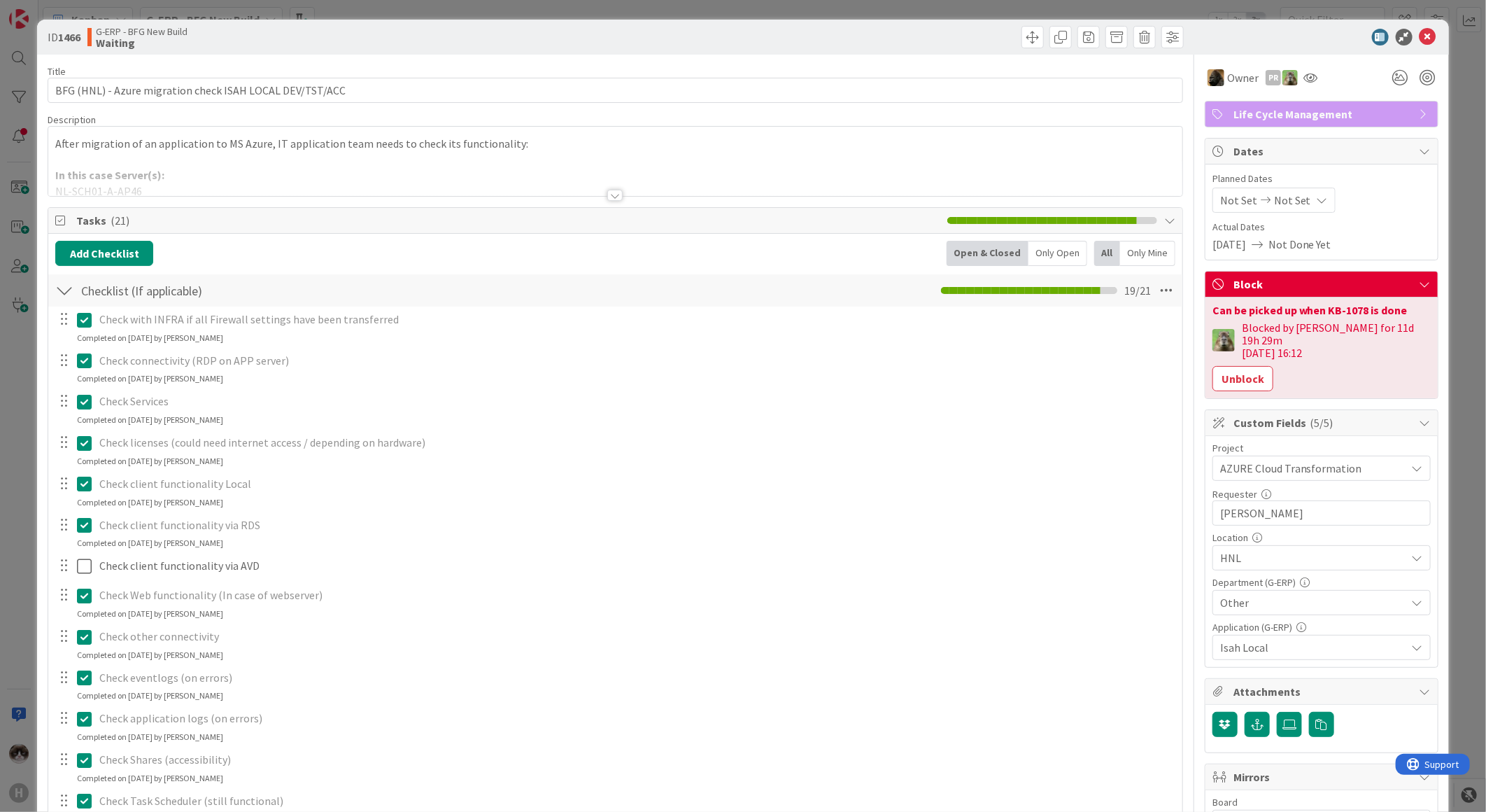
click at [607, 192] on div at bounding box center [615, 195] width 16 height 11
